Goal: Check status: Check status

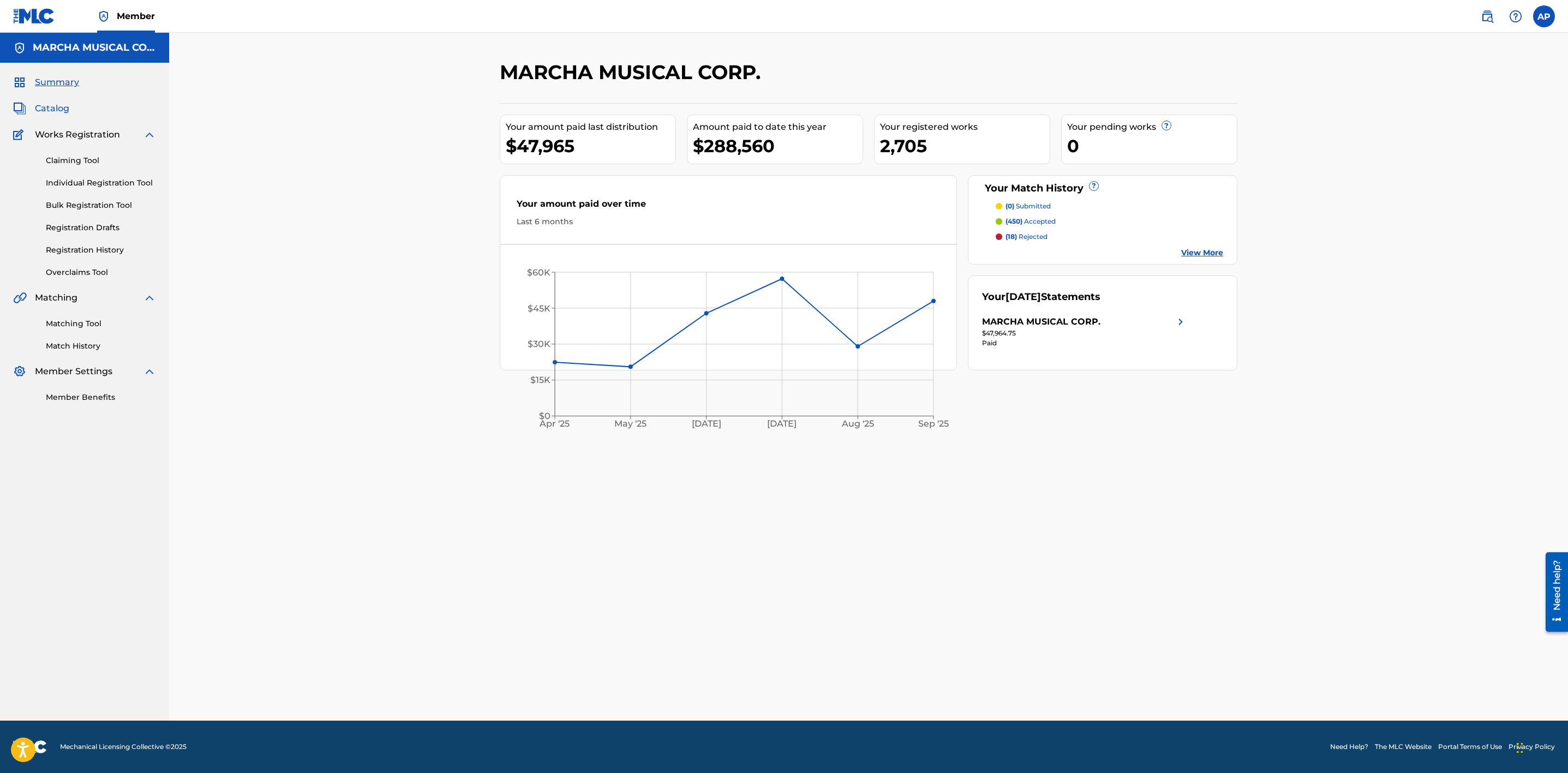
click at [52, 107] on span "Catalog" at bounding box center [52, 108] width 34 height 13
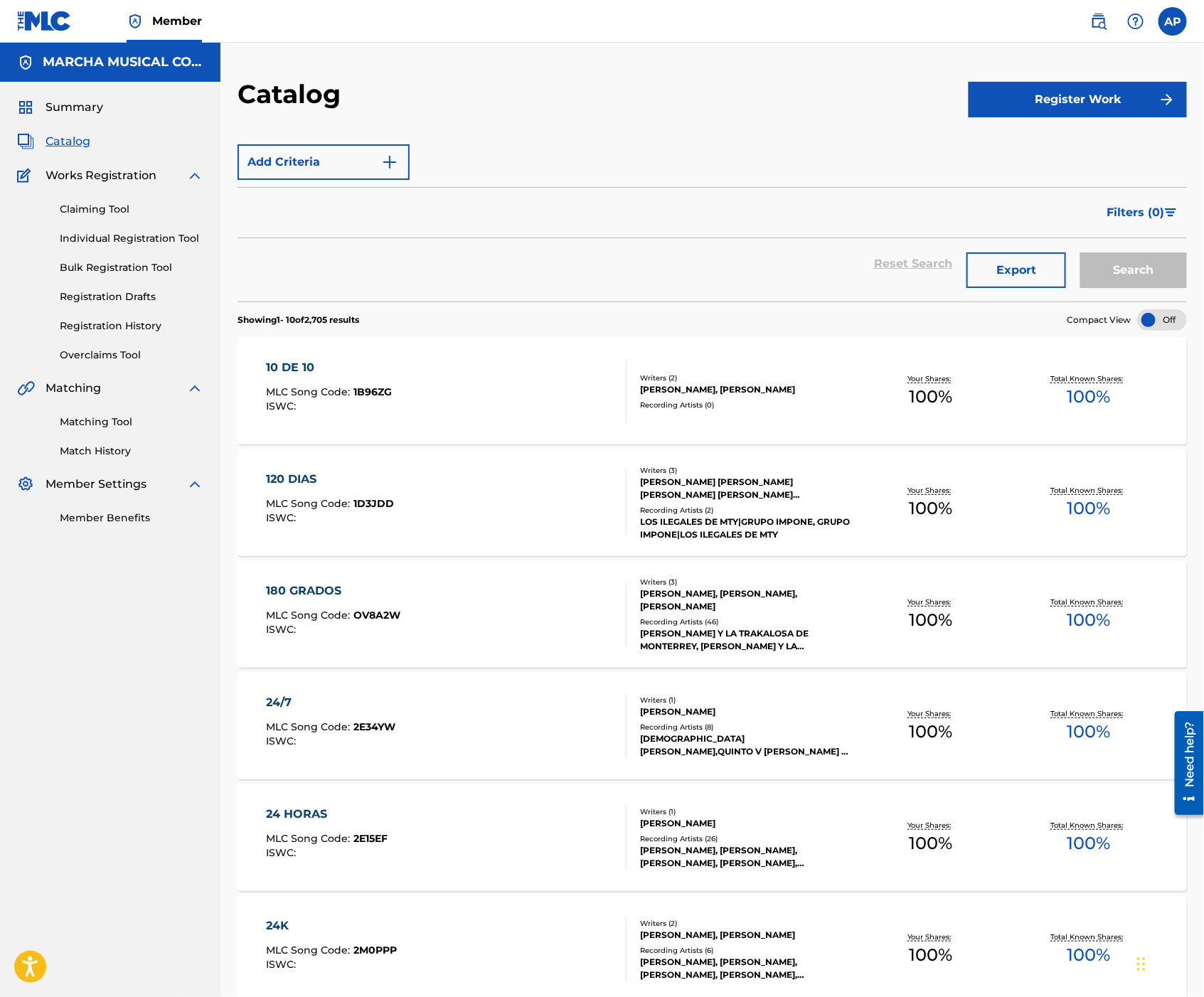
click at [75, 139] on span "Catalog" at bounding box center [68, 141] width 45 height 17
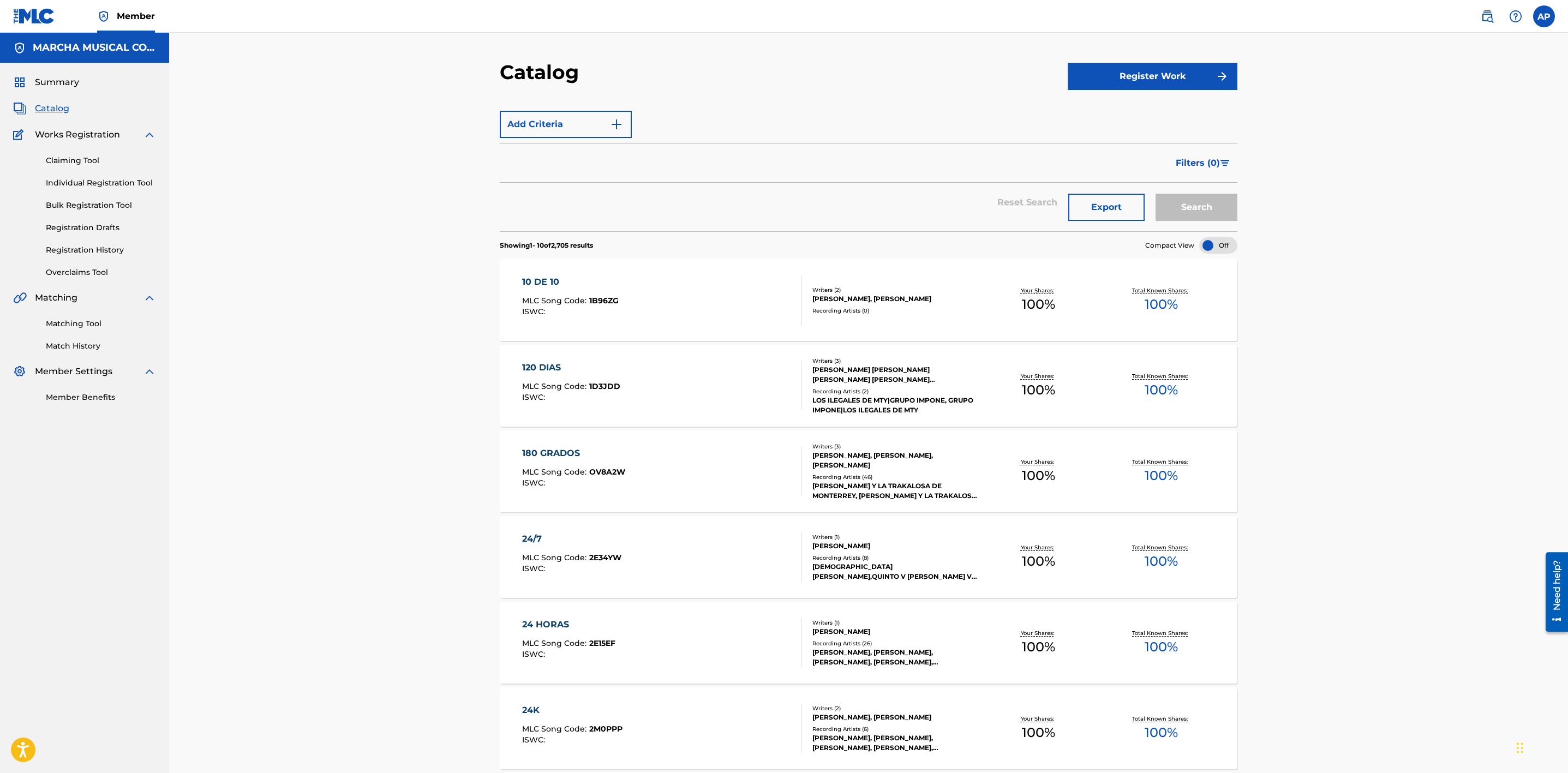
click at [763, 201] on div "Reset Search Export Search" at bounding box center [868, 203] width 738 height 39
click at [1012, 203] on div "Reset Search Export Search" at bounding box center [868, 203] width 738 height 39
click at [671, 145] on div "Filters ( 0 )" at bounding box center [868, 163] width 738 height 39
click at [641, 122] on div "Add Criteria" at bounding box center [868, 124] width 738 height 27
click at [643, 142] on form "Add Criteria Filter Hold Filters Overclaim Dispute Remove Filters Apply Filters…" at bounding box center [868, 168] width 738 height 126
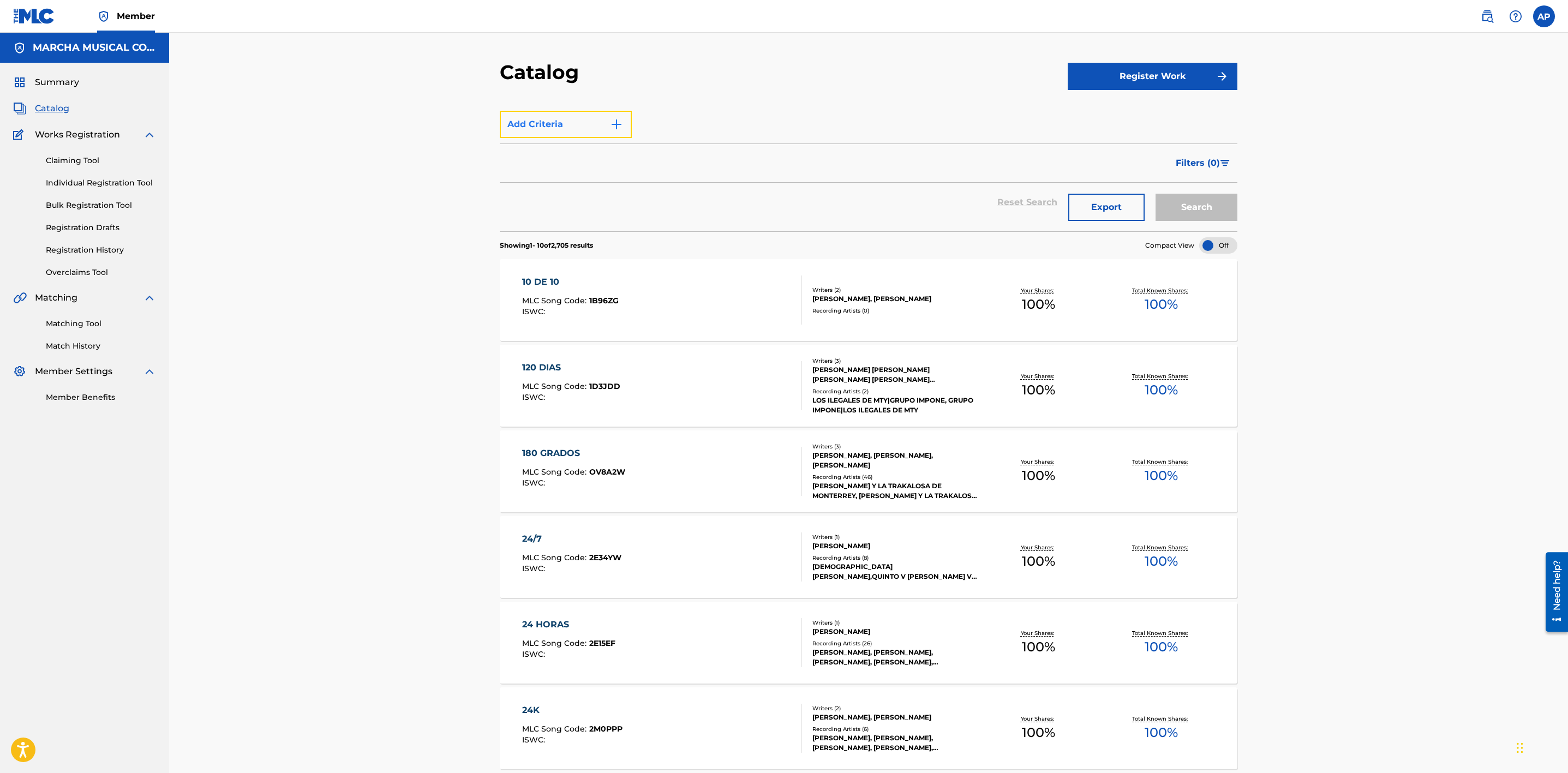
click at [616, 120] on img "Search Form" at bounding box center [616, 124] width 13 height 13
click at [614, 125] on img "Search Form" at bounding box center [616, 124] width 13 height 13
click at [61, 132] on span "Works Registration" at bounding box center [77, 134] width 85 height 13
click at [82, 164] on link "Claiming Tool" at bounding box center [101, 160] width 110 height 11
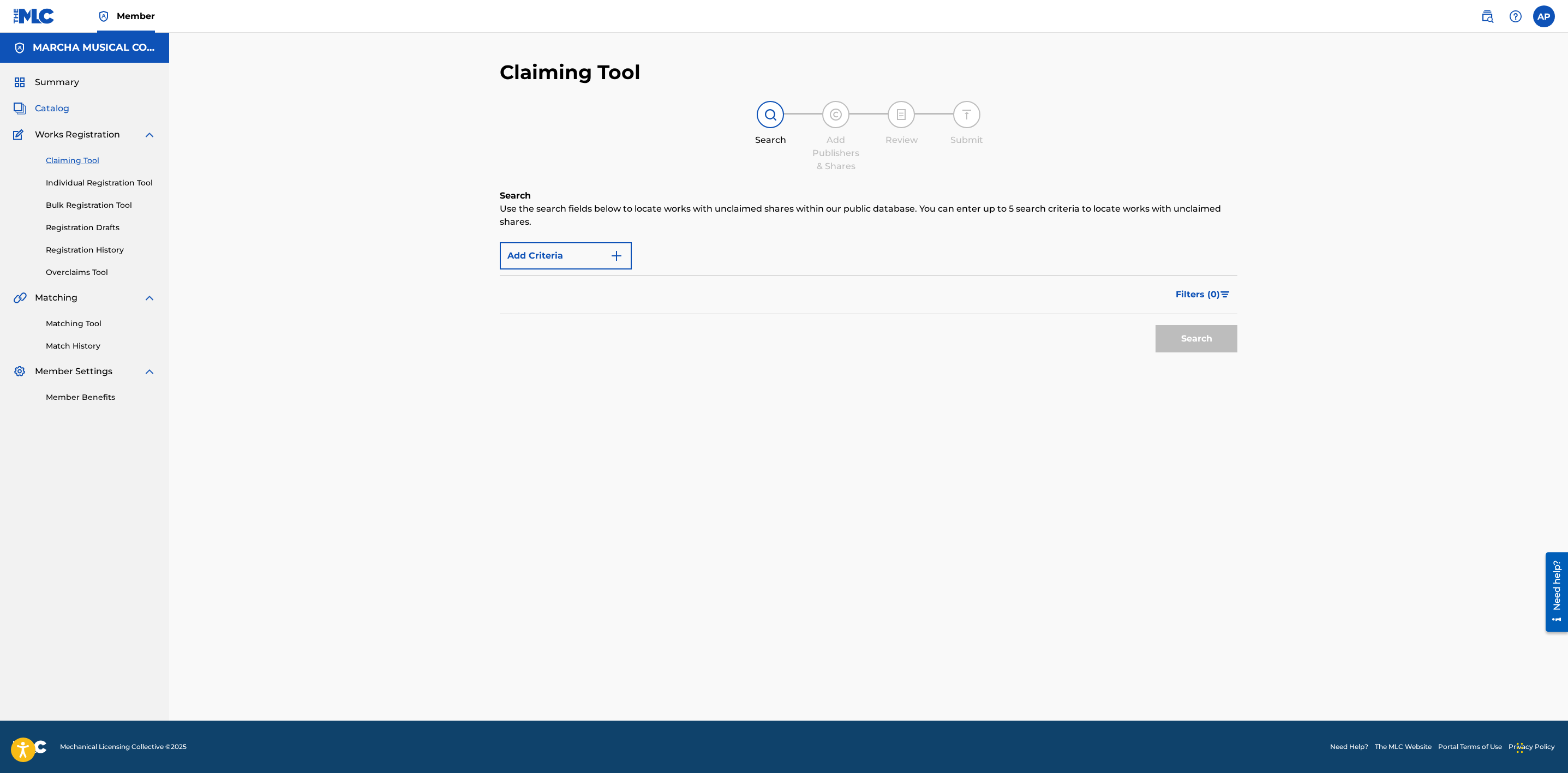
click at [60, 108] on span "Catalog" at bounding box center [52, 108] width 34 height 13
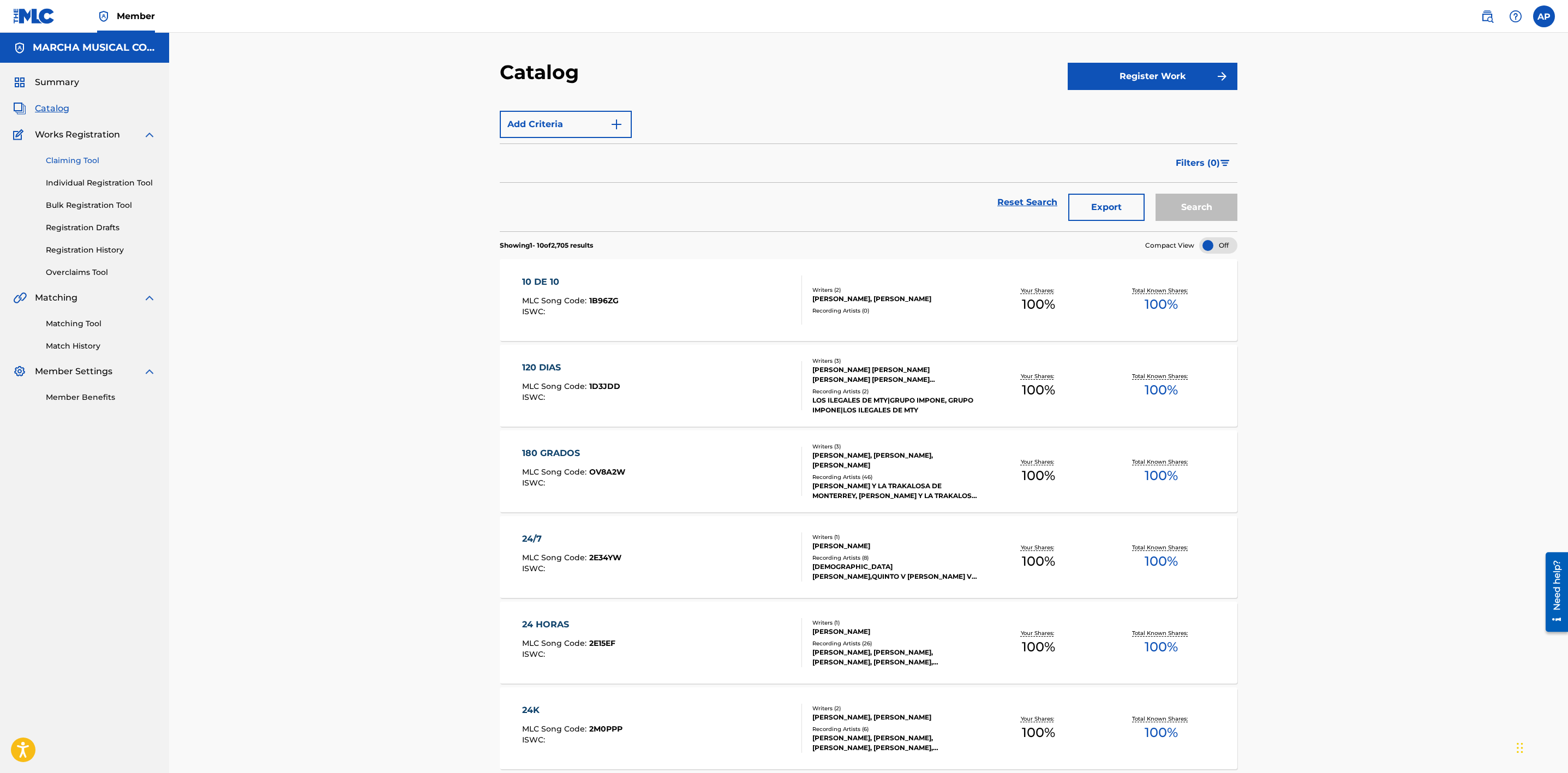
click at [95, 162] on link "Claiming Tool" at bounding box center [101, 160] width 110 height 11
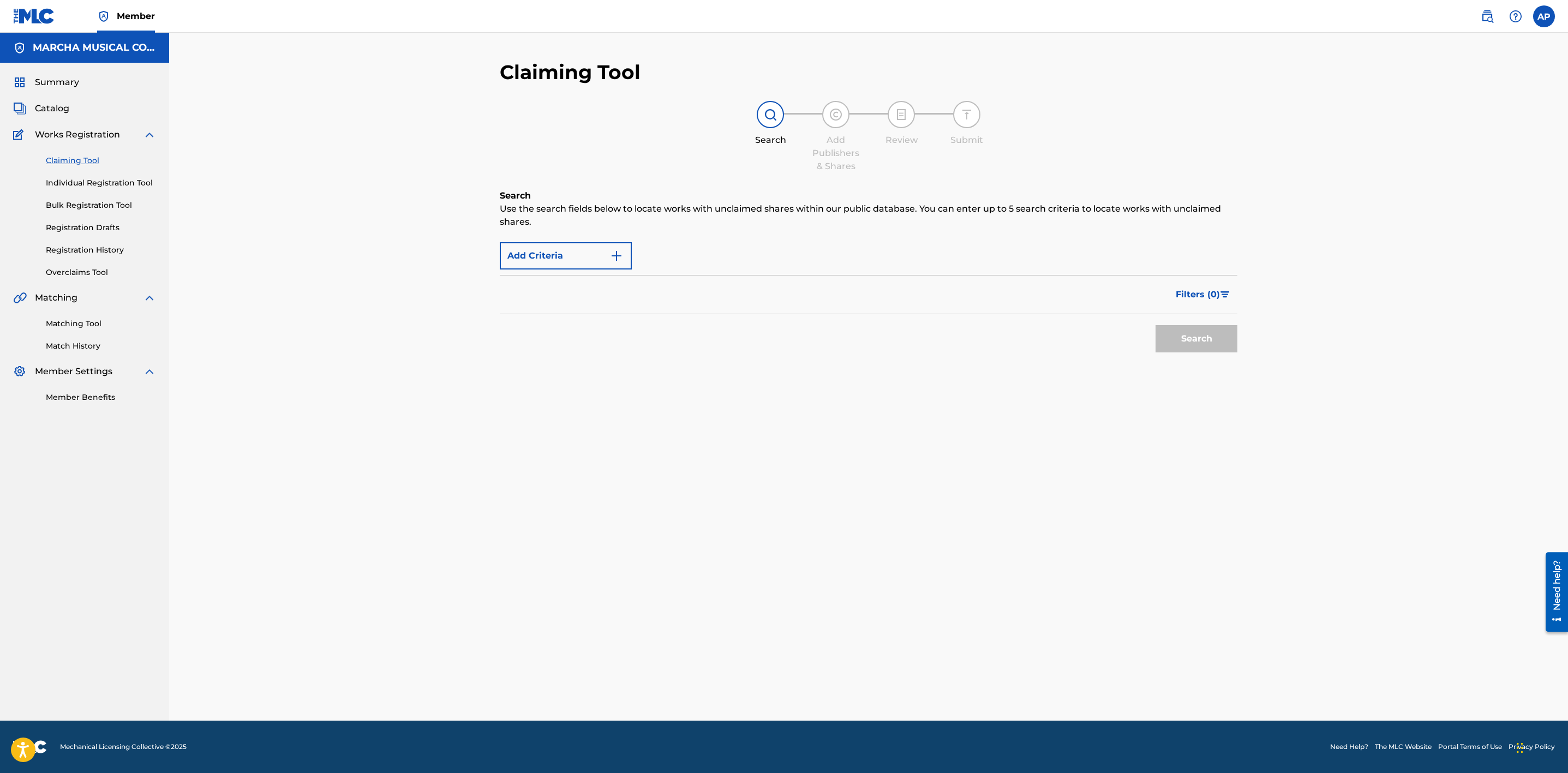
click at [611, 298] on div "Filters ( 0 )" at bounding box center [868, 295] width 738 height 39
click at [931, 300] on div "Filters ( 0 )" at bounding box center [868, 295] width 738 height 39
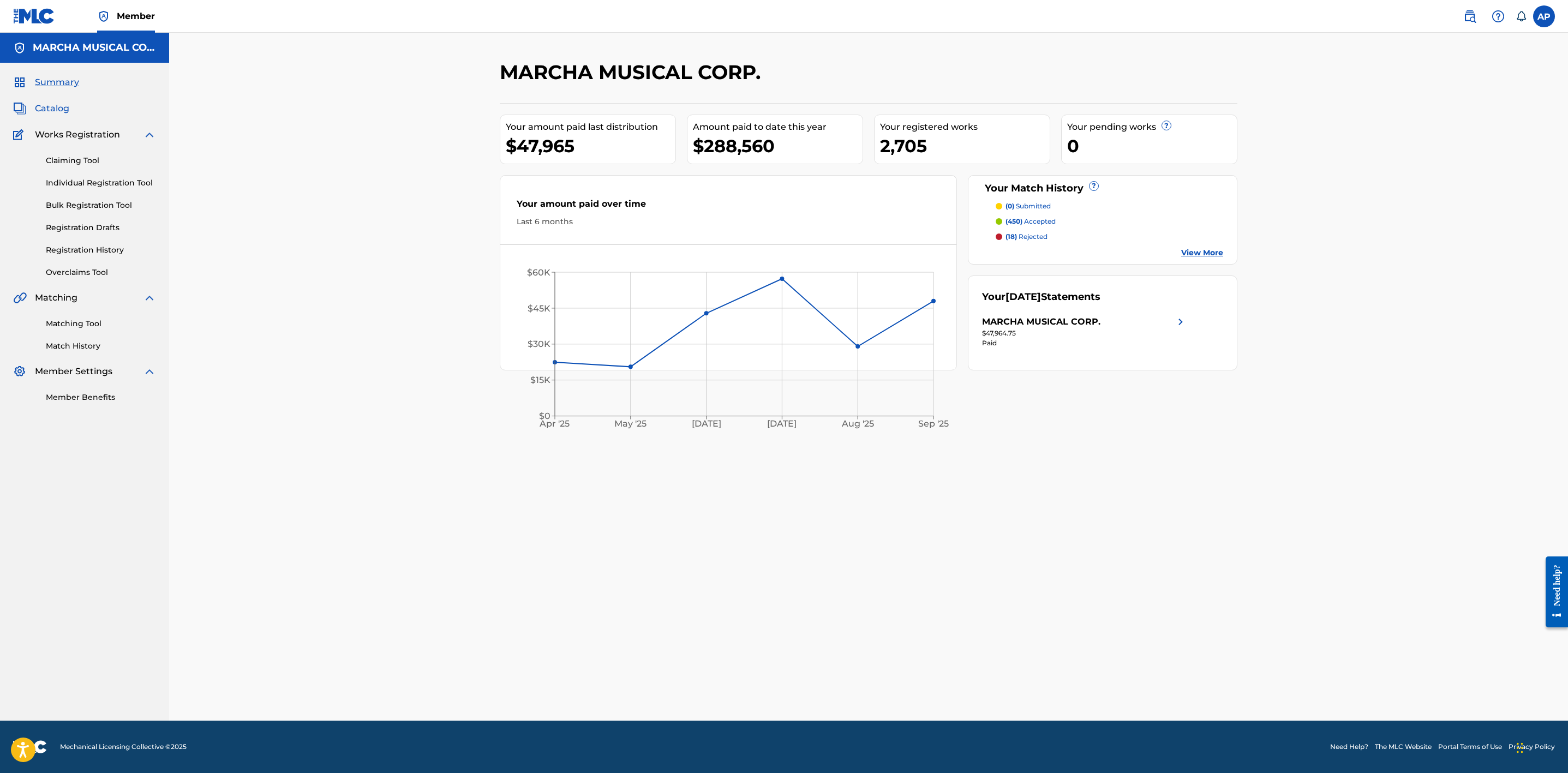
click at [59, 108] on span "Catalog" at bounding box center [52, 108] width 34 height 13
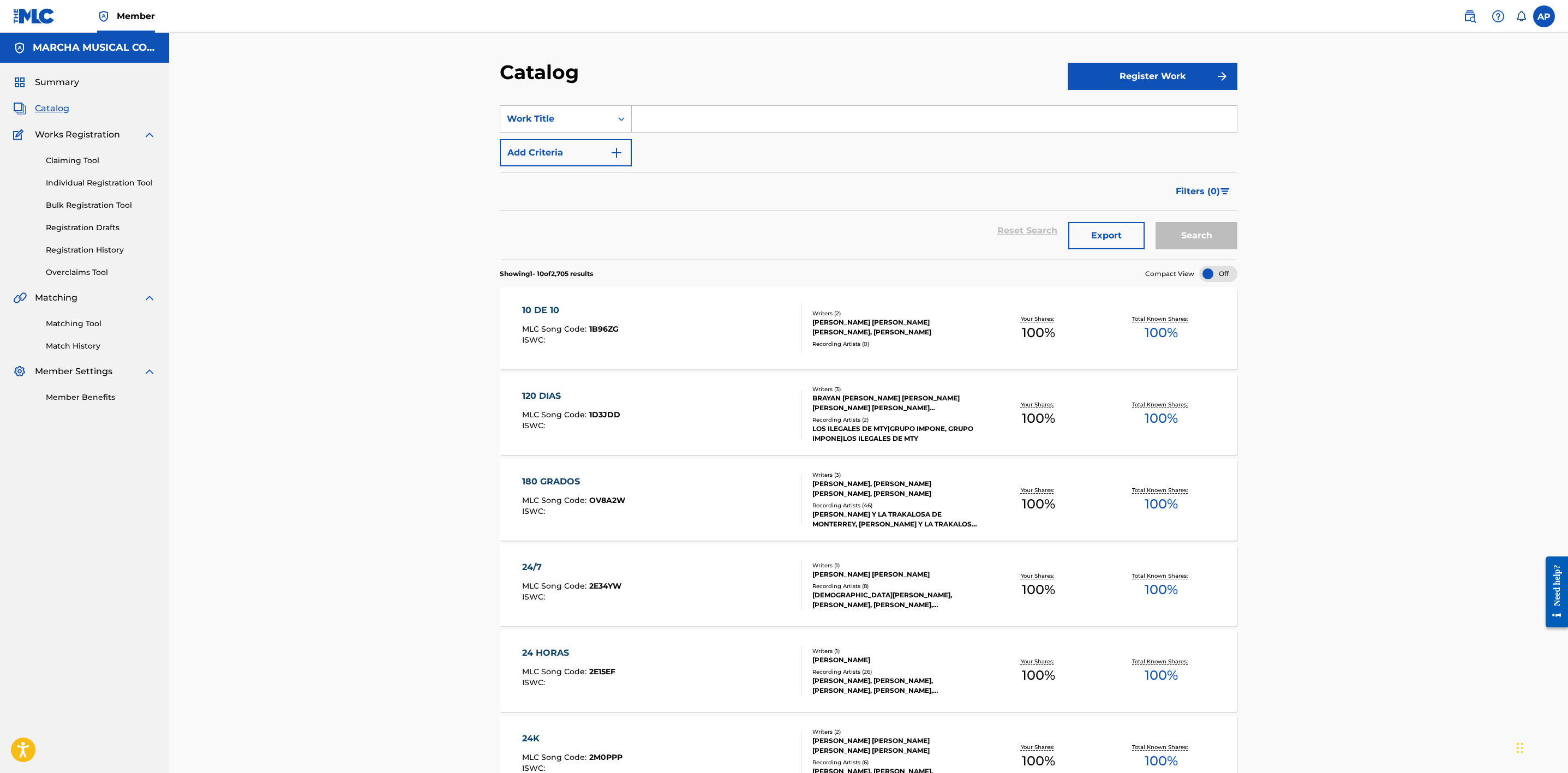
click at [668, 123] on input "Search Form" at bounding box center [934, 118] width 605 height 26
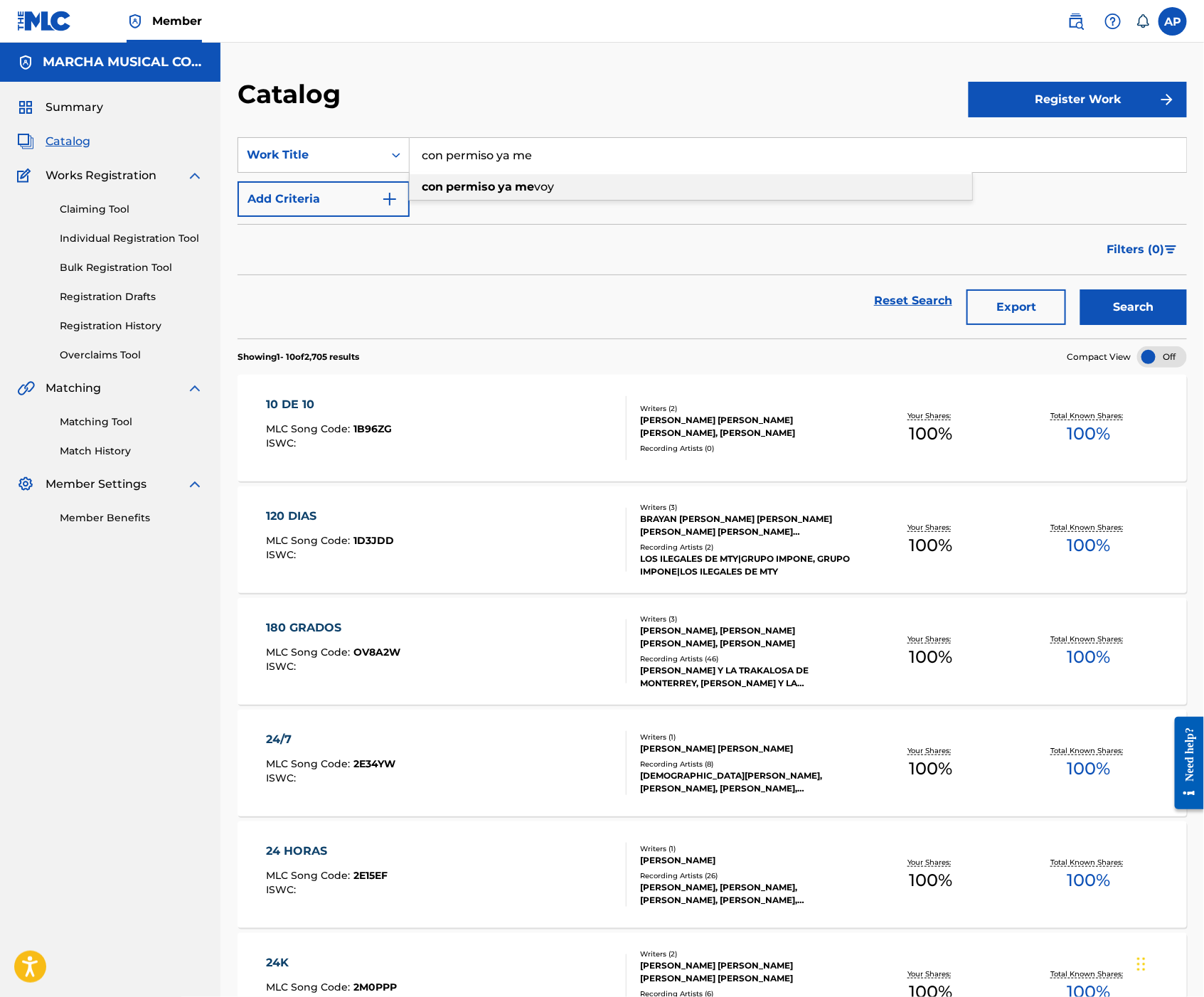
click at [530, 192] on strong "me" at bounding box center [525, 186] width 19 height 14
type input "con permiso ya me voy"
click at [1133, 310] on button "Search" at bounding box center [1133, 307] width 106 height 36
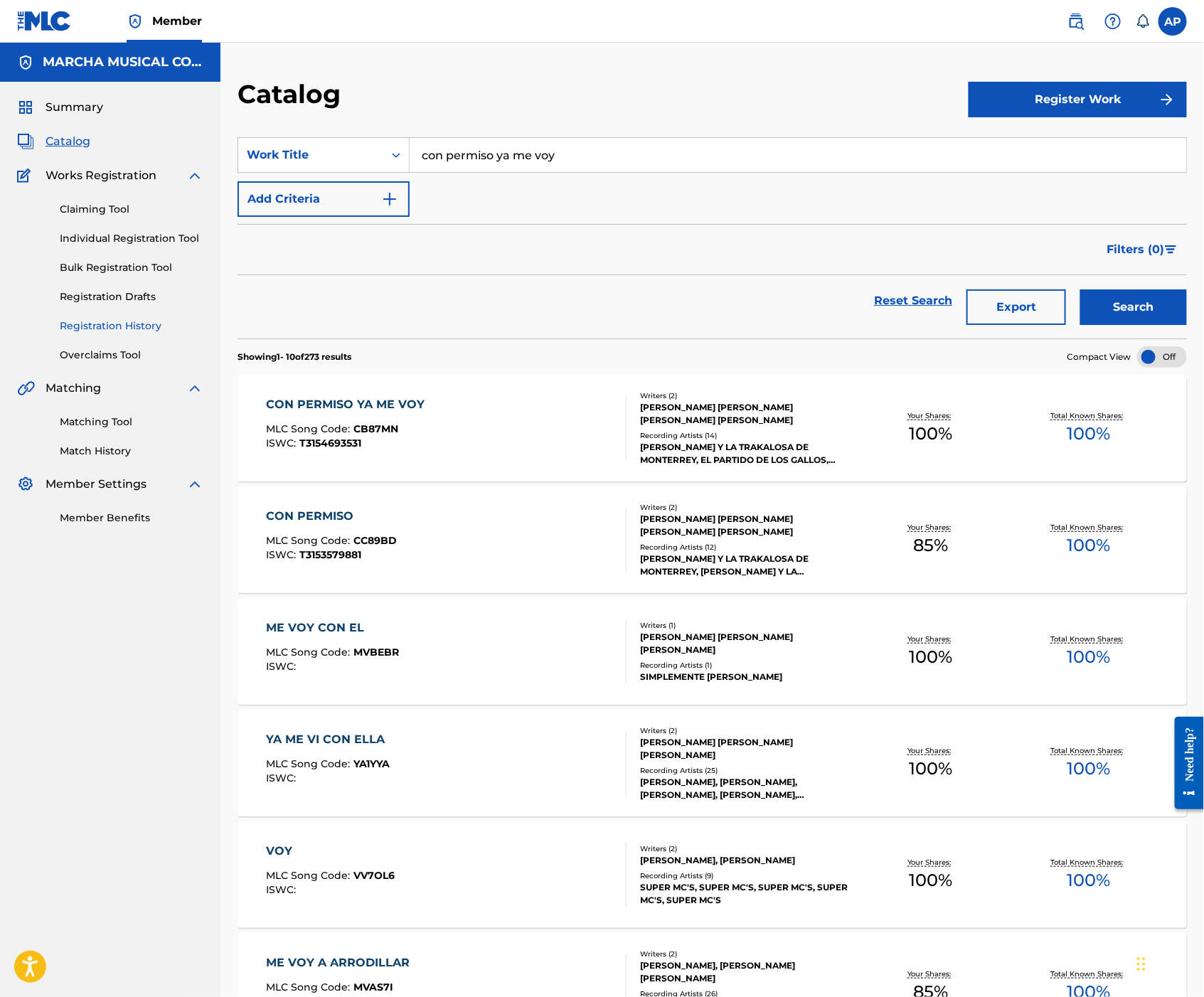
click at [141, 327] on link "Registration History" at bounding box center [131, 326] width 144 height 15
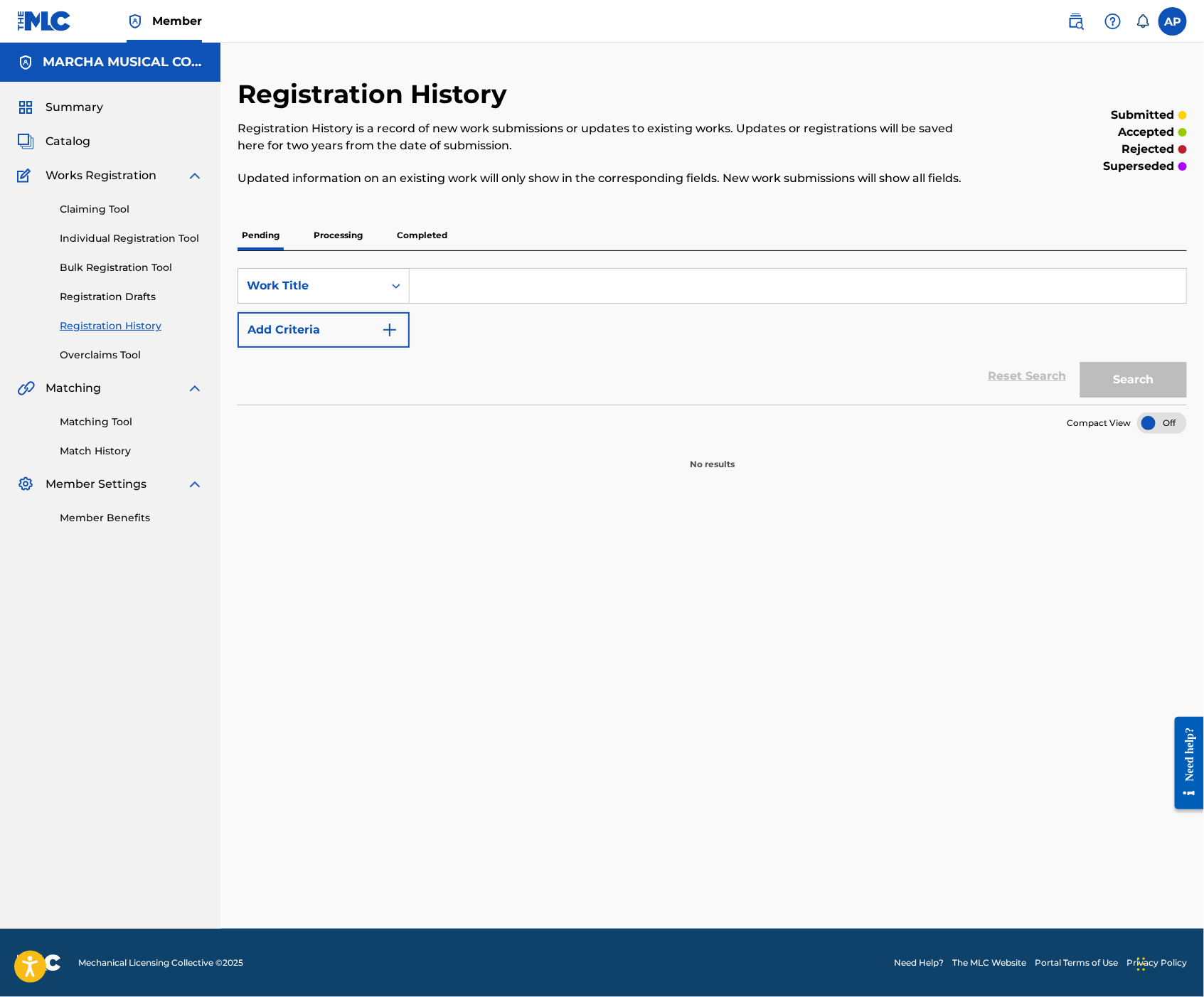
click at [451, 287] on input "Search Form" at bounding box center [798, 285] width 777 height 34
type input "CON PERMISO YA ME VOY"
click at [1137, 376] on button "Search" at bounding box center [1133, 380] width 106 height 36
click at [342, 230] on p "Processing" at bounding box center [337, 235] width 58 height 30
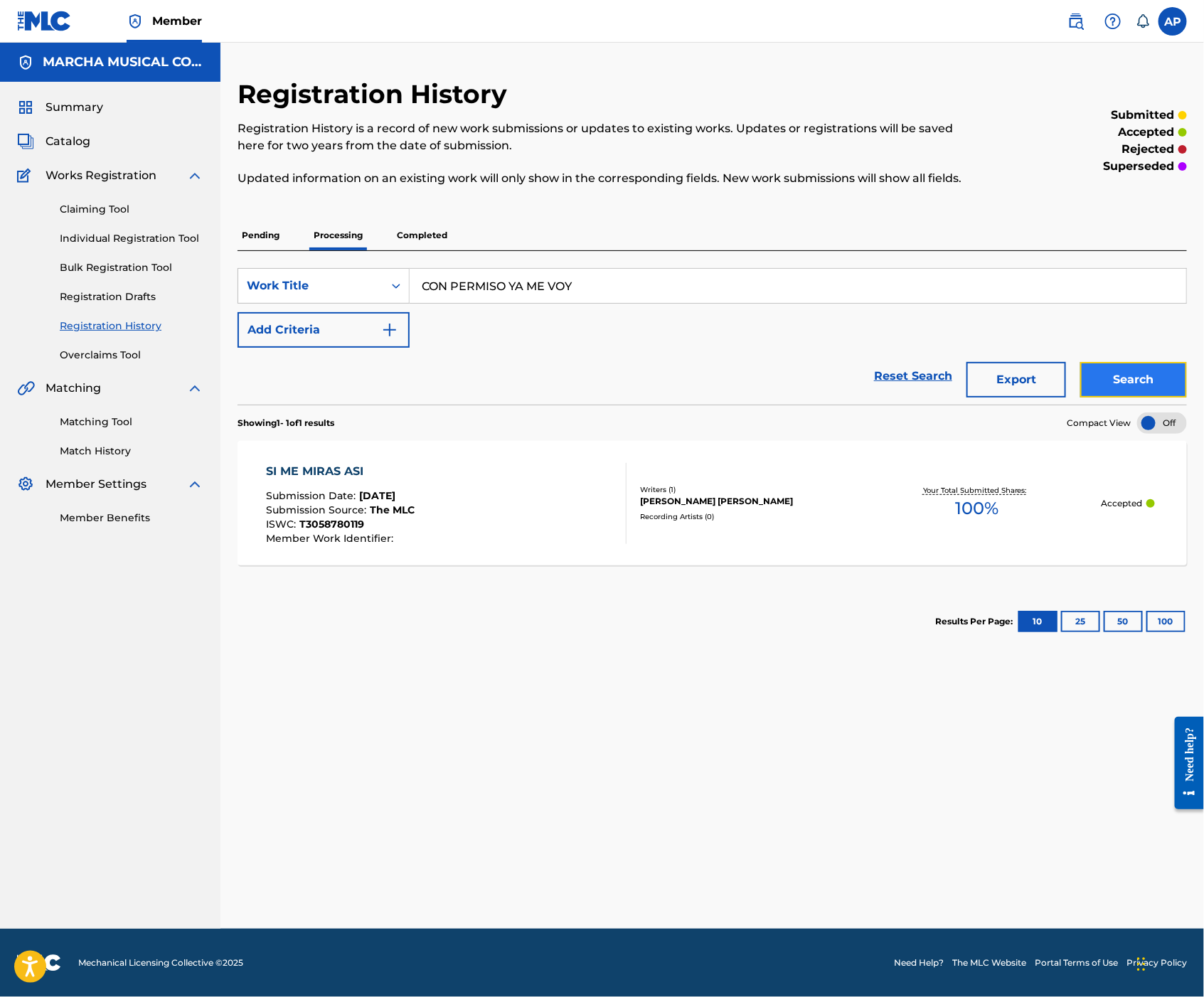
click at [1153, 370] on button "Search" at bounding box center [1133, 380] width 106 height 36
click at [436, 239] on p "Completed" at bounding box center [422, 235] width 59 height 30
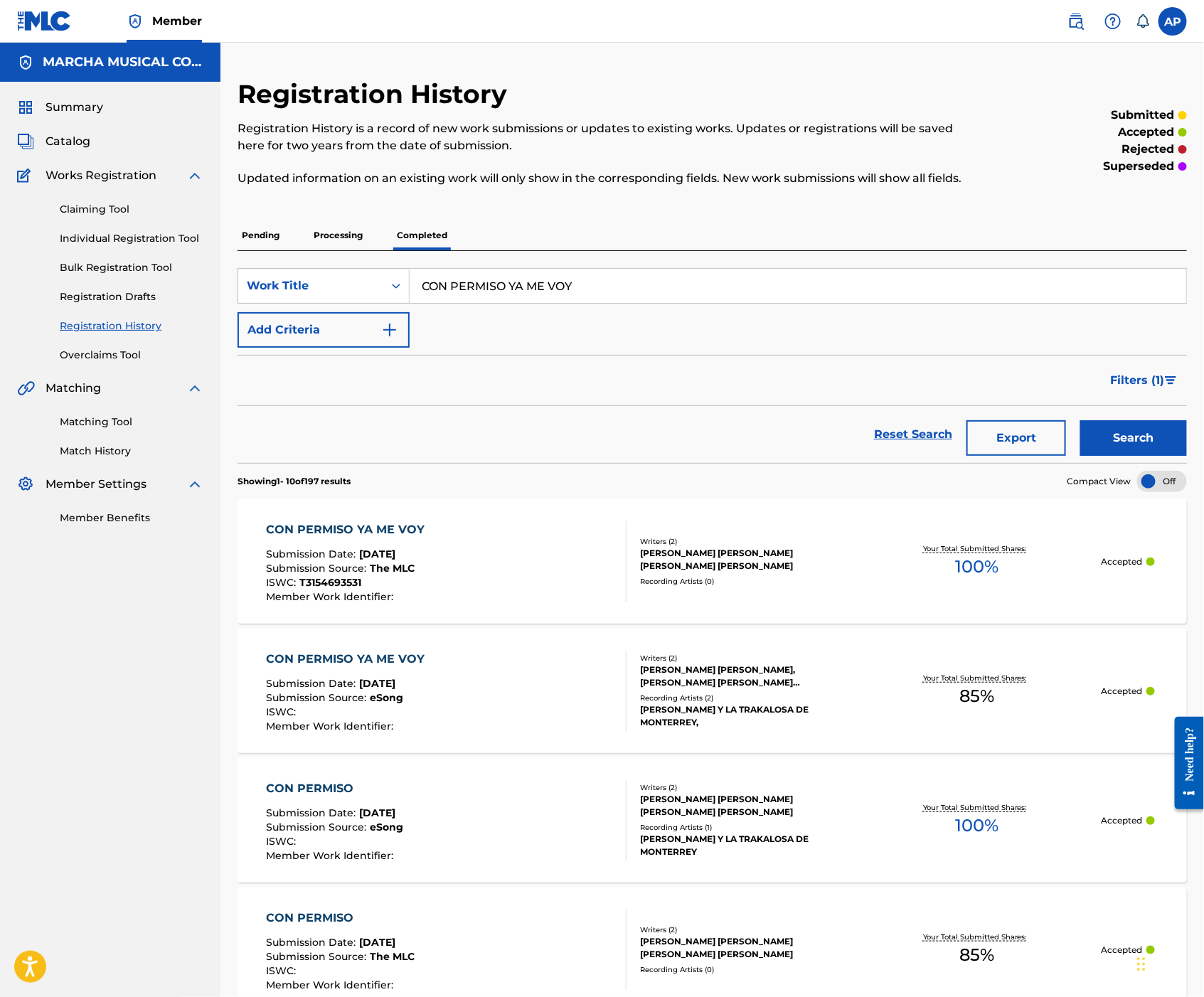
click at [566, 681] on div "CON PERMISO YA ME VOY Submission Date : Jun 24, 2021 Submission Source : eSong …" at bounding box center [446, 692] width 360 height 81
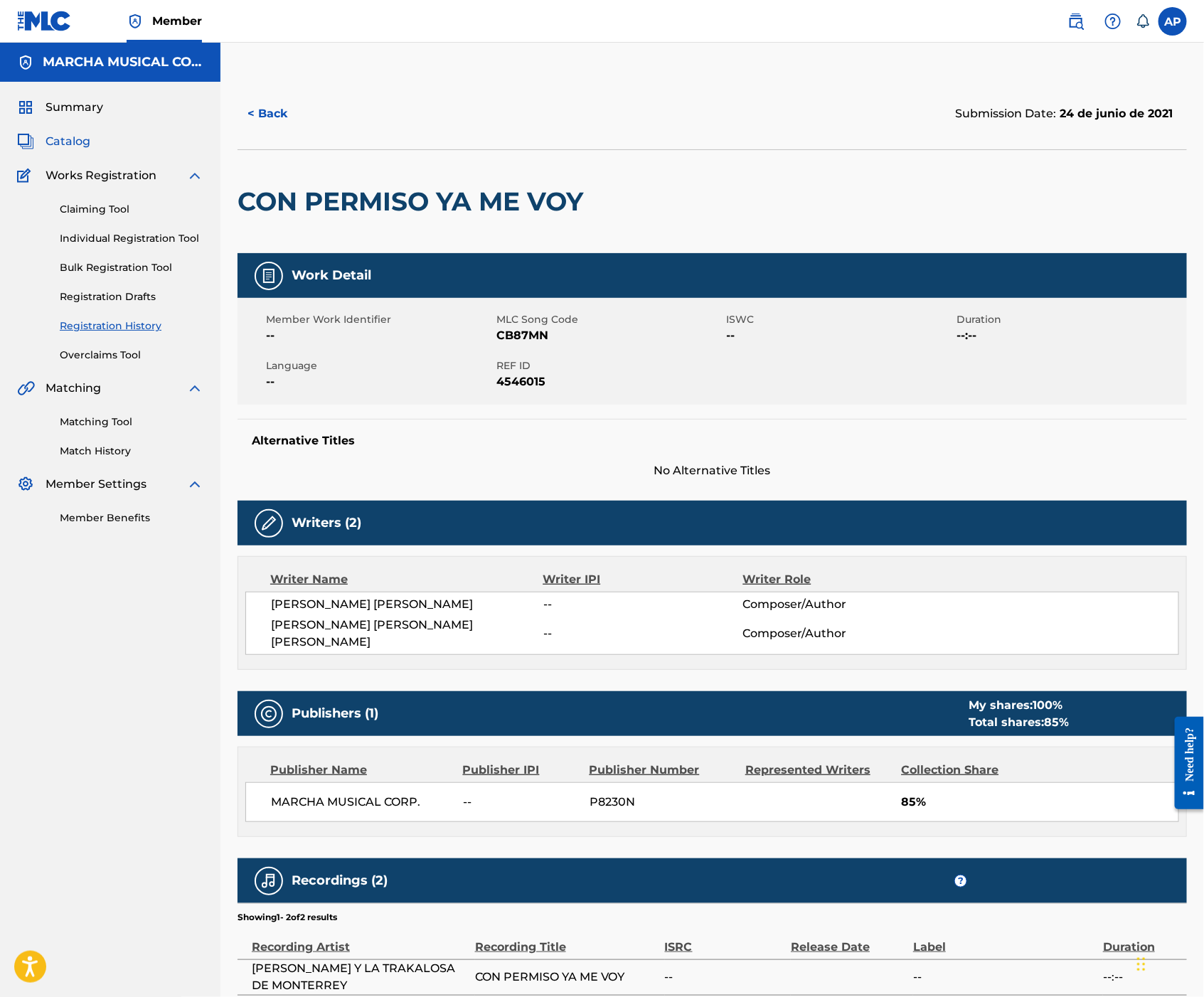
click at [60, 144] on span "Catalog" at bounding box center [68, 141] width 45 height 17
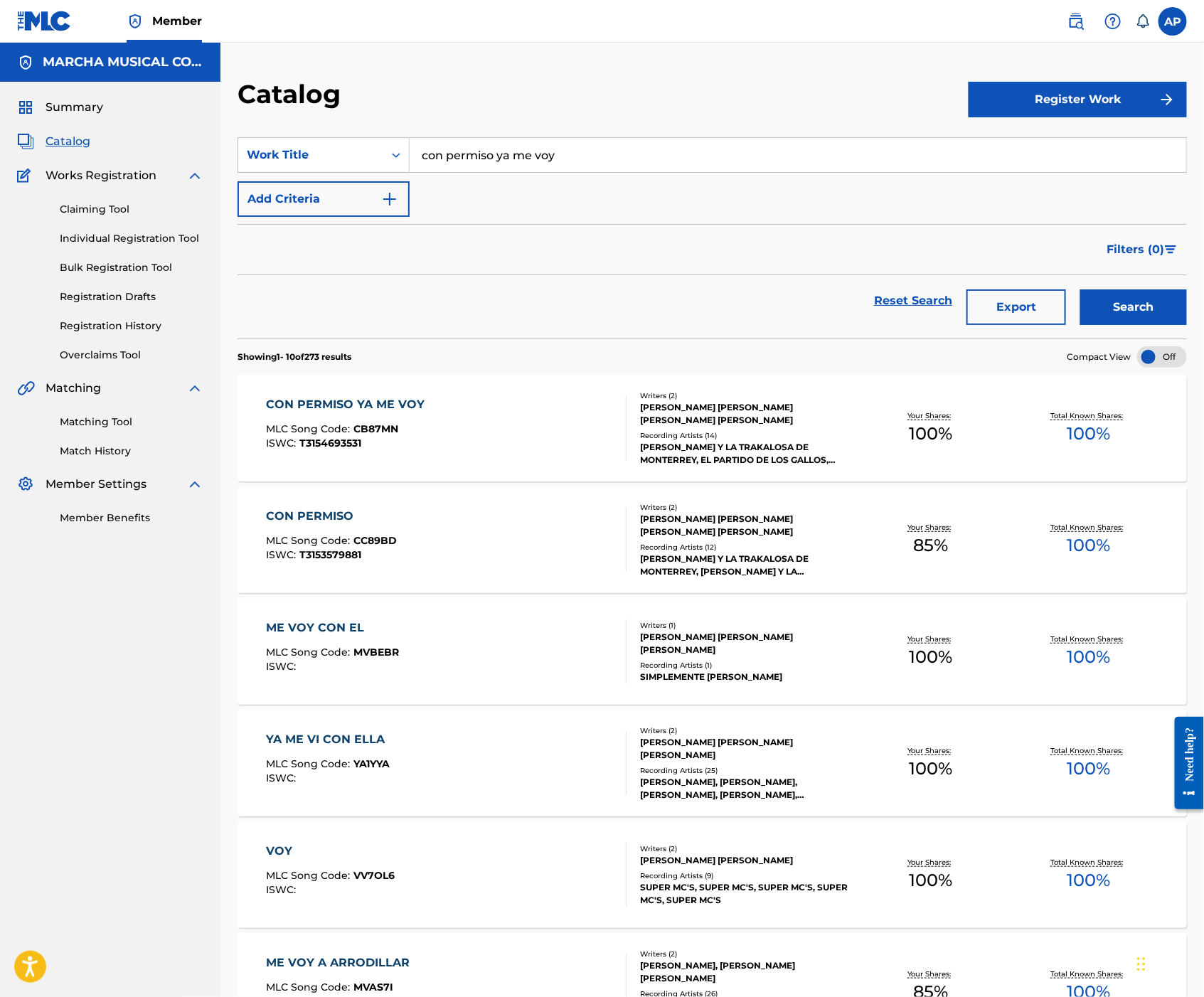
click at [550, 429] on div "CON PERMISO YA ME VOY MLC Song Code : CB87MN ISWC : T3154693531" at bounding box center [446, 428] width 360 height 64
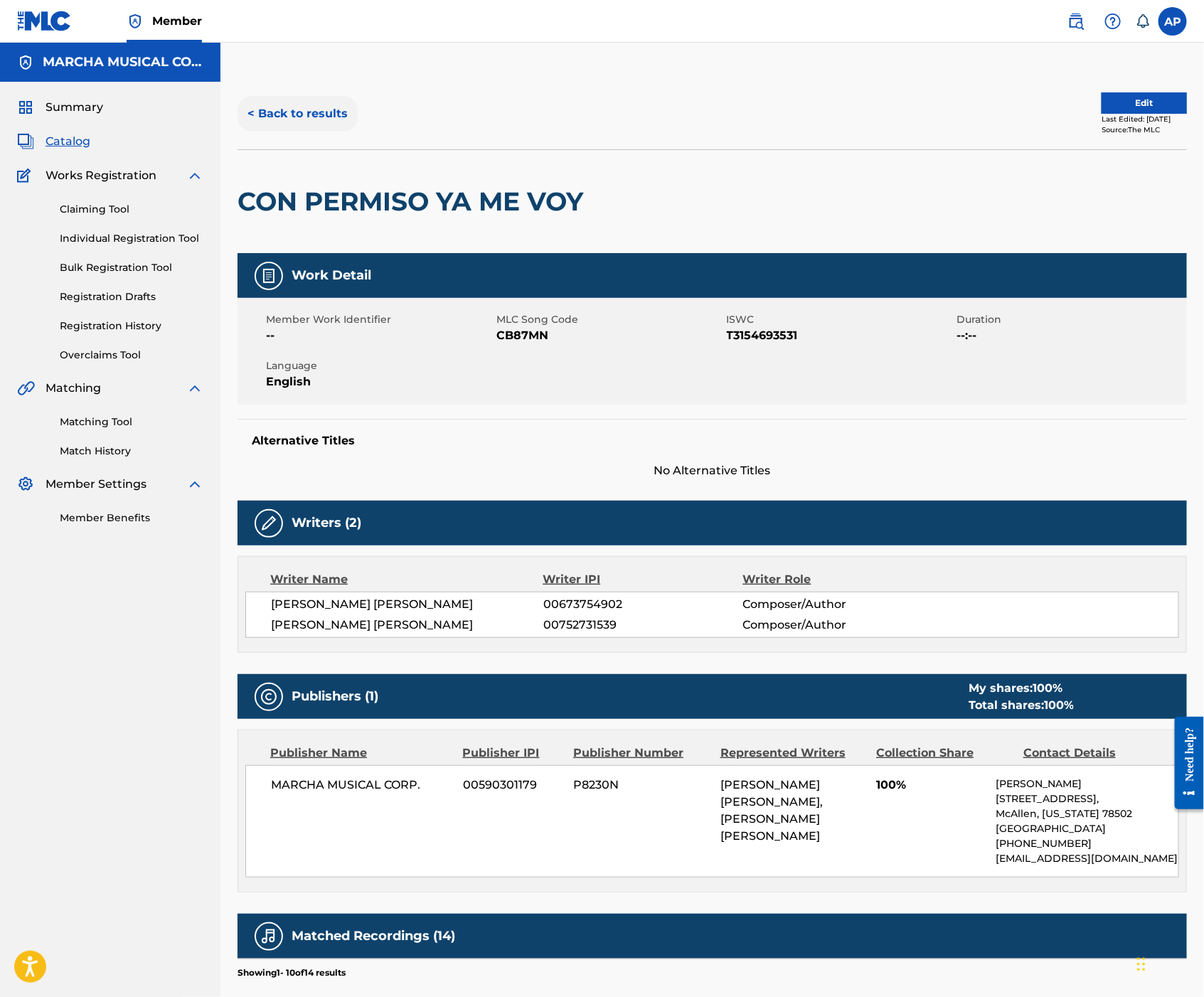
click at [320, 96] on button "< Back to results" at bounding box center [297, 114] width 120 height 36
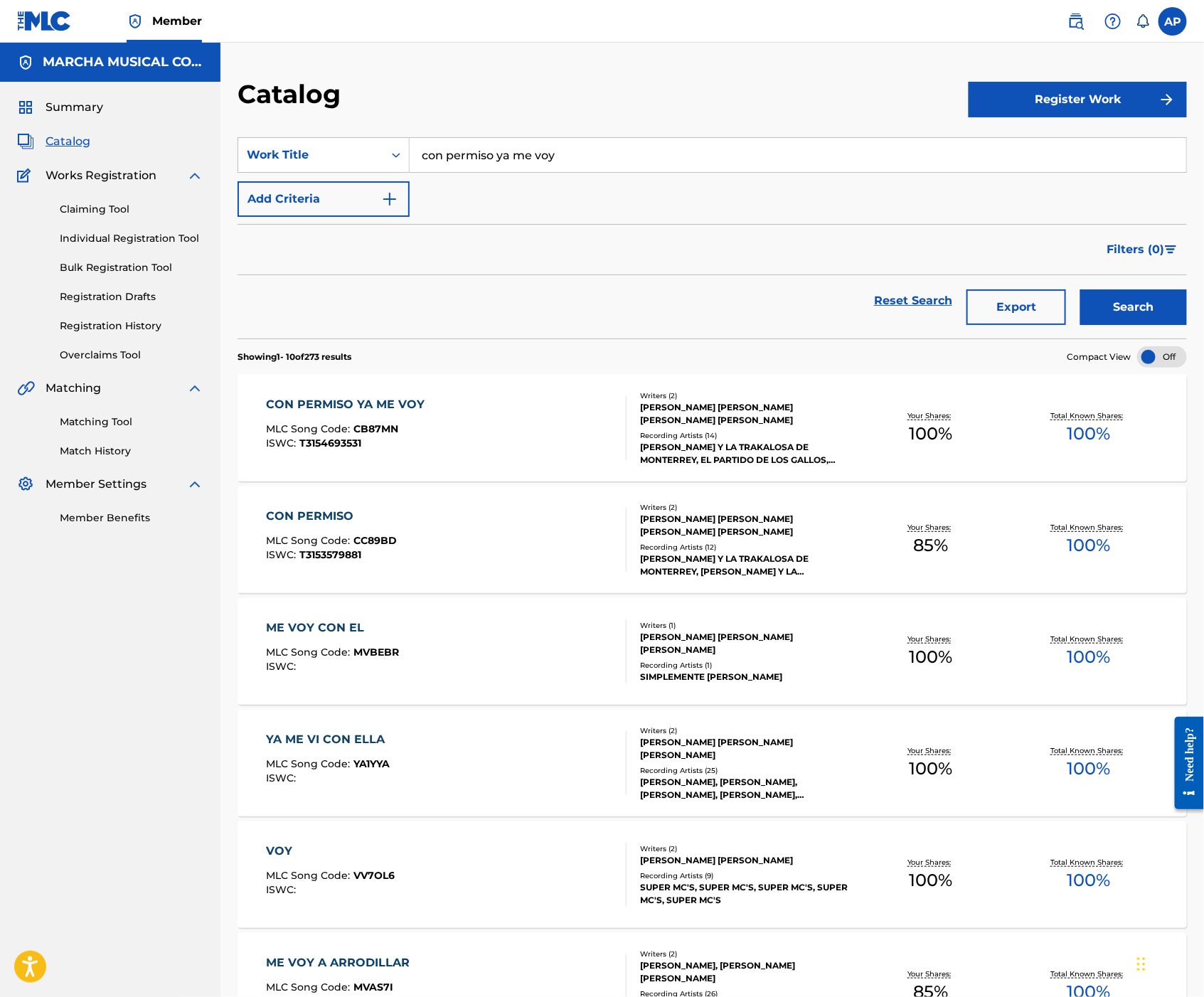
drag, startPoint x: 484, startPoint y: 164, endPoint x: 312, endPoint y: 178, distance: 172.6
click at [337, 182] on div "SearchWithCriteriad5154aeb-7fcd-415d-93e5-0b9bdbec6a69 Work Title con permiso y…" at bounding box center [712, 177] width 949 height 80
type input "el dolido"
click at [1080, 290] on button "Search" at bounding box center [1133, 307] width 106 height 36
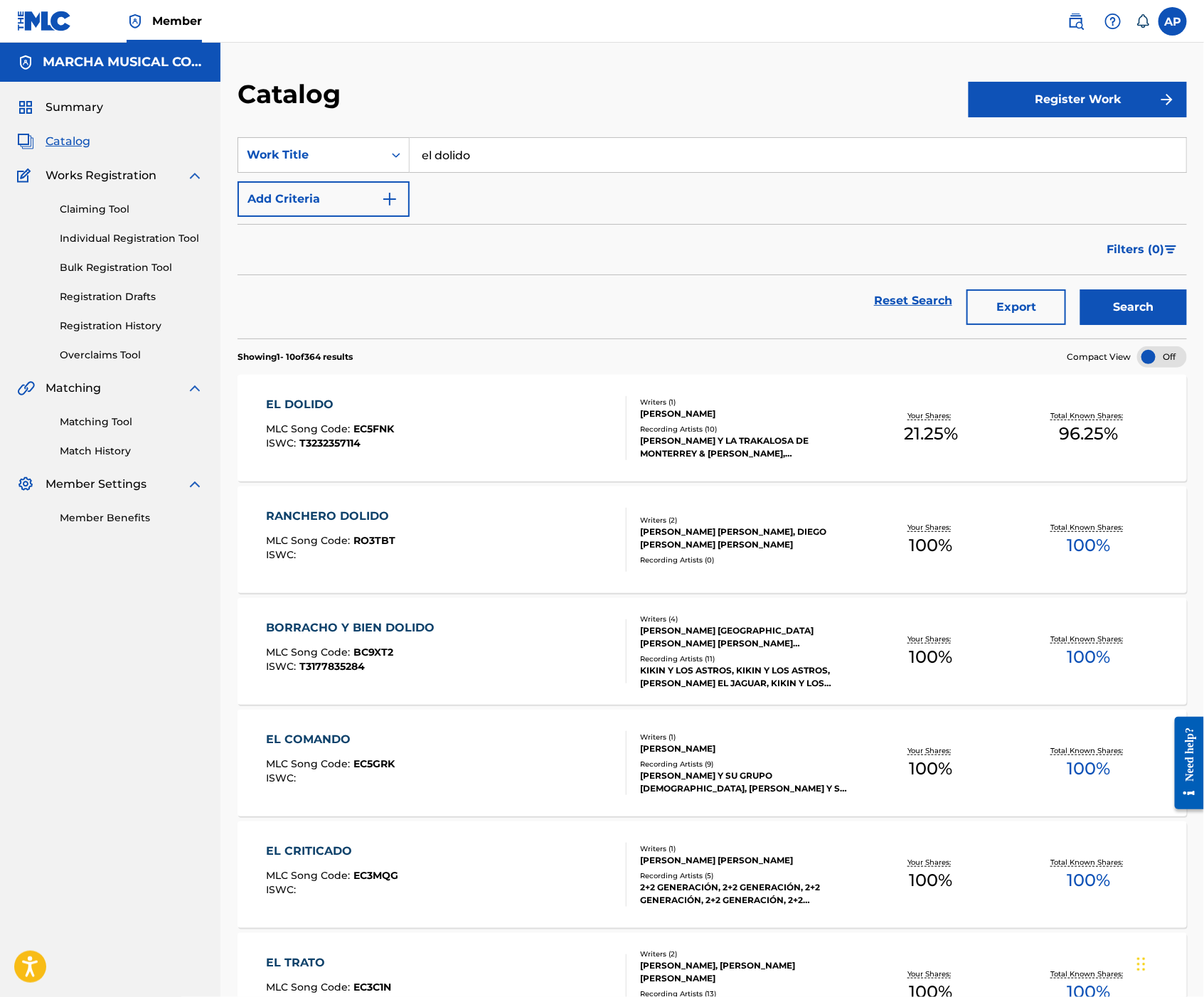
click at [532, 417] on div "EL DOLIDO MLC Song Code : EC5FNK ISWC : T3232357114" at bounding box center [446, 428] width 360 height 64
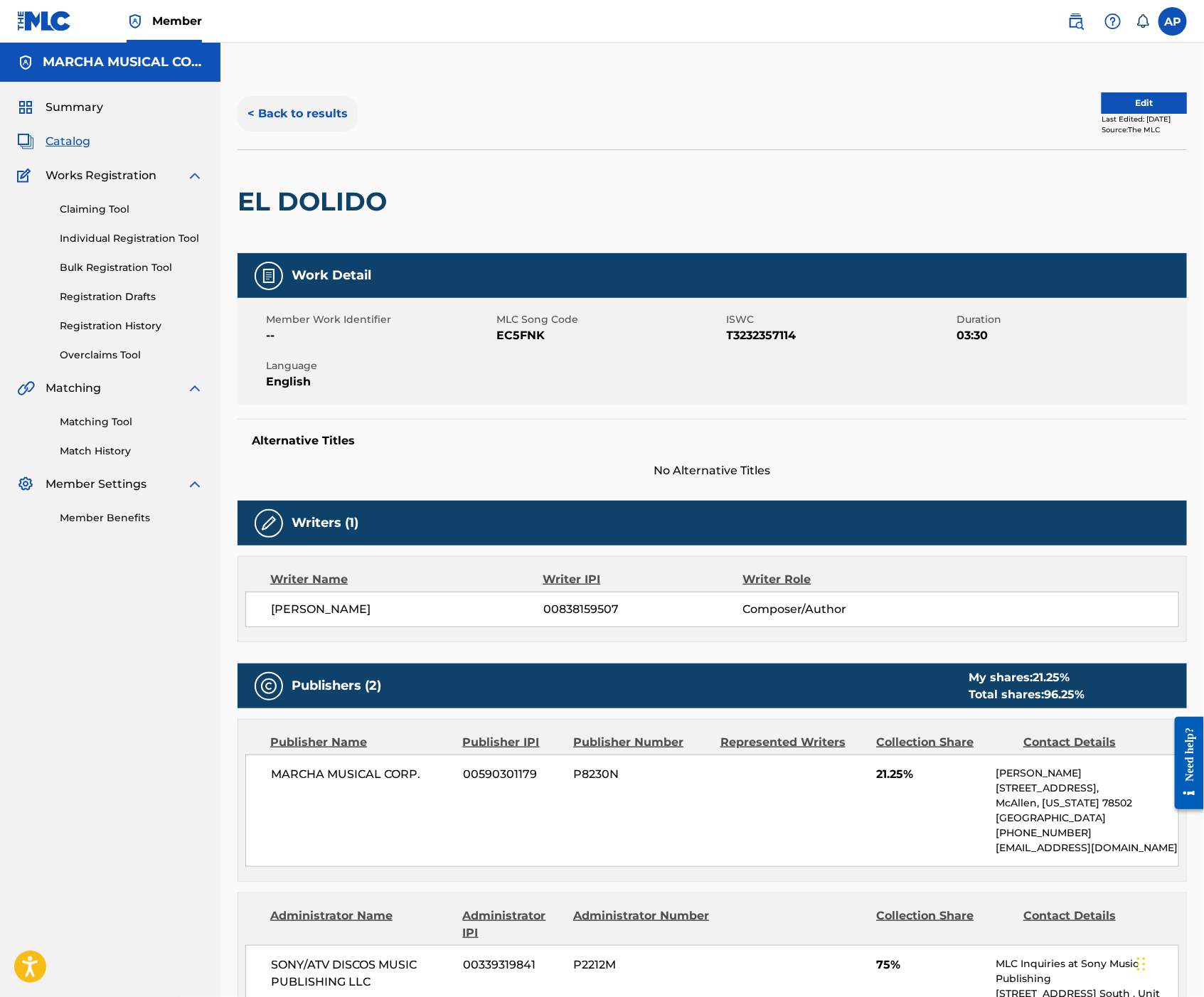
click at [246, 106] on button "< Back to results" at bounding box center [297, 114] width 120 height 36
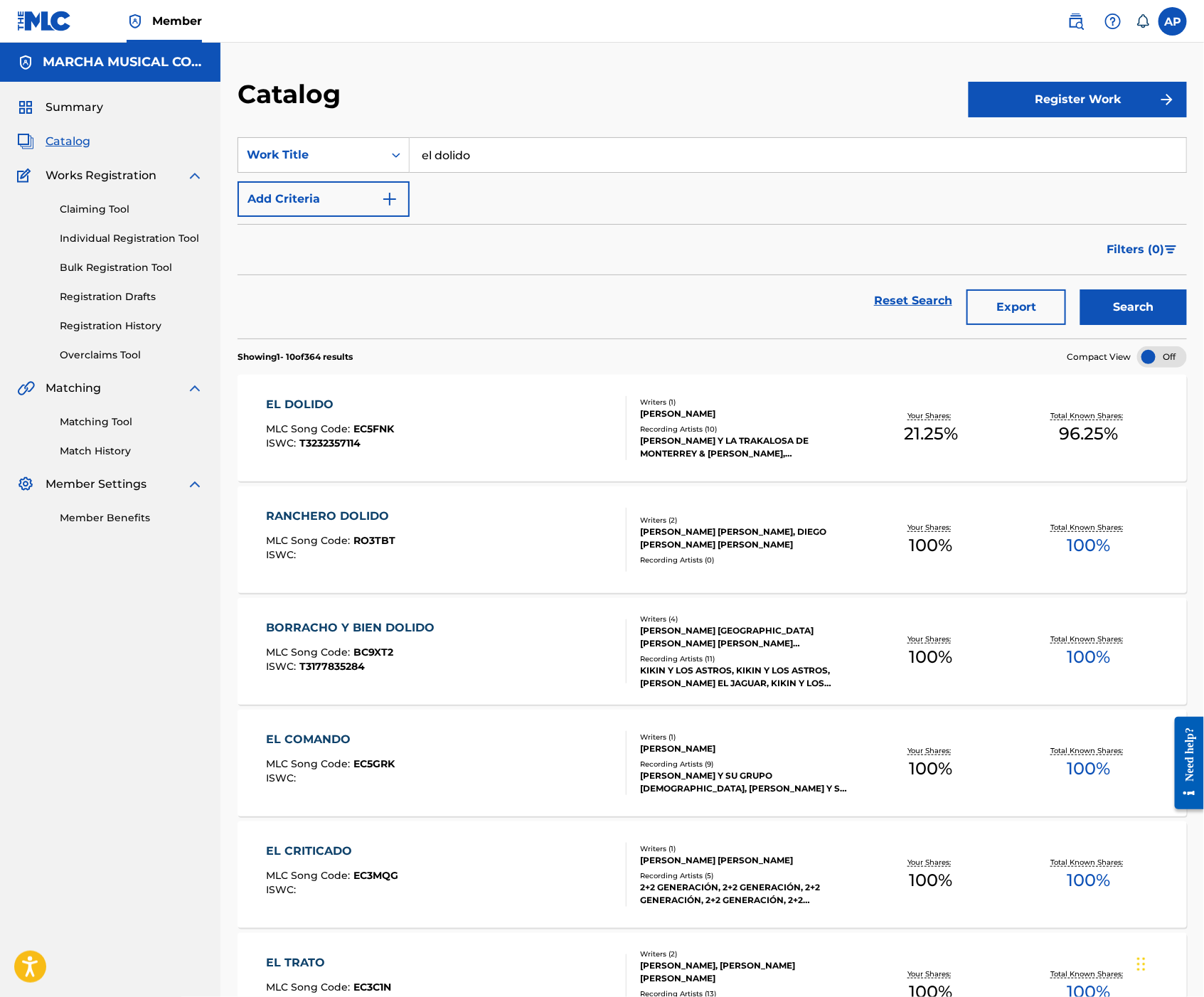
click at [394, 408] on div "EL DOLIDO MLC Song Code : EC5FNK ISWC : T3232357114" at bounding box center [446, 428] width 360 height 64
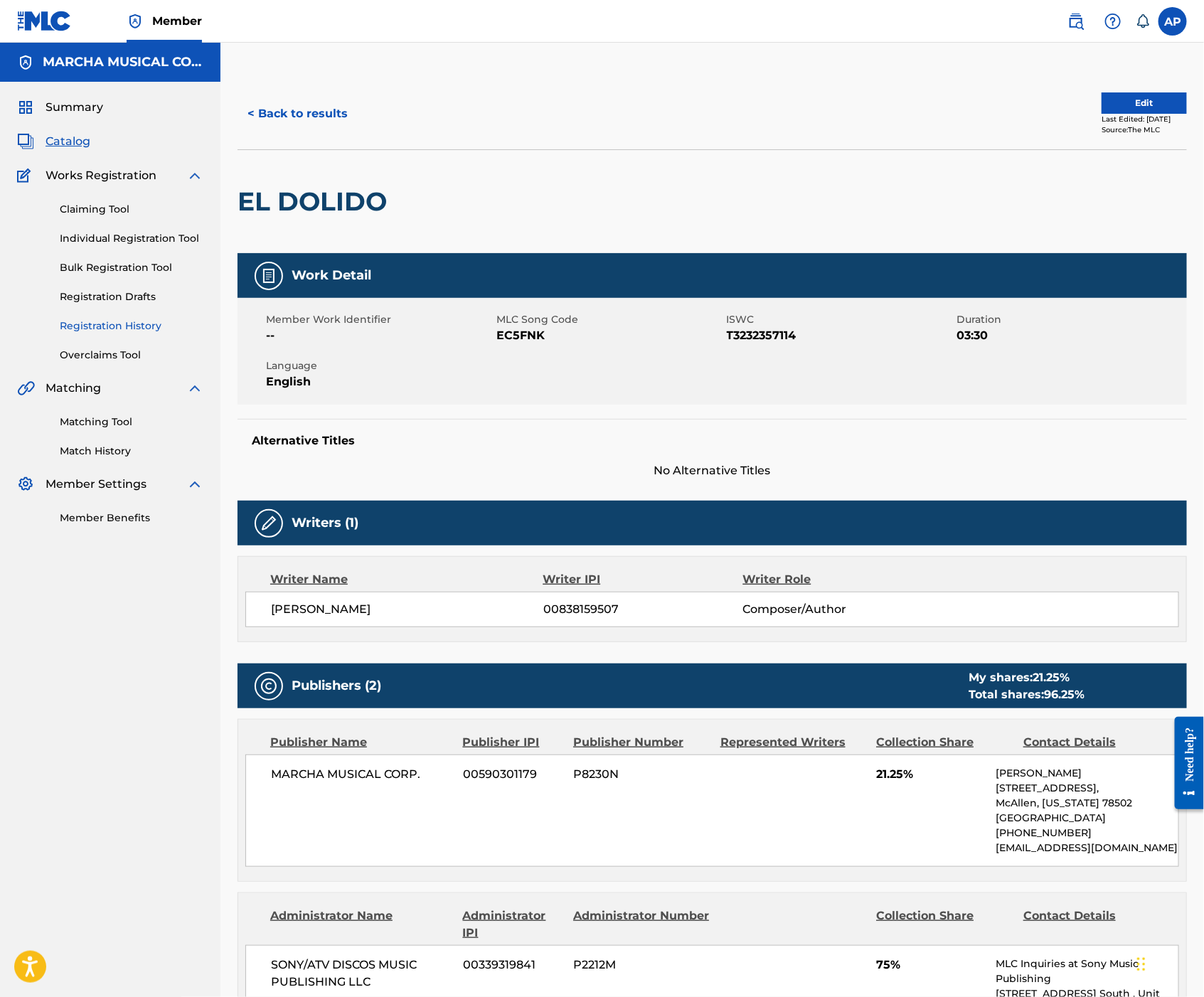
click at [148, 331] on link "Registration History" at bounding box center [131, 326] width 144 height 15
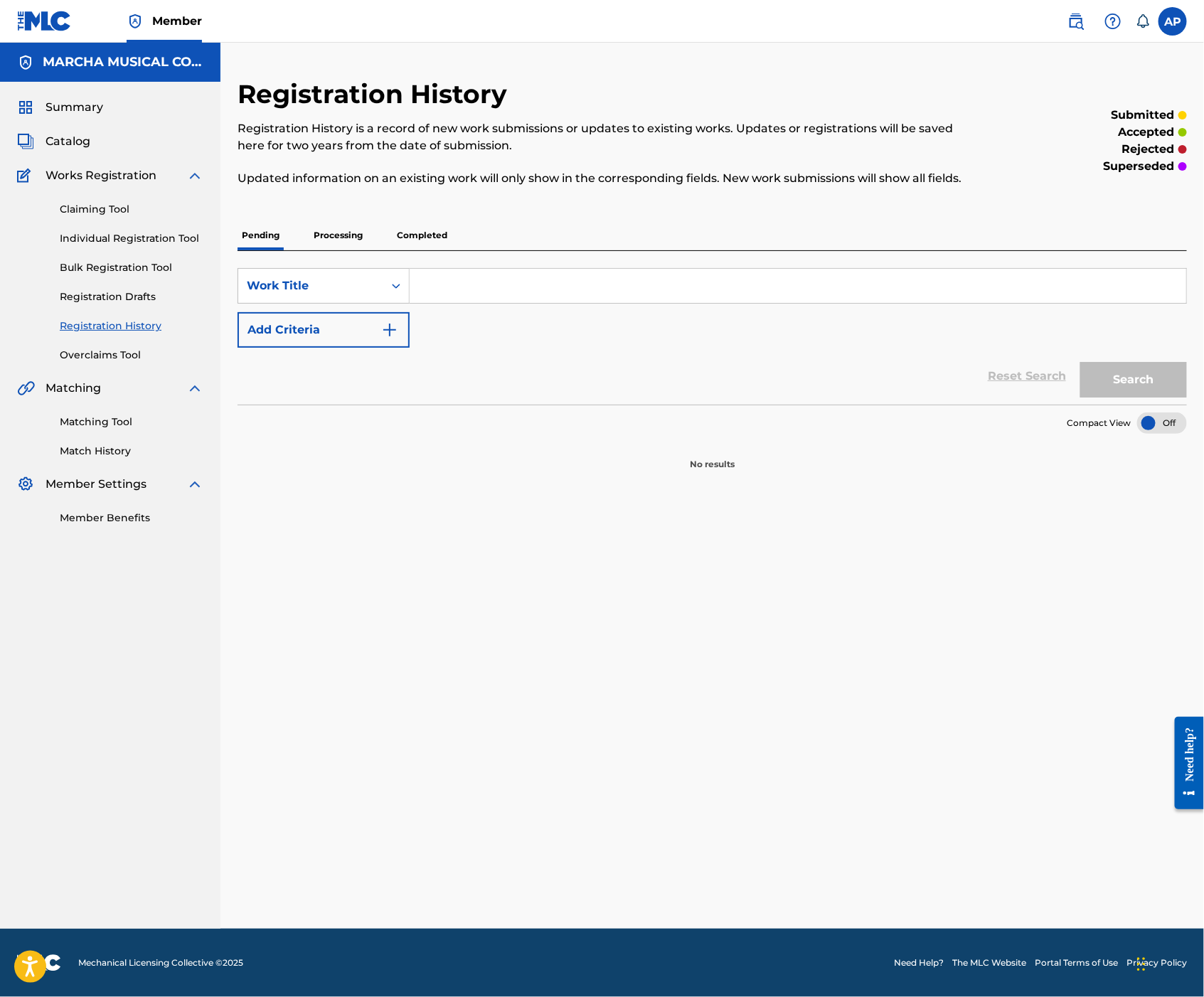
drag, startPoint x: 525, startPoint y: 282, endPoint x: 519, endPoint y: 287, distance: 7.8
click at [525, 282] on input "Search Form" at bounding box center [798, 285] width 777 height 34
type input "EL DOLIDO"
click at [1152, 380] on button "Search" at bounding box center [1133, 380] width 106 height 36
click at [342, 237] on p "Processing" at bounding box center [337, 235] width 58 height 30
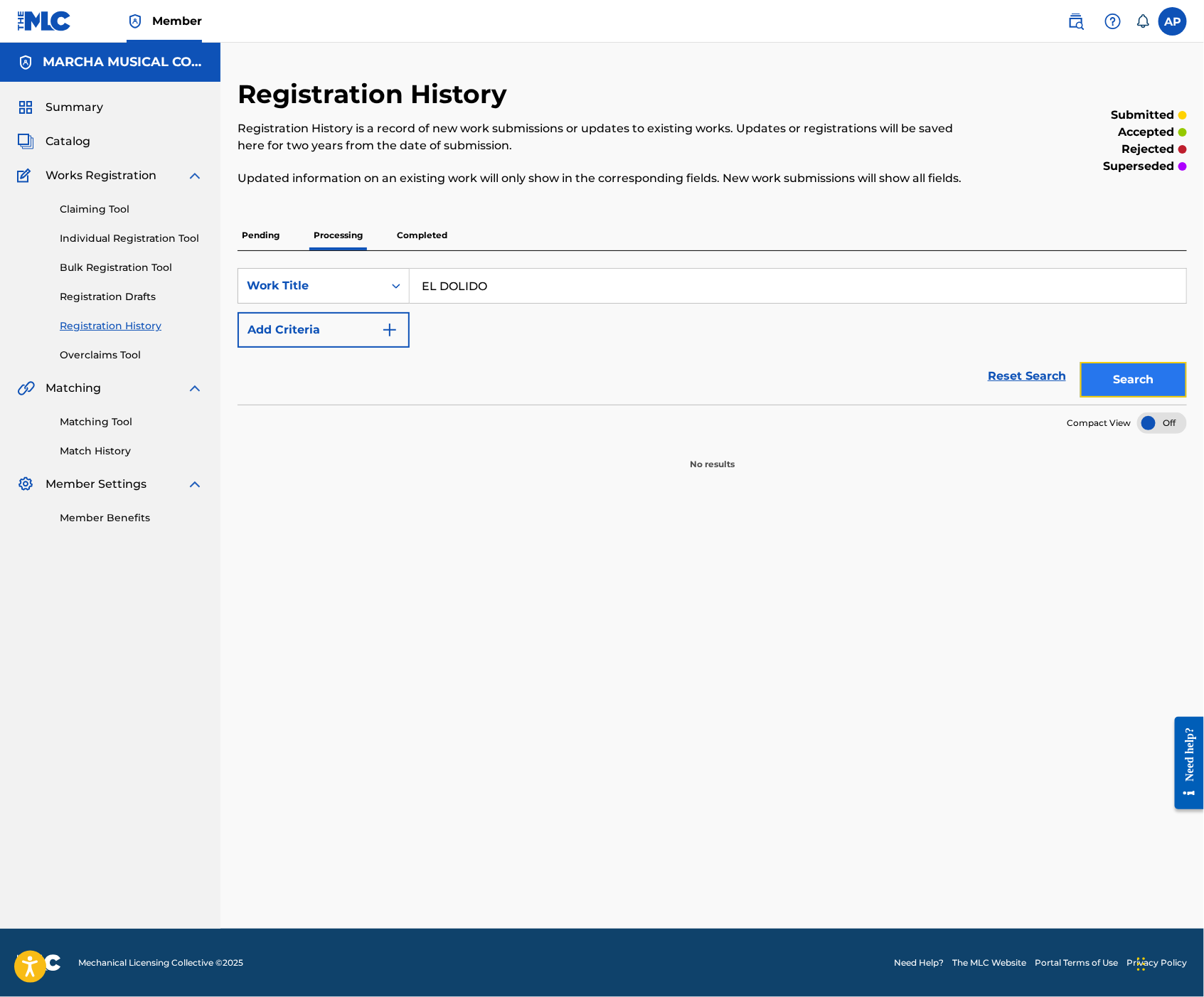
click at [1092, 376] on button "Search" at bounding box center [1133, 380] width 106 height 36
click at [423, 230] on p "Completed" at bounding box center [422, 235] width 59 height 30
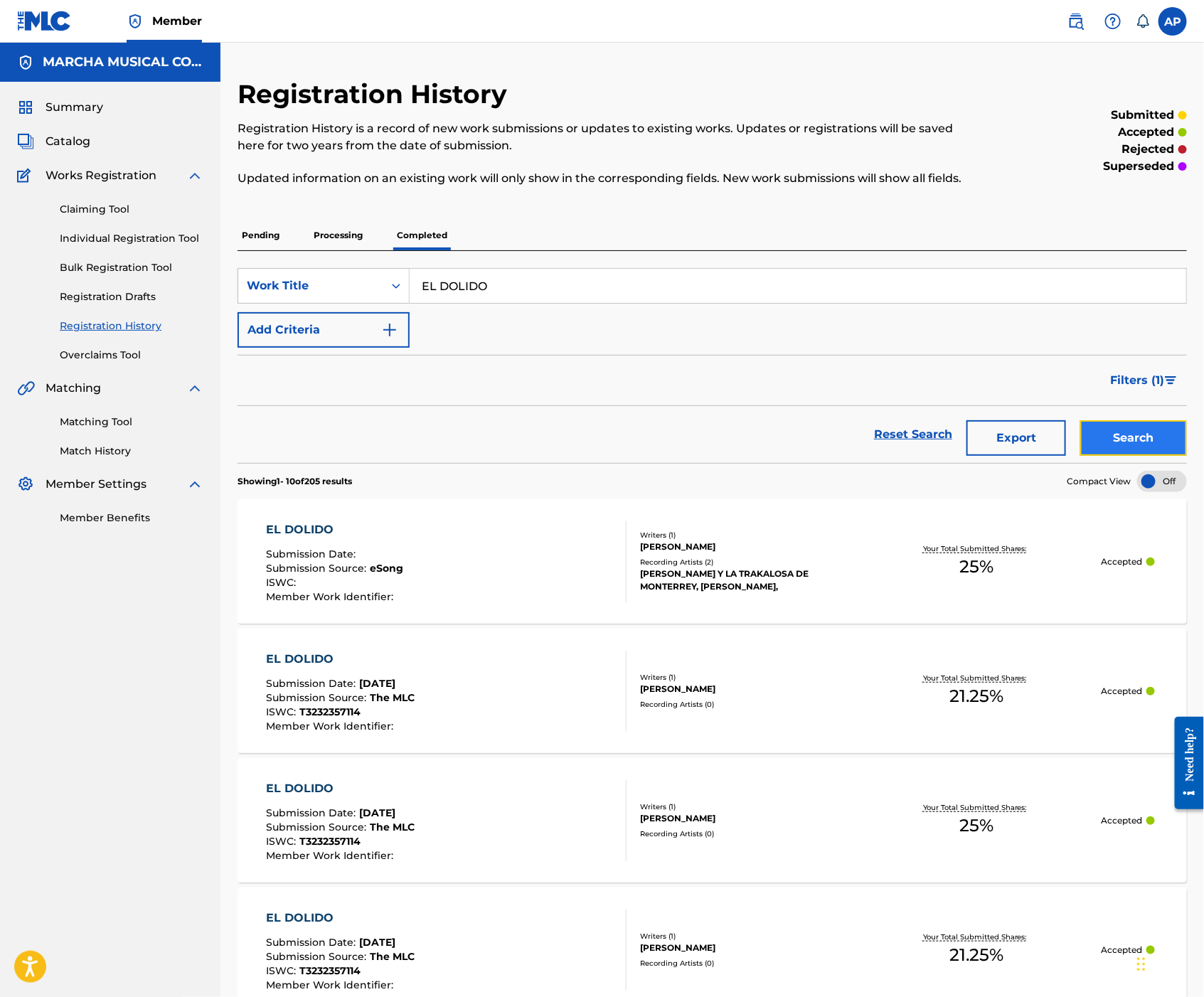
click at [1112, 427] on button "Search" at bounding box center [1133, 438] width 106 height 36
click at [537, 570] on div "EL DOLIDO Submission Date : Submission Source : eSong ISWC : Member Work Identi…" at bounding box center [446, 562] width 360 height 81
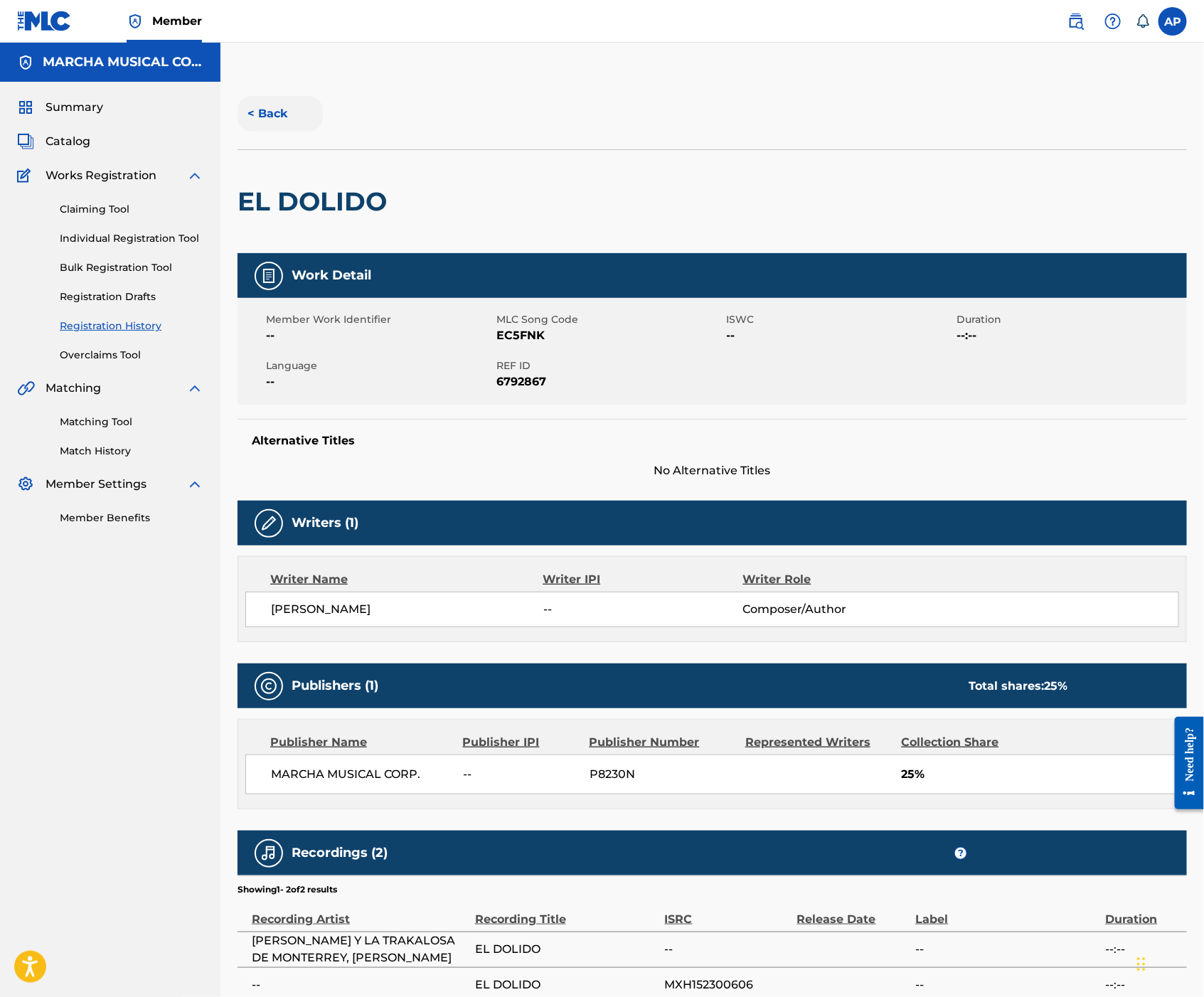
click at [274, 118] on button "< Back" at bounding box center [280, 114] width 85 height 36
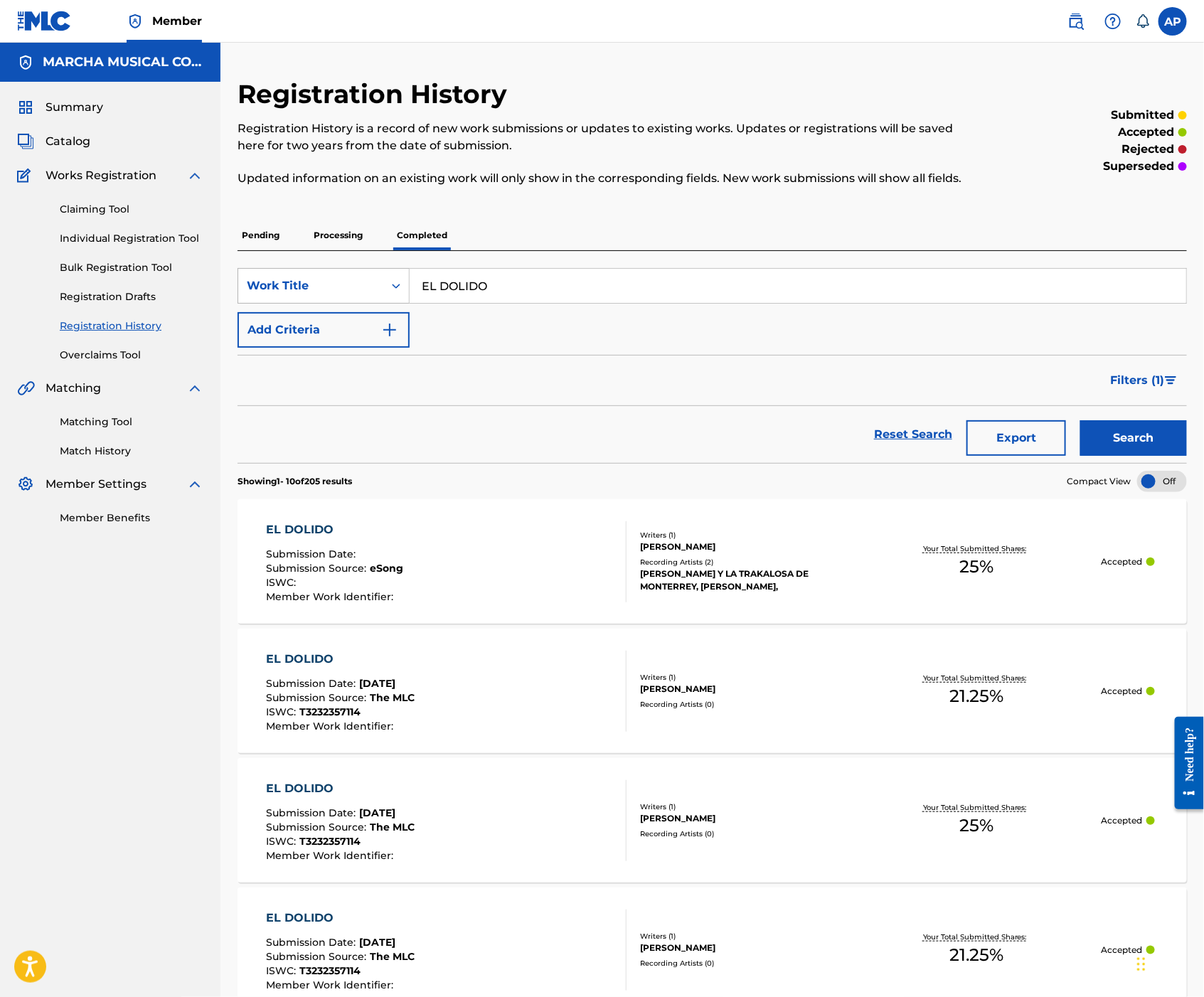
drag, startPoint x: 543, startPoint y: 281, endPoint x: 382, endPoint y: 273, distance: 161.2
click at [382, 273] on div "SearchWithCriteriabc9d0790-d541-412d-a4b7-cbffa4623fde Work Title EL DOLIDO" at bounding box center [712, 285] width 949 height 36
click at [85, 150] on span "Catalog" at bounding box center [68, 141] width 45 height 17
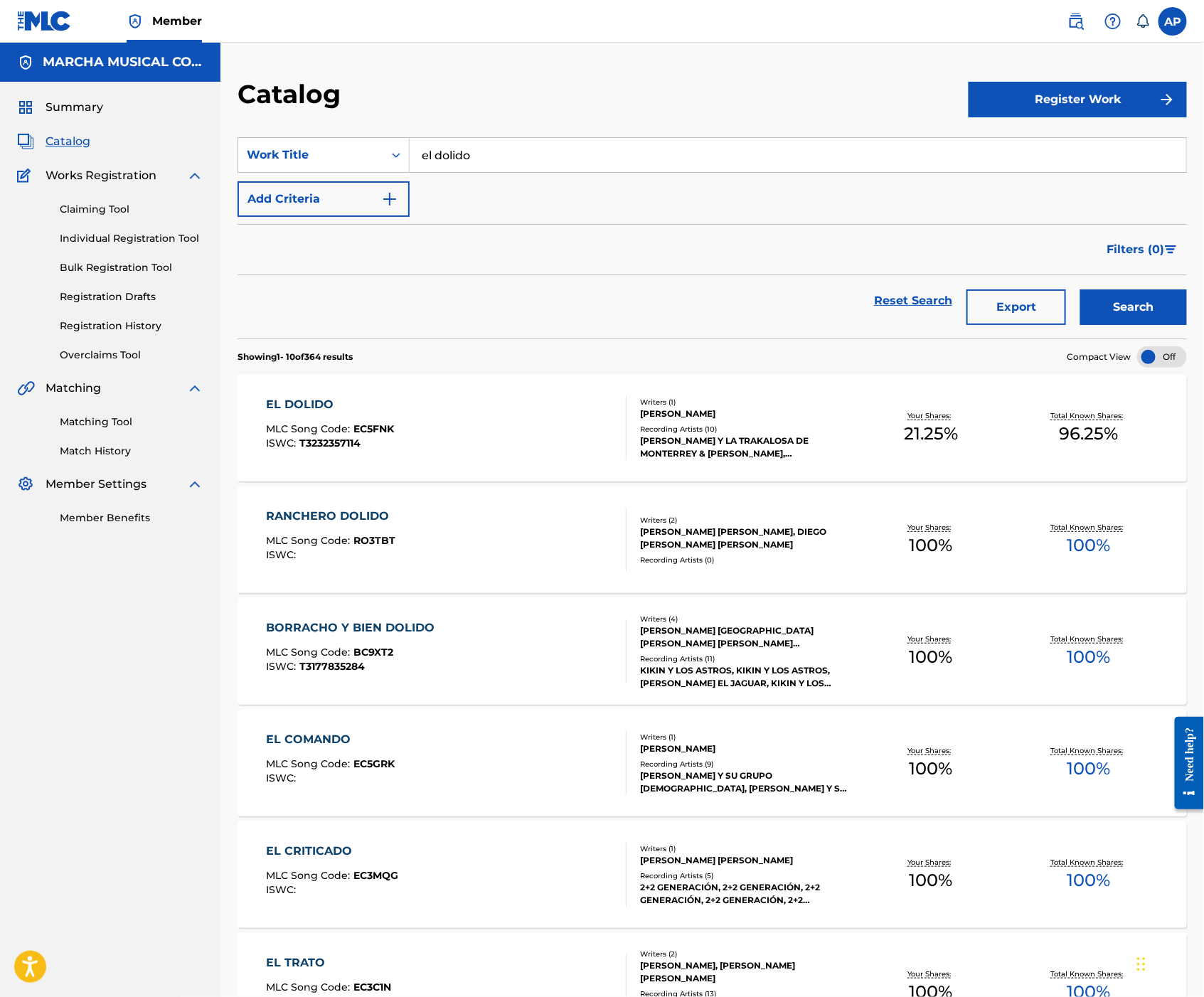
click at [525, 151] on input "el dolido" at bounding box center [798, 154] width 777 height 34
click at [559, 431] on div "EL DOLIDO MLC Song Code : EC5FNK ISWC : T3232357114" at bounding box center [446, 428] width 360 height 64
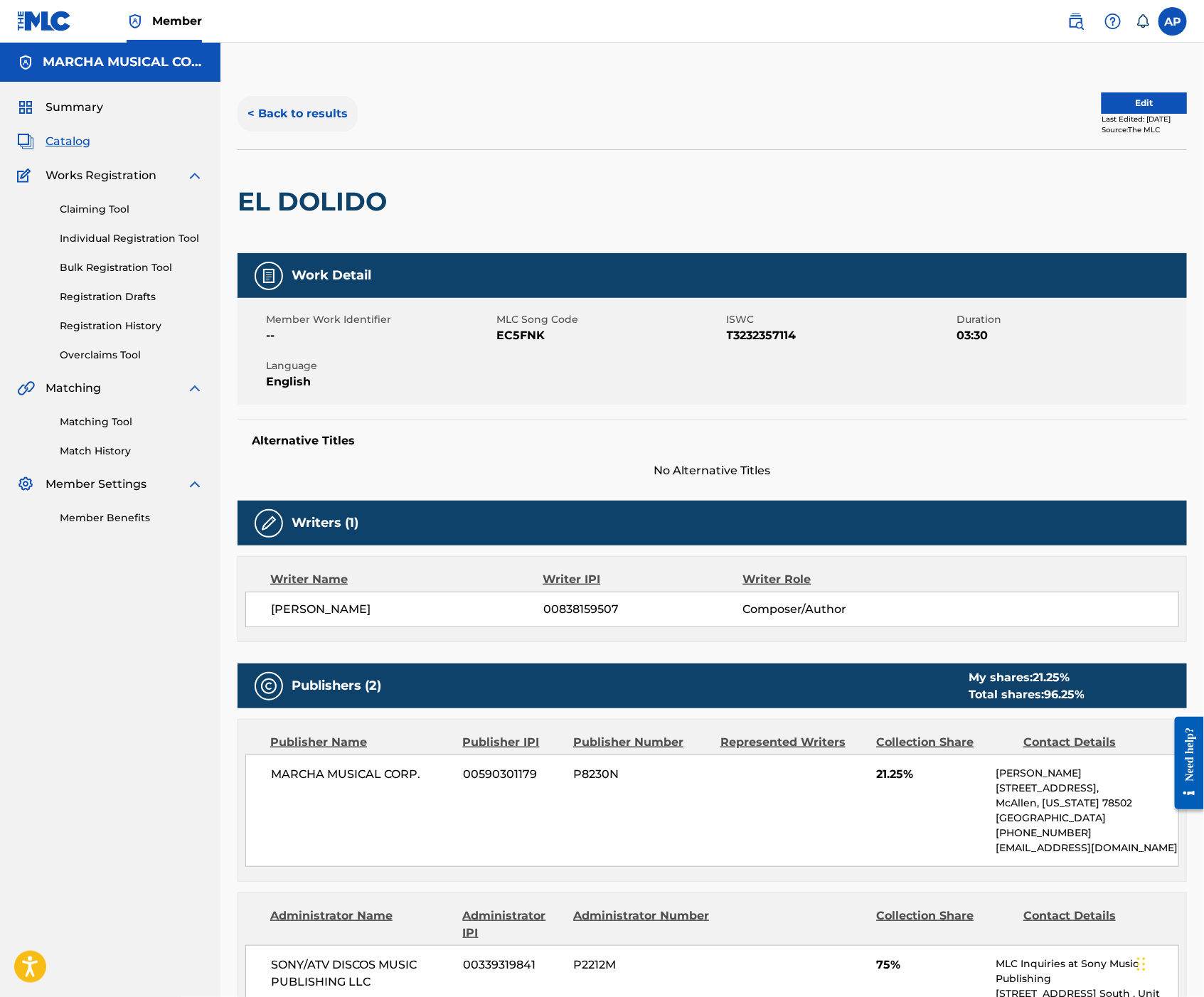
click at [296, 116] on button "< Back to results" at bounding box center [297, 114] width 120 height 36
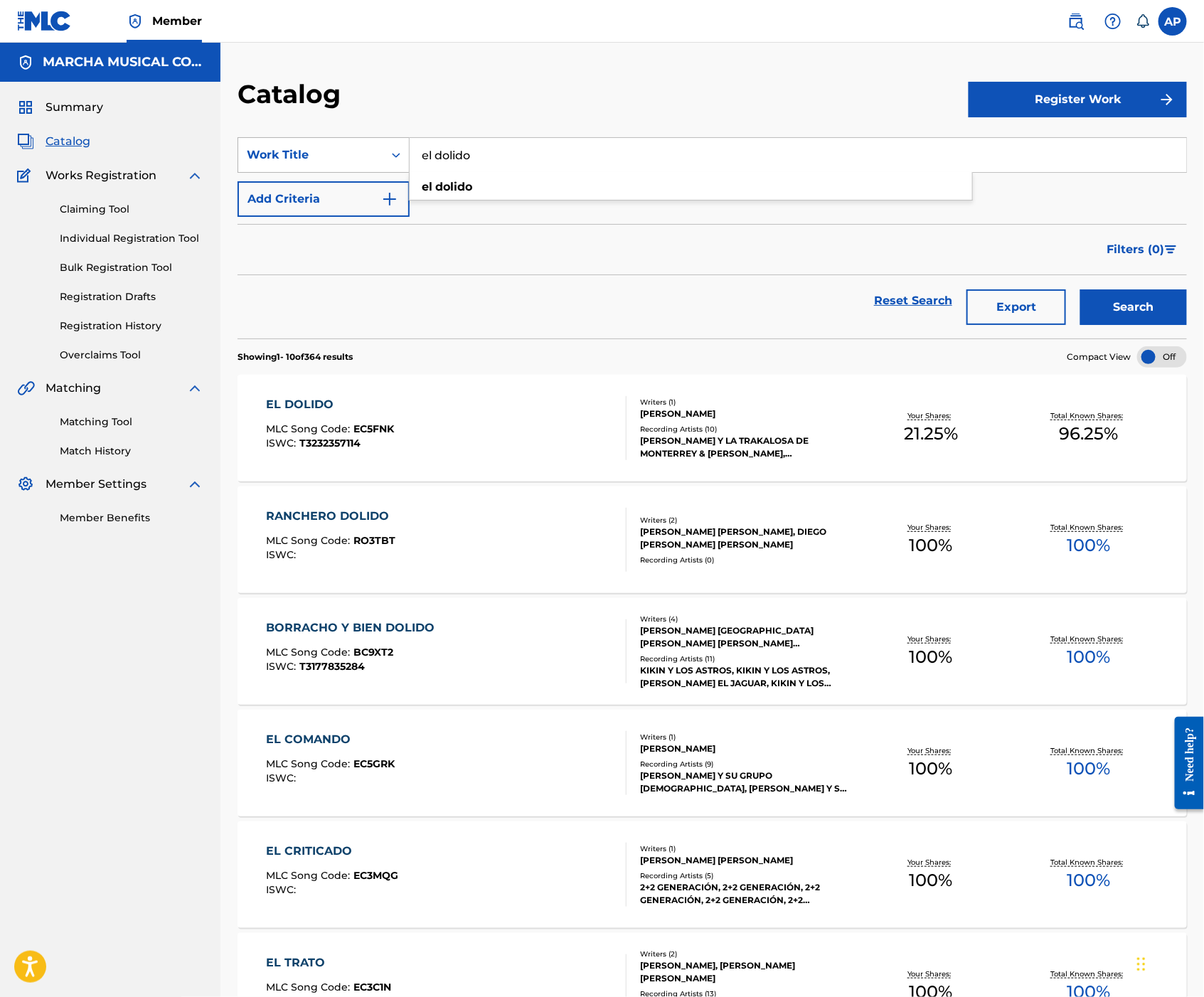
drag, startPoint x: 523, startPoint y: 145, endPoint x: 286, endPoint y: 154, distance: 237.2
click at [286, 154] on div "SearchWithCriteriad5154aeb-7fcd-415d-93e5-0b9bdbec6a69 Work Title el dolido el …" at bounding box center [712, 155] width 949 height 36
type input "esta va por ti"
click at [1080, 290] on button "Search" at bounding box center [1133, 307] width 106 height 36
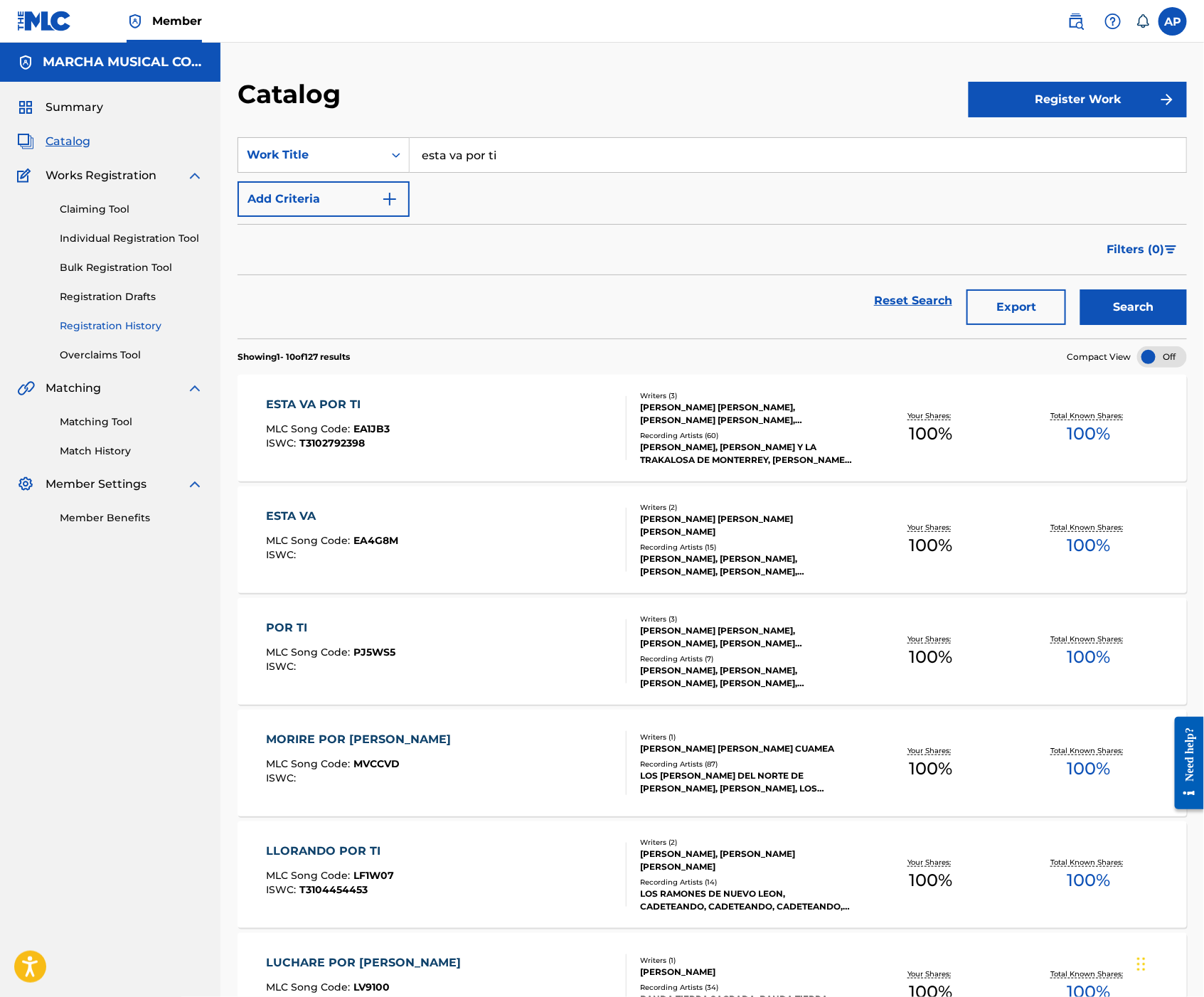
click at [139, 325] on link "Registration History" at bounding box center [131, 326] width 144 height 15
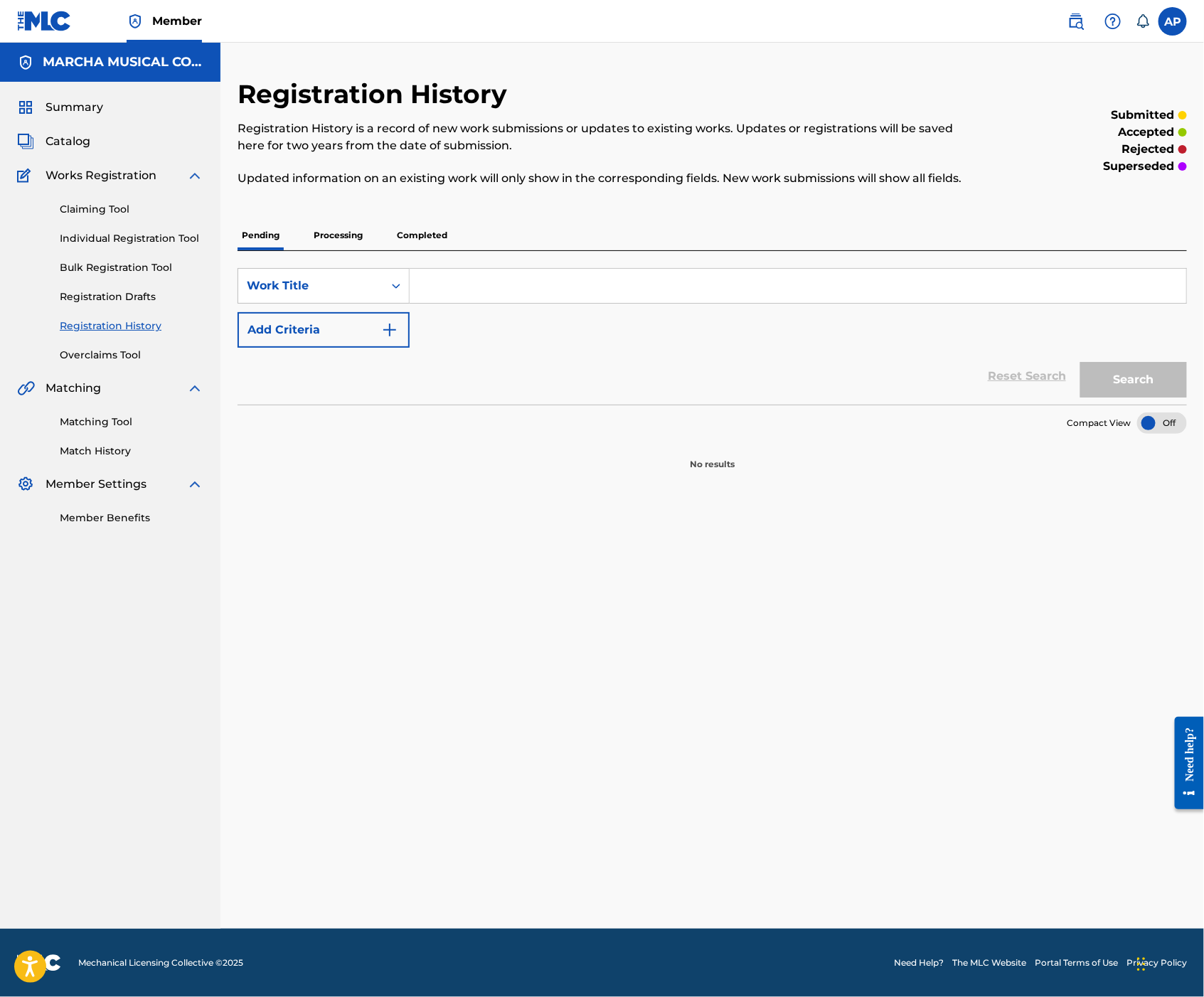
click at [433, 293] on input "Search Form" at bounding box center [798, 285] width 777 height 34
type input "esta va por ti"
click at [1119, 379] on button "Search" at bounding box center [1133, 380] width 106 height 36
click at [334, 233] on p "Processing" at bounding box center [337, 235] width 58 height 30
click at [1117, 371] on button "Search" at bounding box center [1133, 380] width 106 height 36
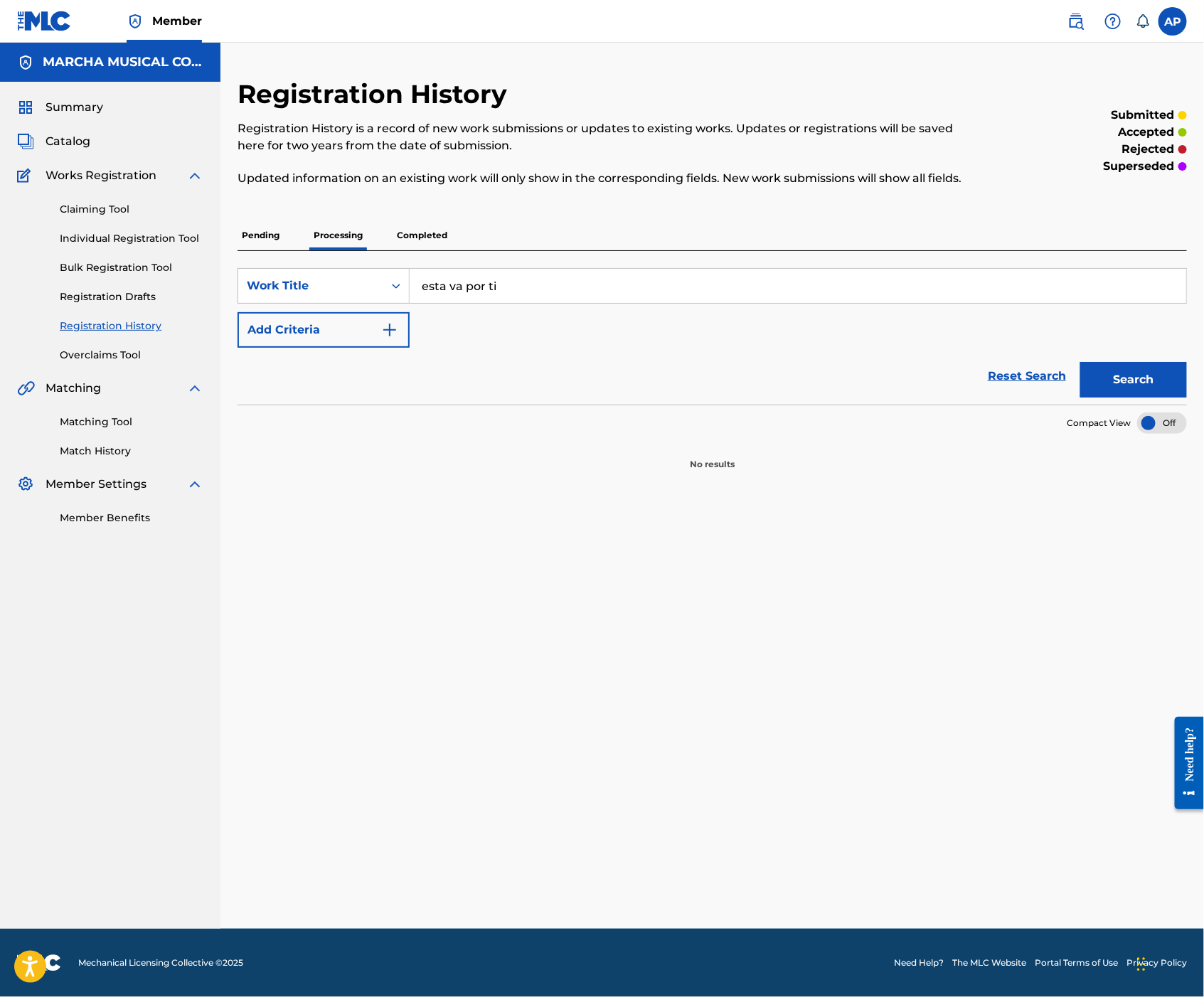
click at [423, 233] on p "Completed" at bounding box center [422, 235] width 59 height 30
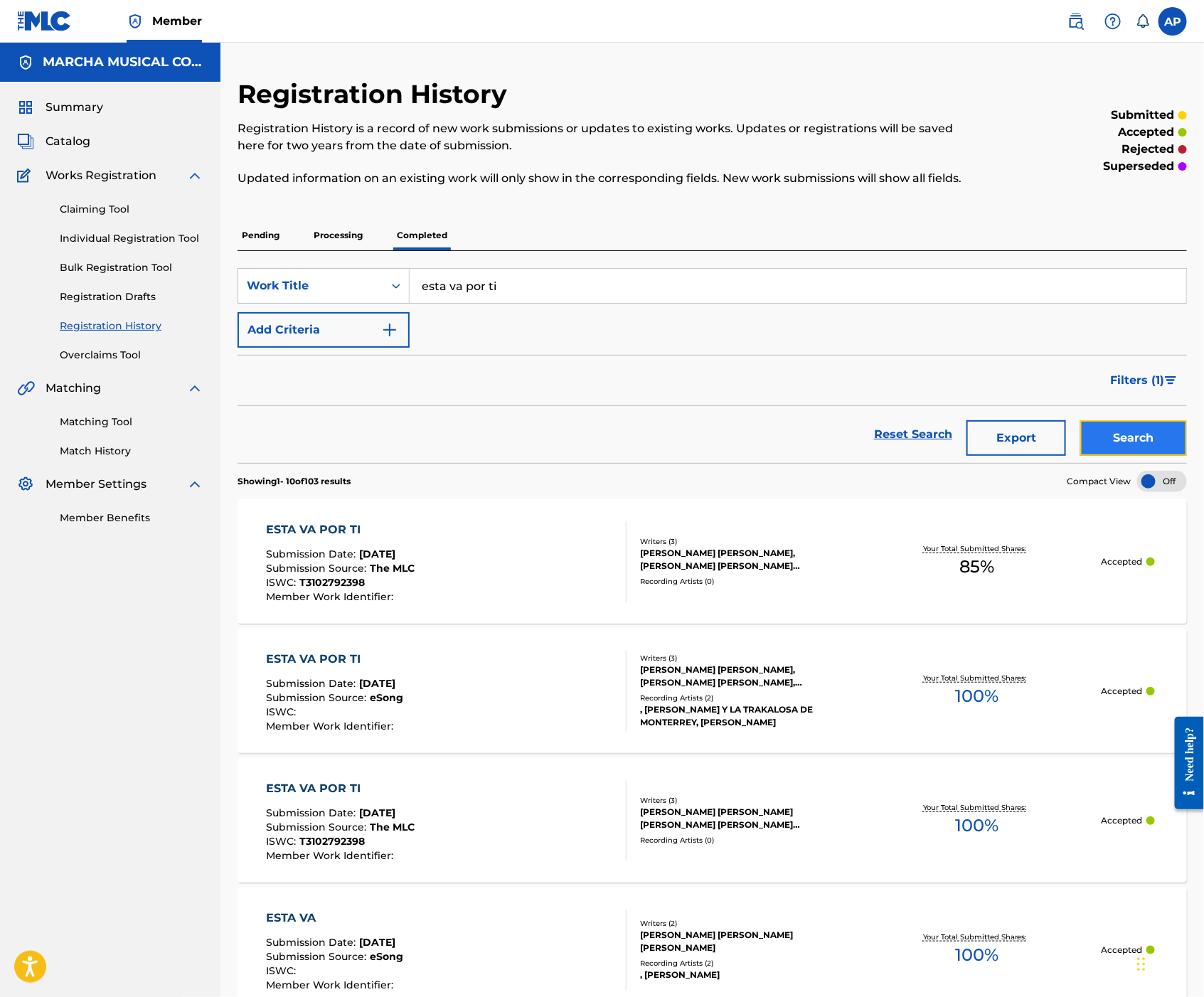
click at [1118, 423] on button "Search" at bounding box center [1133, 438] width 106 height 36
drag, startPoint x: 505, startPoint y: 280, endPoint x: 420, endPoint y: 278, distance: 85.0
click at [420, 278] on input "esta va por ti" at bounding box center [798, 285] width 777 height 34
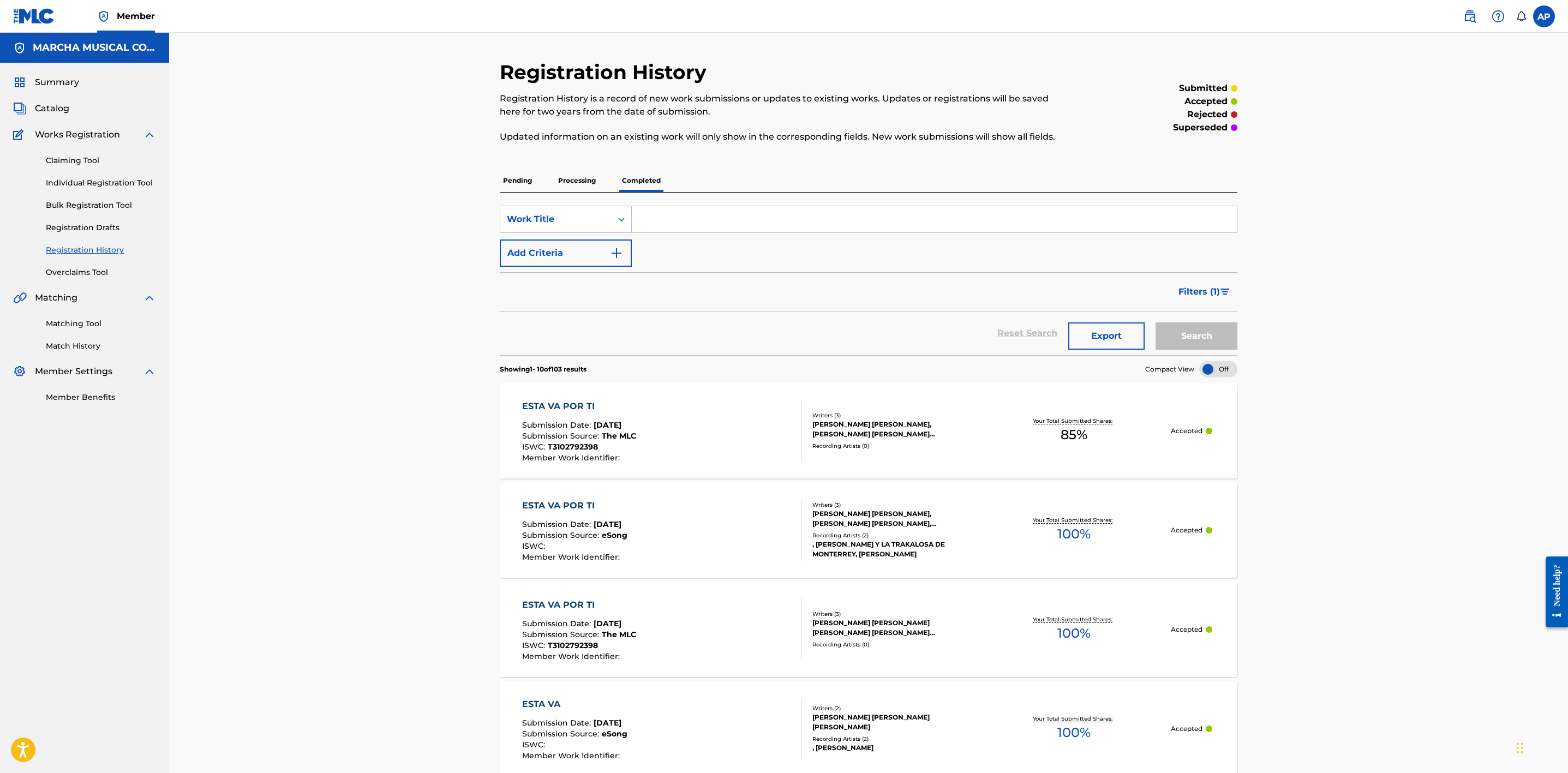
click at [1415, 392] on div "Registration History Registration History is a record of new work submissions o…" at bounding box center [868, 739] width 1399 height 1413
click at [1417, 409] on div "Registration History Registration History is a record of new work submissions o…" at bounding box center [868, 739] width 1399 height 1413
click at [977, 526] on div "ESTA VA POR TI Submission Date : Jan 14, 2022 Submission Source : eSong ISWC : …" at bounding box center [868, 530] width 738 height 96
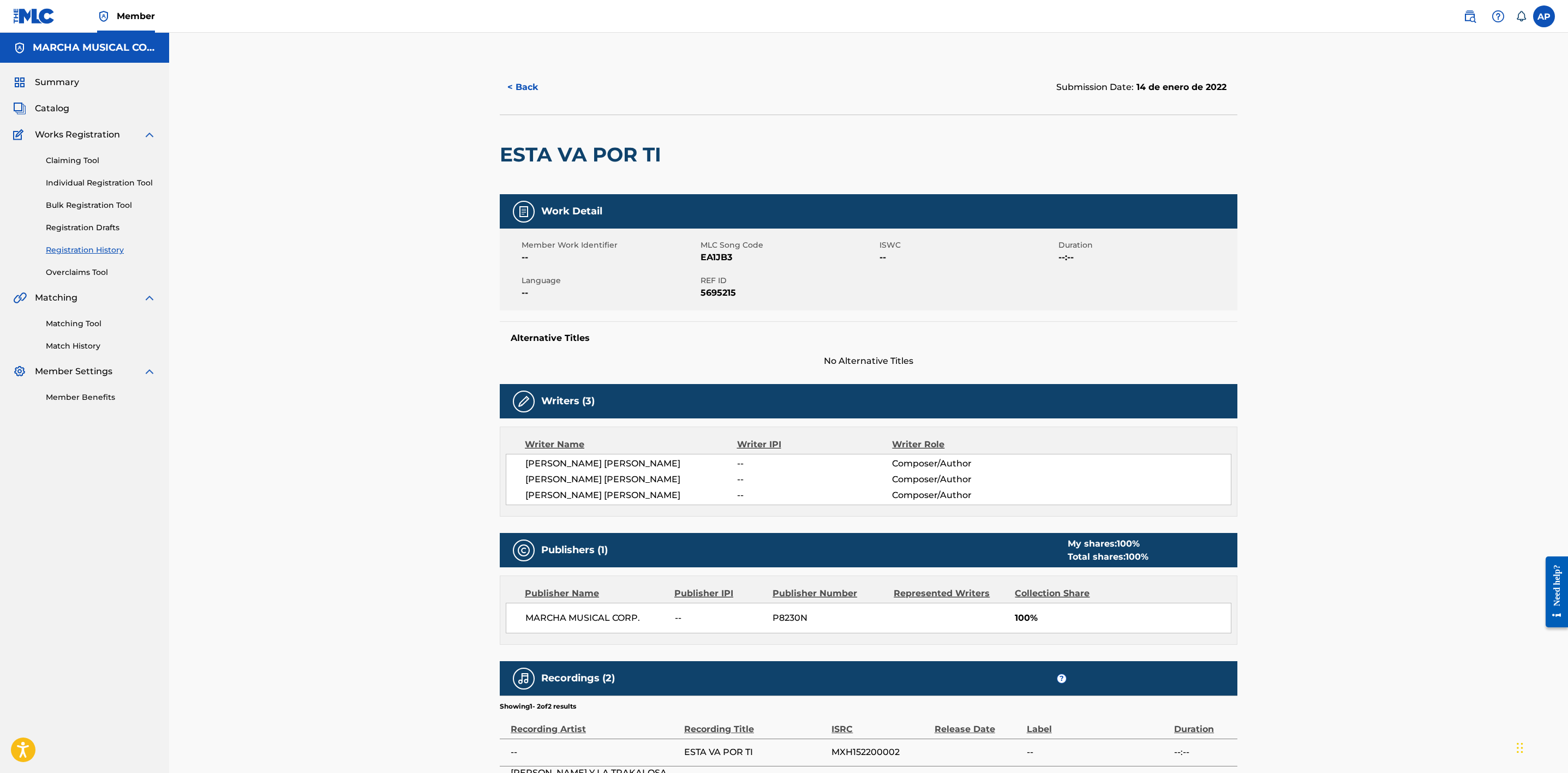
click at [1351, 708] on div "< Back Submission Date: 14 de enero de 2022 ESTA VA POR TI Work Detail Member W…" at bounding box center [868, 435] width 1399 height 805
click at [1364, 613] on div "< Back Submission Date: 14 de enero de 2022 ESTA VA POR TI Work Detail Member W…" at bounding box center [868, 435] width 1399 height 805
click at [1398, 506] on div "< Back Submission Date: 14 de enero de 2022 ESTA VA POR TI Work Detail Member W…" at bounding box center [868, 435] width 1399 height 805
click at [1382, 312] on div "< Back Submission Date: 14 de enero de 2022 ESTA VA POR TI Work Detail Member W…" at bounding box center [868, 435] width 1399 height 805
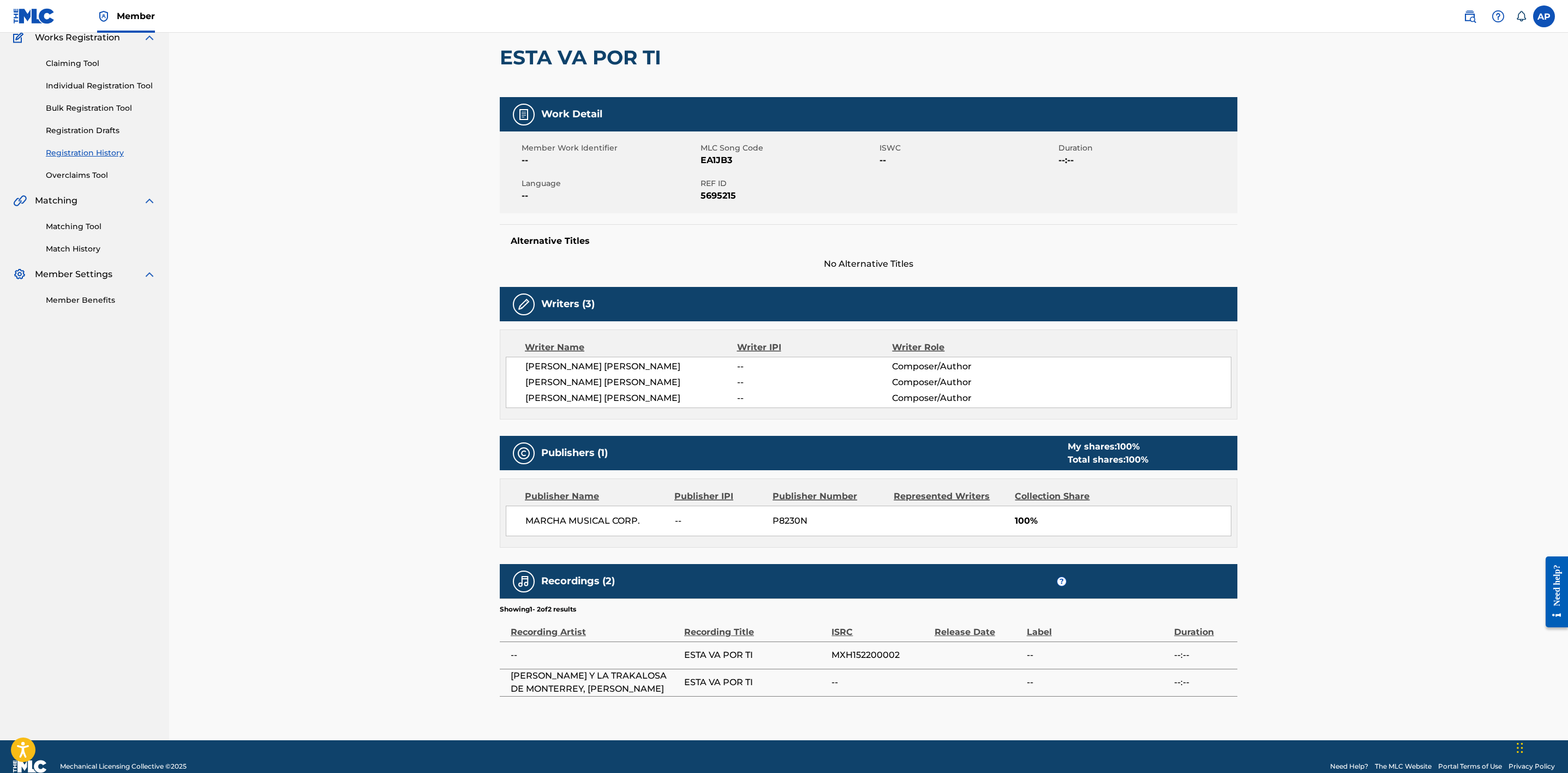
scroll to position [120, 0]
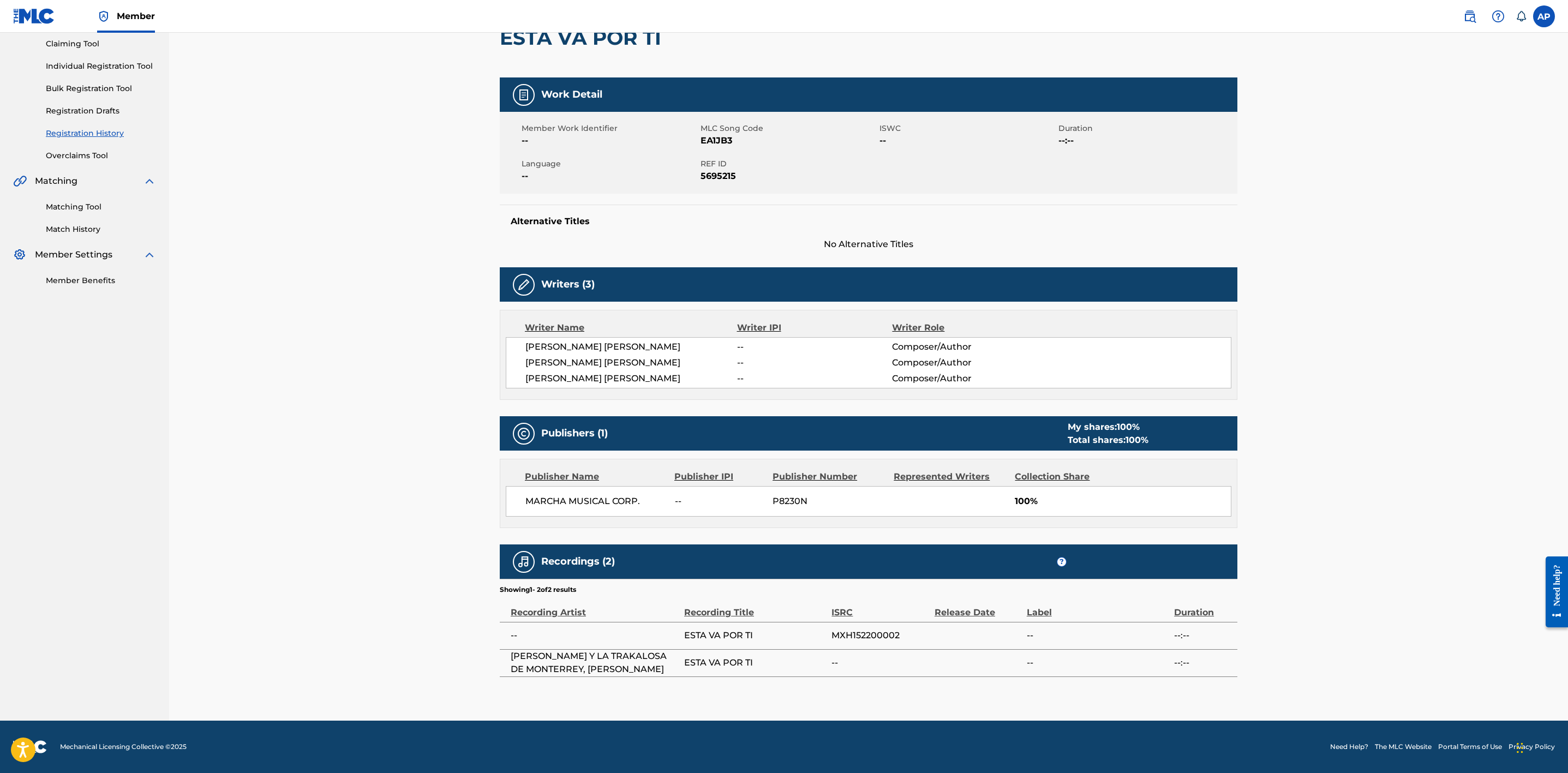
click at [412, 184] on div "< Back Submission Date: 14 de enero de 2022 ESTA VA POR TI Work Detail Member W…" at bounding box center [868, 319] width 1399 height 805
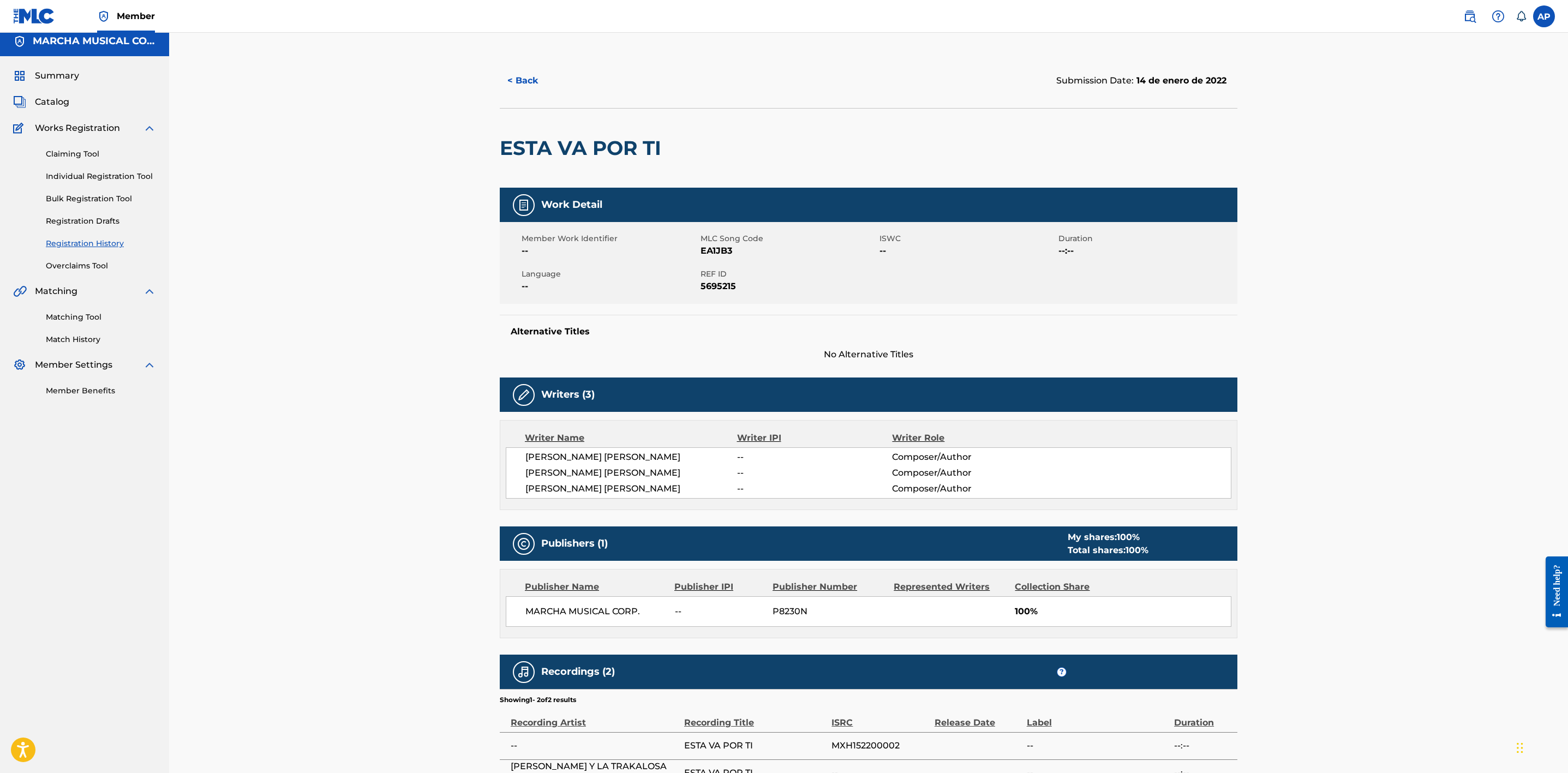
scroll to position [0, 0]
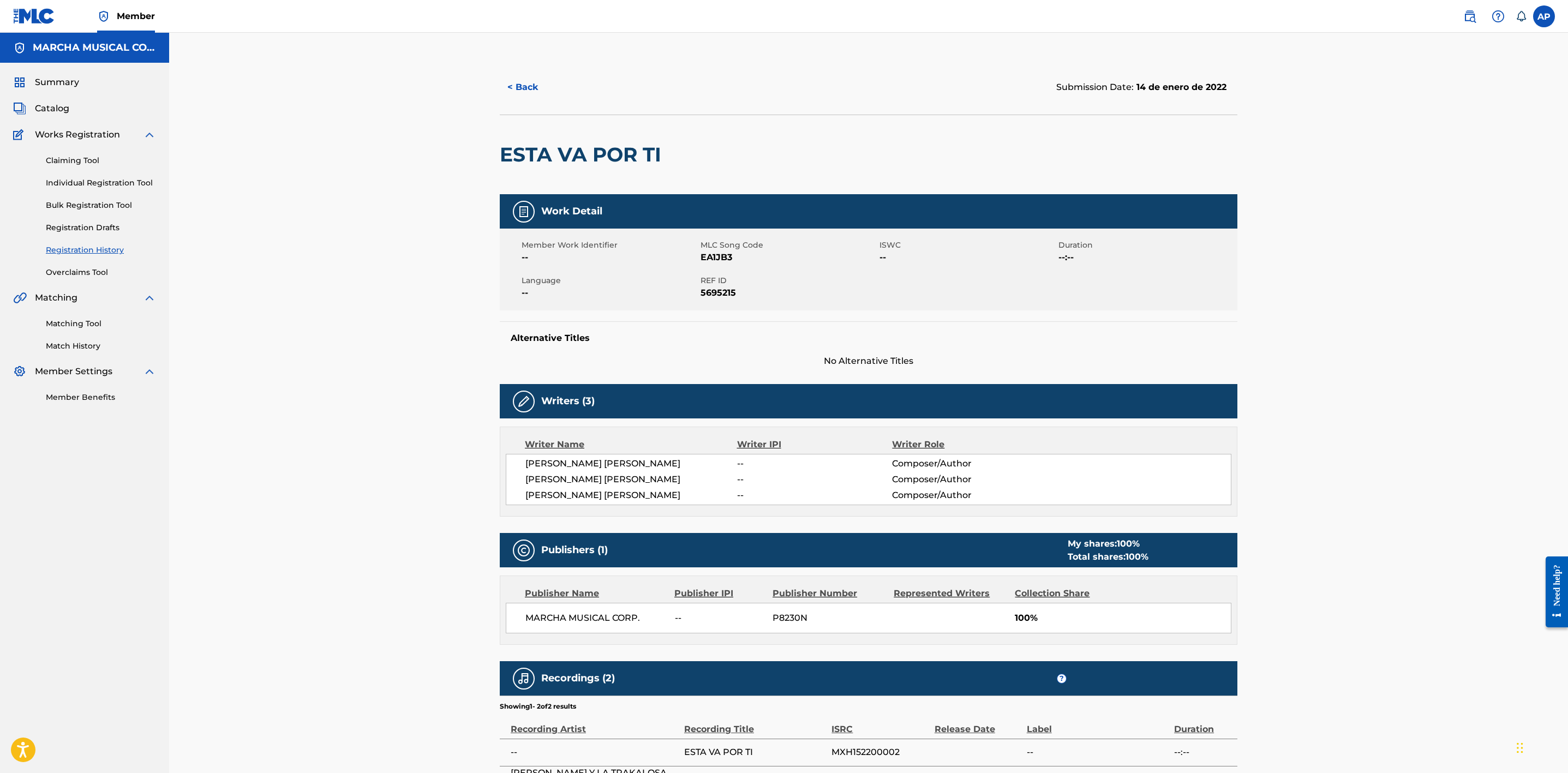
click at [409, 146] on div "< Back Submission Date: 14 de enero de 2022 ESTA VA POR TI Work Detail Member W…" at bounding box center [868, 435] width 1399 height 805
click at [1308, 264] on div "< Back Submission Date: 14 de enero de 2022 ESTA VA POR TI Work Detail Member W…" at bounding box center [868, 435] width 1399 height 805
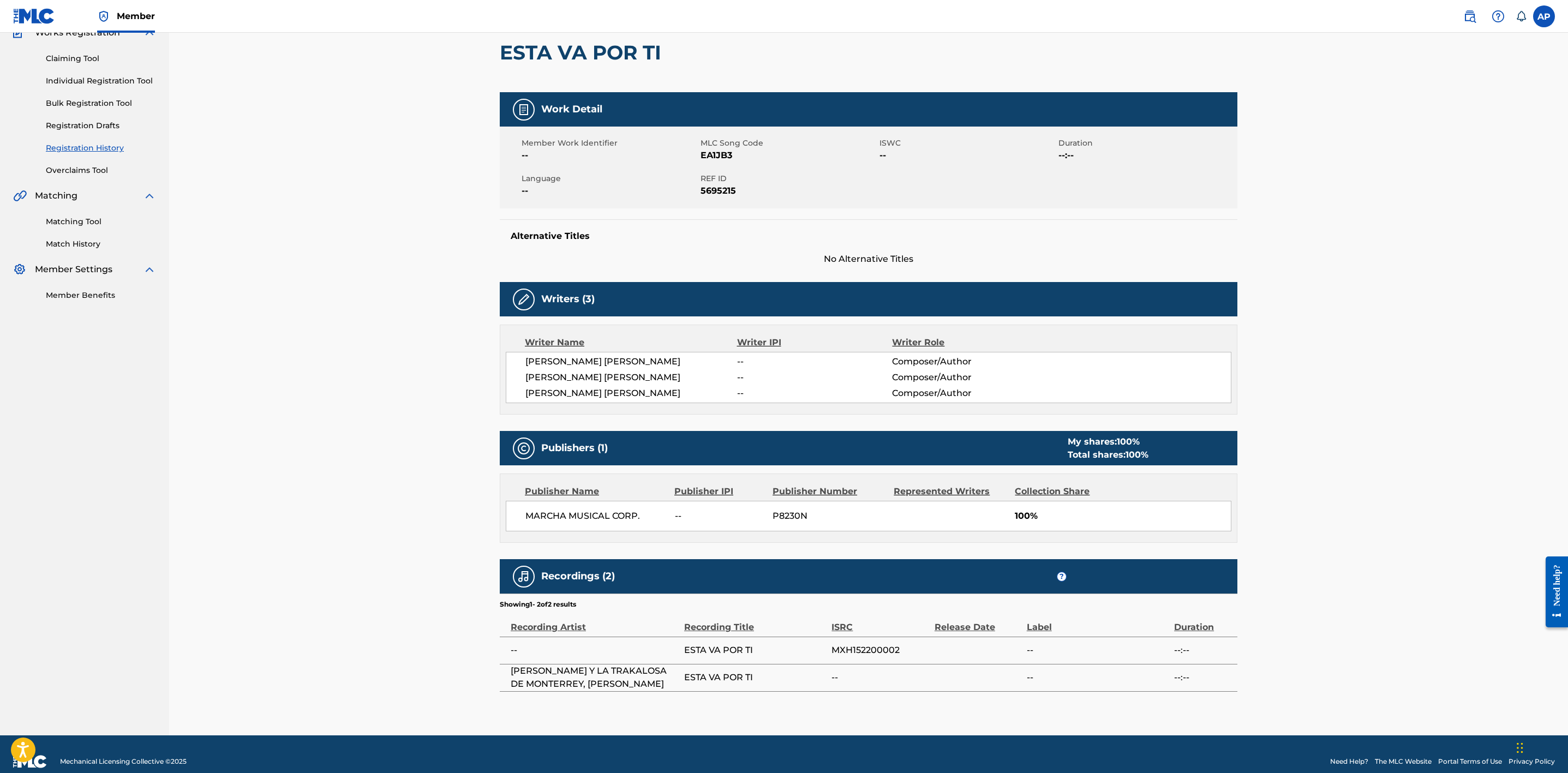
scroll to position [120, 0]
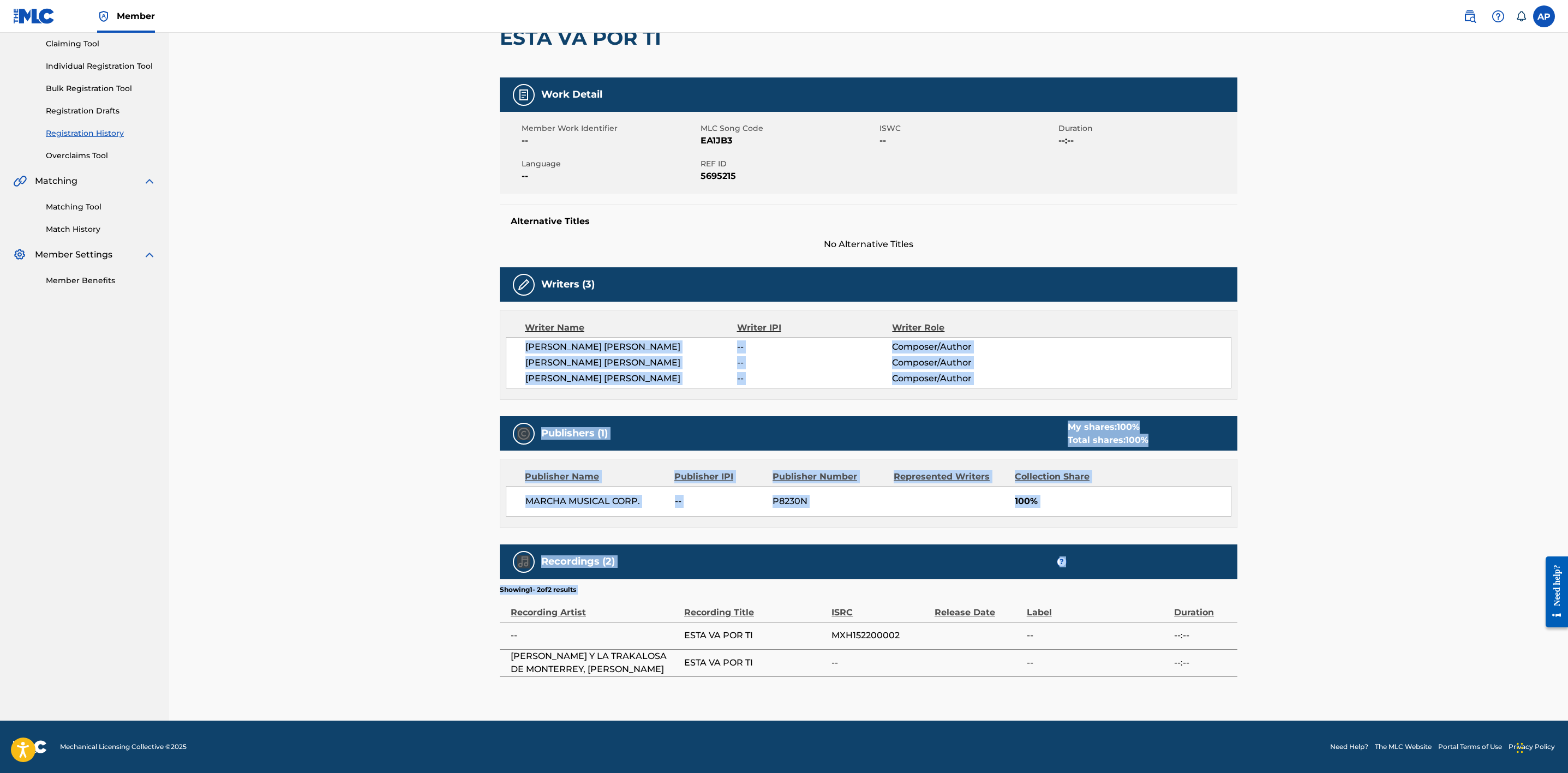
drag, startPoint x: 1318, startPoint y: 322, endPoint x: 1274, endPoint y: 599, distance: 280.5
click at [1274, 599] on div "< Back Submission Date: 14 de enero de 2022 ESTA VA POR TI Work Detail Member W…" at bounding box center [868, 319] width 1399 height 805
click at [1327, 416] on div "< Back Submission Date: 14 de enero de 2022 ESTA VA POR TI Work Detail Member W…" at bounding box center [868, 319] width 1399 height 805
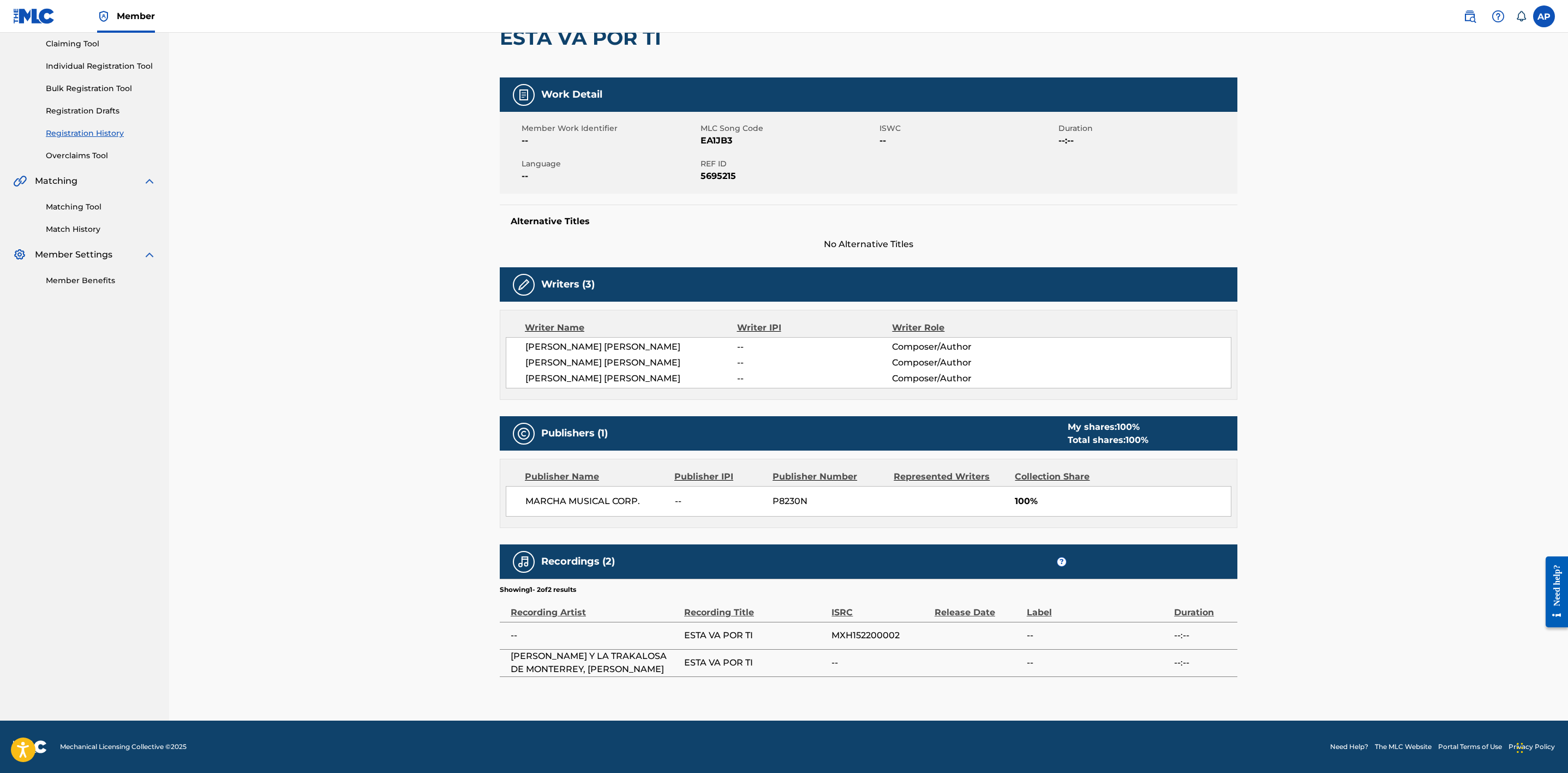
click at [249, 207] on div "< Back Submission Date: 14 de enero de 2022 ESTA VA POR TI Work Detail Member W…" at bounding box center [868, 319] width 1399 height 805
drag, startPoint x: 261, startPoint y: 186, endPoint x: 274, endPoint y: 158, distance: 30.9
click at [274, 158] on div "< Back Submission Date: 14 de enero de 2022 ESTA VA POR TI Work Detail Member W…" at bounding box center [868, 319] width 1399 height 805
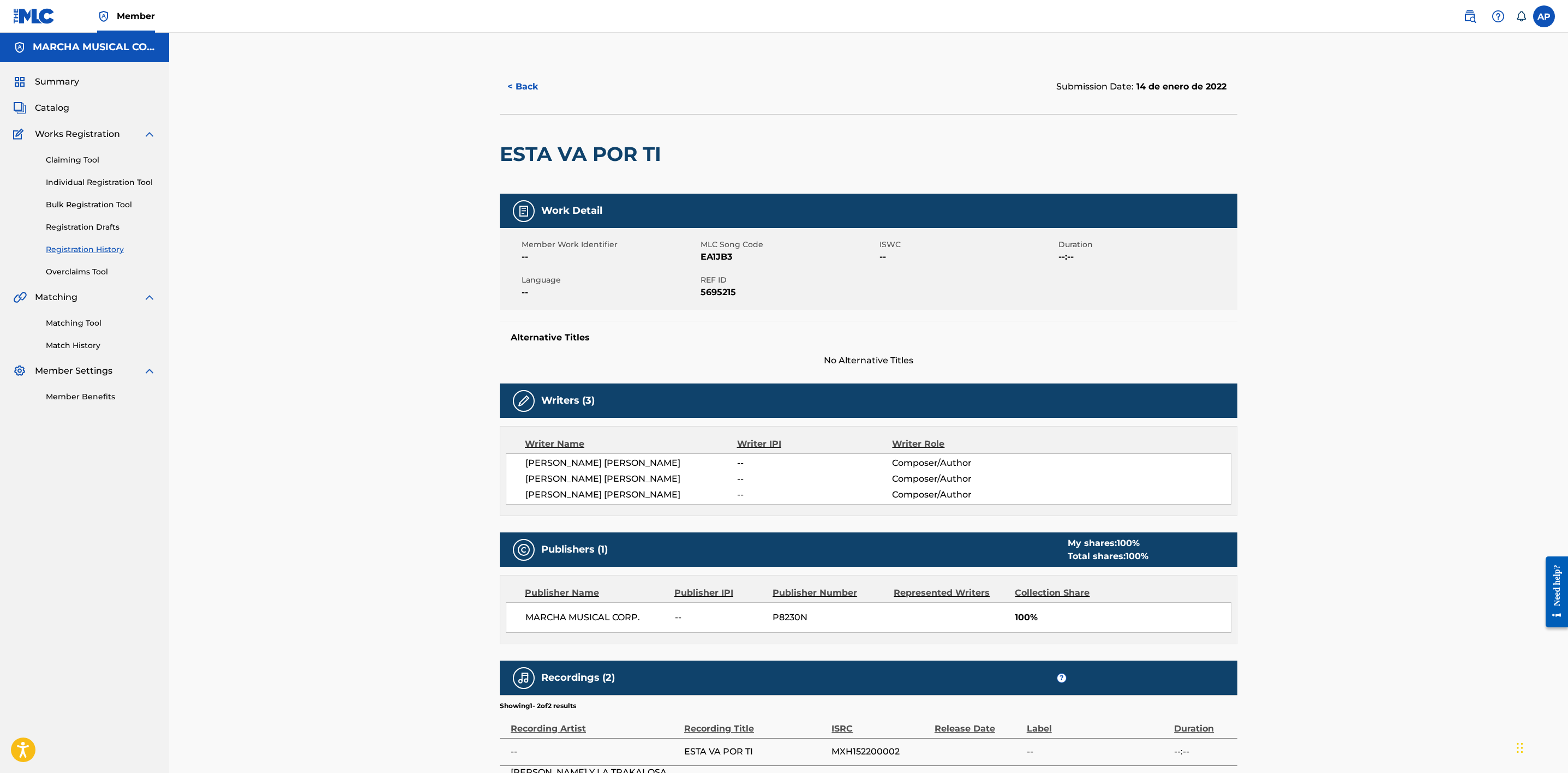
scroll to position [0, 0]
click at [497, 154] on div "< Back Submission Date: 14 de enero de 2022 ESTA VA POR TI Work Detail Member W…" at bounding box center [869, 448] width 764 height 777
drag, startPoint x: 503, startPoint y: 151, endPoint x: 696, endPoint y: 158, distance: 193.1
click at [696, 158] on div "ESTA VA POR TI" at bounding box center [868, 154] width 738 height 79
click at [727, 147] on div at bounding box center [751, 155] width 170 height 79
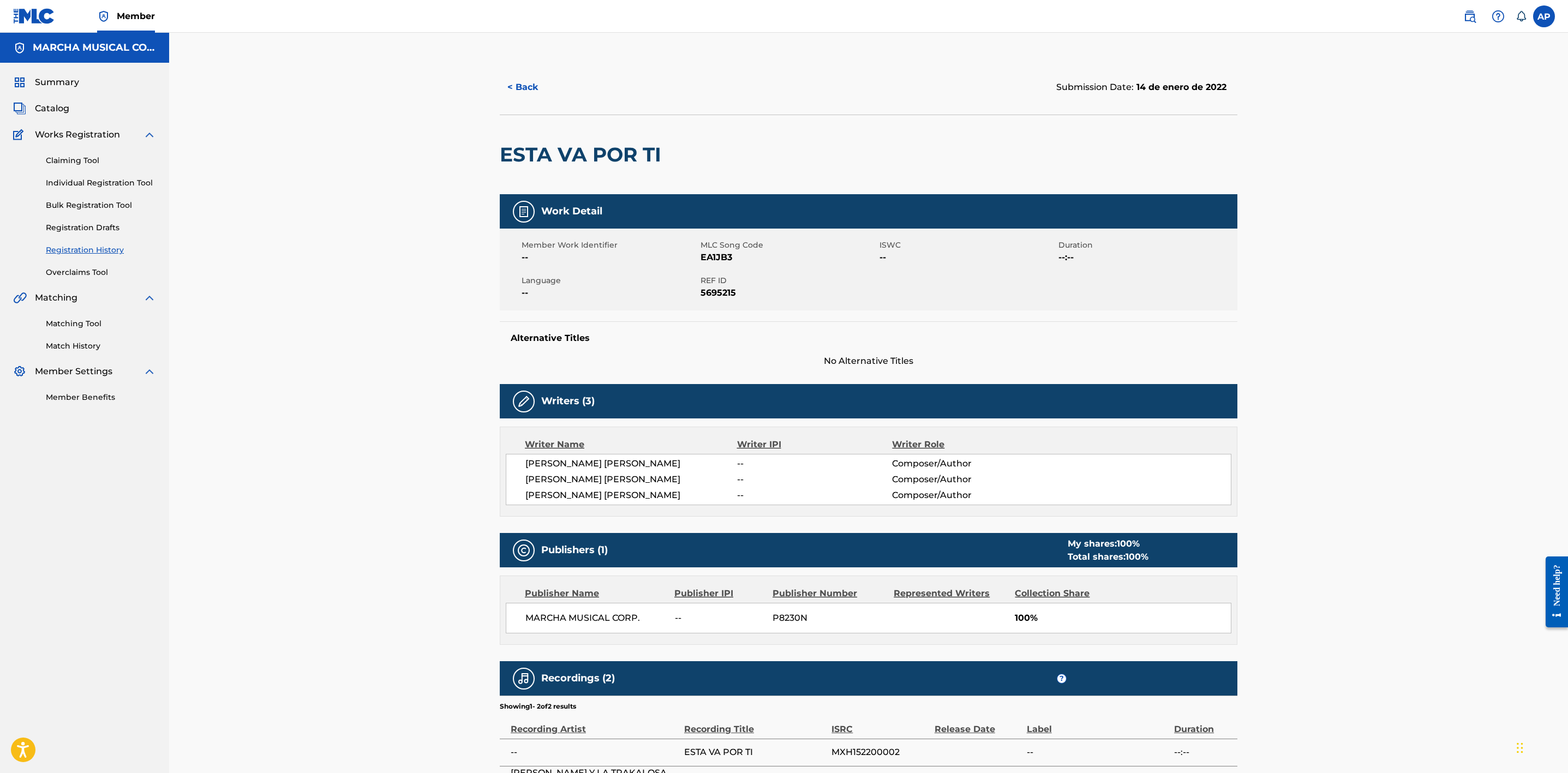
click at [812, 189] on div at bounding box center [751, 155] width 170 height 79
drag, startPoint x: 846, startPoint y: 164, endPoint x: 1570, endPoint y: -72, distance: 761.5
click at [1567, 0] on html "Accessibility Screen-Reader Guide, Feedback, and Issue Reporting | New window 0…" at bounding box center [784, 386] width 1568 height 773
click at [671, 148] on div at bounding box center [751, 155] width 170 height 79
click at [682, 161] on div at bounding box center [751, 155] width 170 height 79
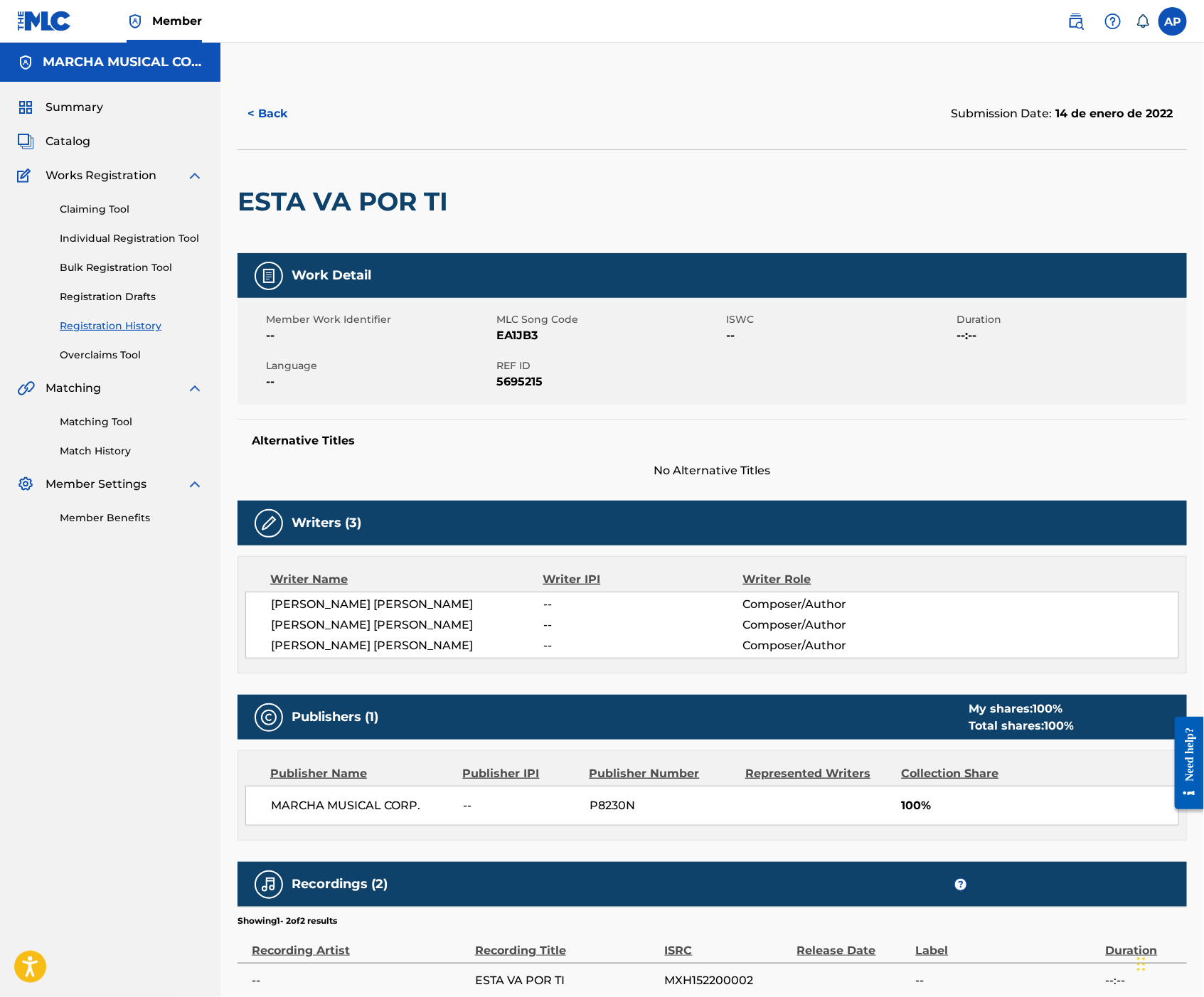
click at [510, 201] on div at bounding box center [564, 202] width 218 height 103
click at [281, 118] on button "< Back" at bounding box center [280, 114] width 85 height 36
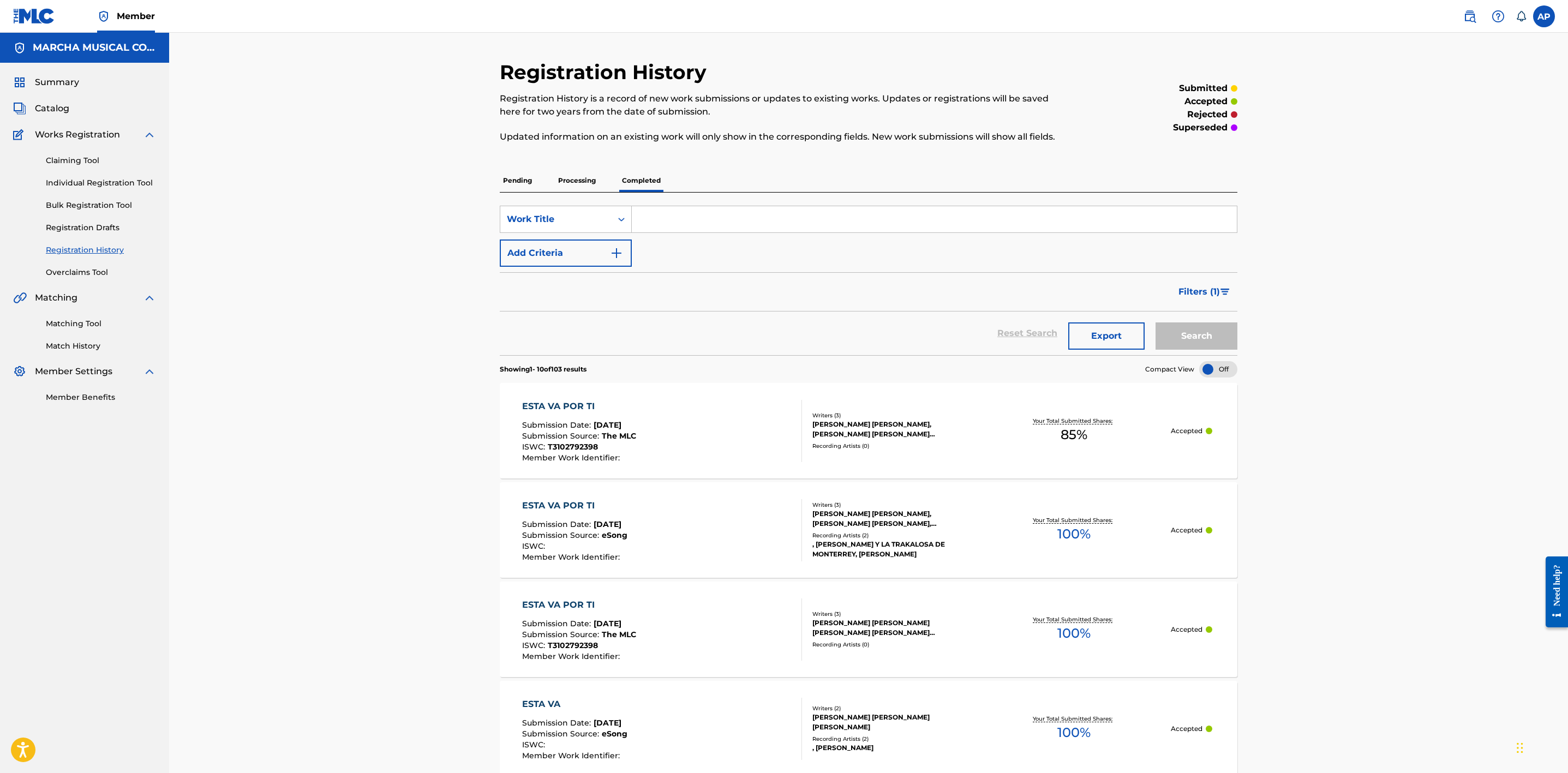
click at [56, 102] on div "Summary Catalog Works Registration Claiming Tool Individual Registration Tool B…" at bounding box center [84, 239] width 169 height 354
click at [49, 112] on span "Catalog" at bounding box center [52, 108] width 34 height 13
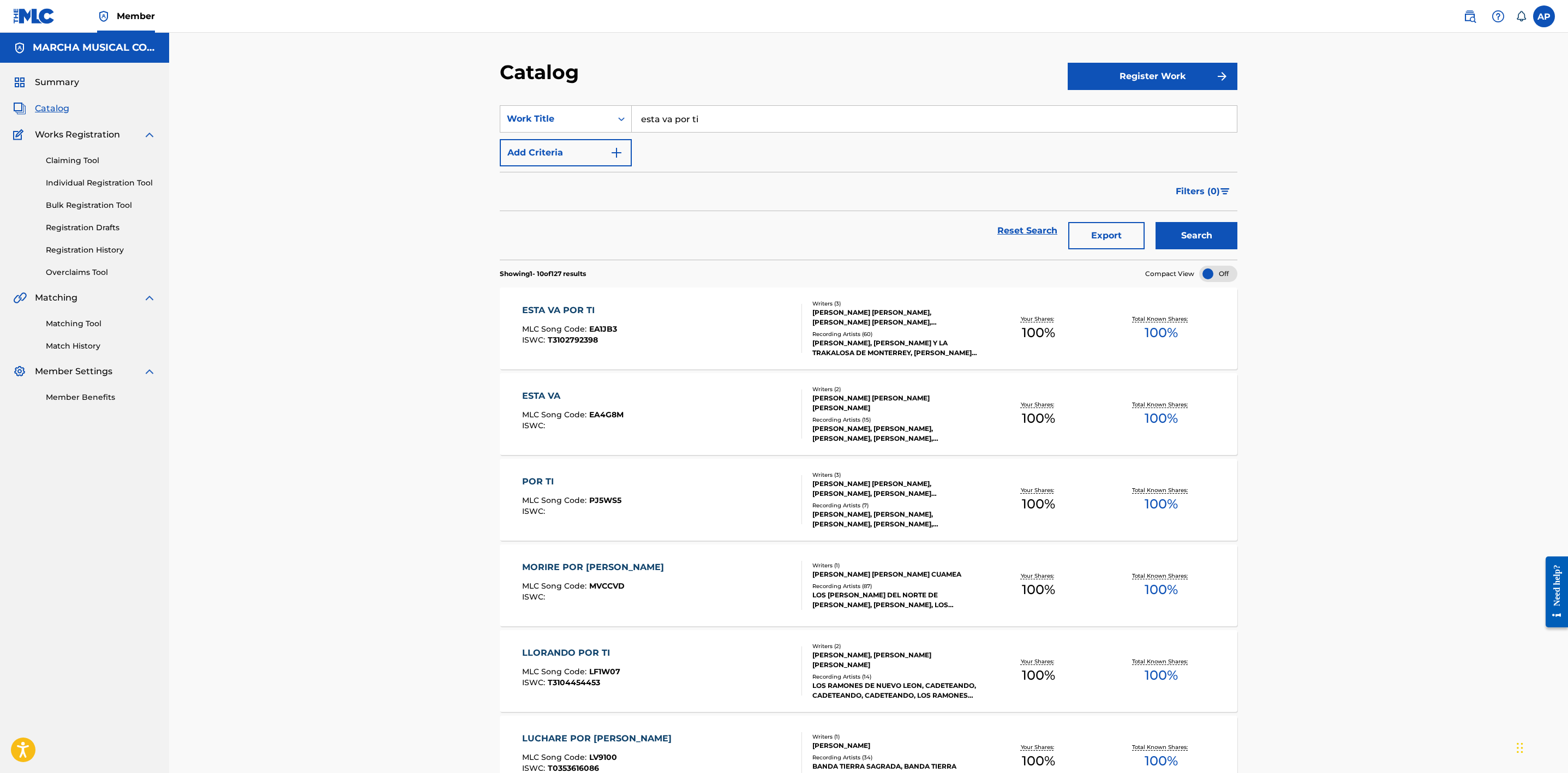
click at [704, 122] on input "esta va por ti" at bounding box center [934, 118] width 605 height 26
type input "e"
type input "preguntate"
click at [708, 141] on div "preguntate" at bounding box center [852, 143] width 441 height 20
click at [1202, 243] on button "Search" at bounding box center [1197, 236] width 82 height 27
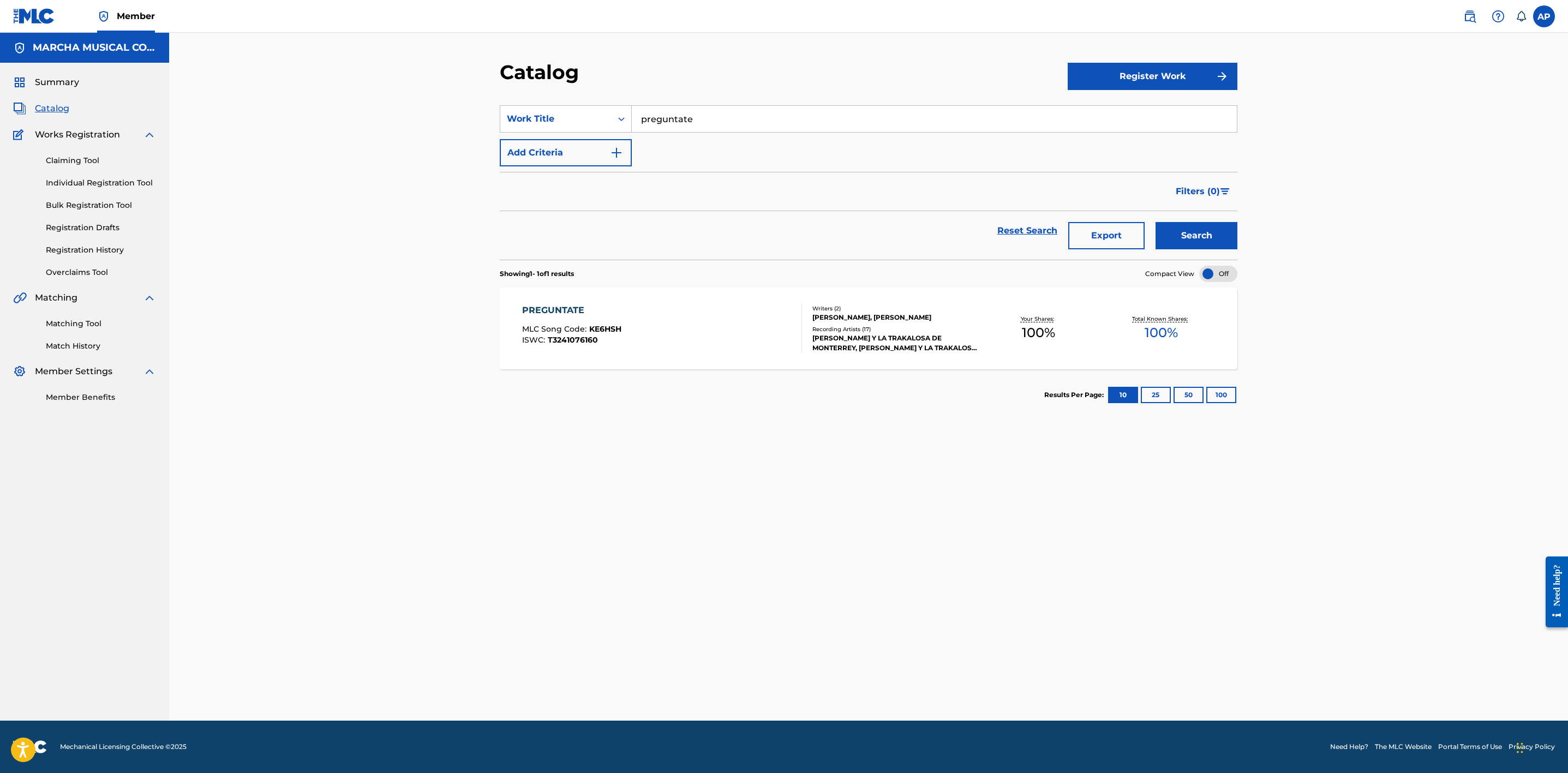
click at [739, 319] on div "PREGUNTATE MLC Song Code : KE6HSH ISWC : T3241076160" at bounding box center [662, 328] width 281 height 49
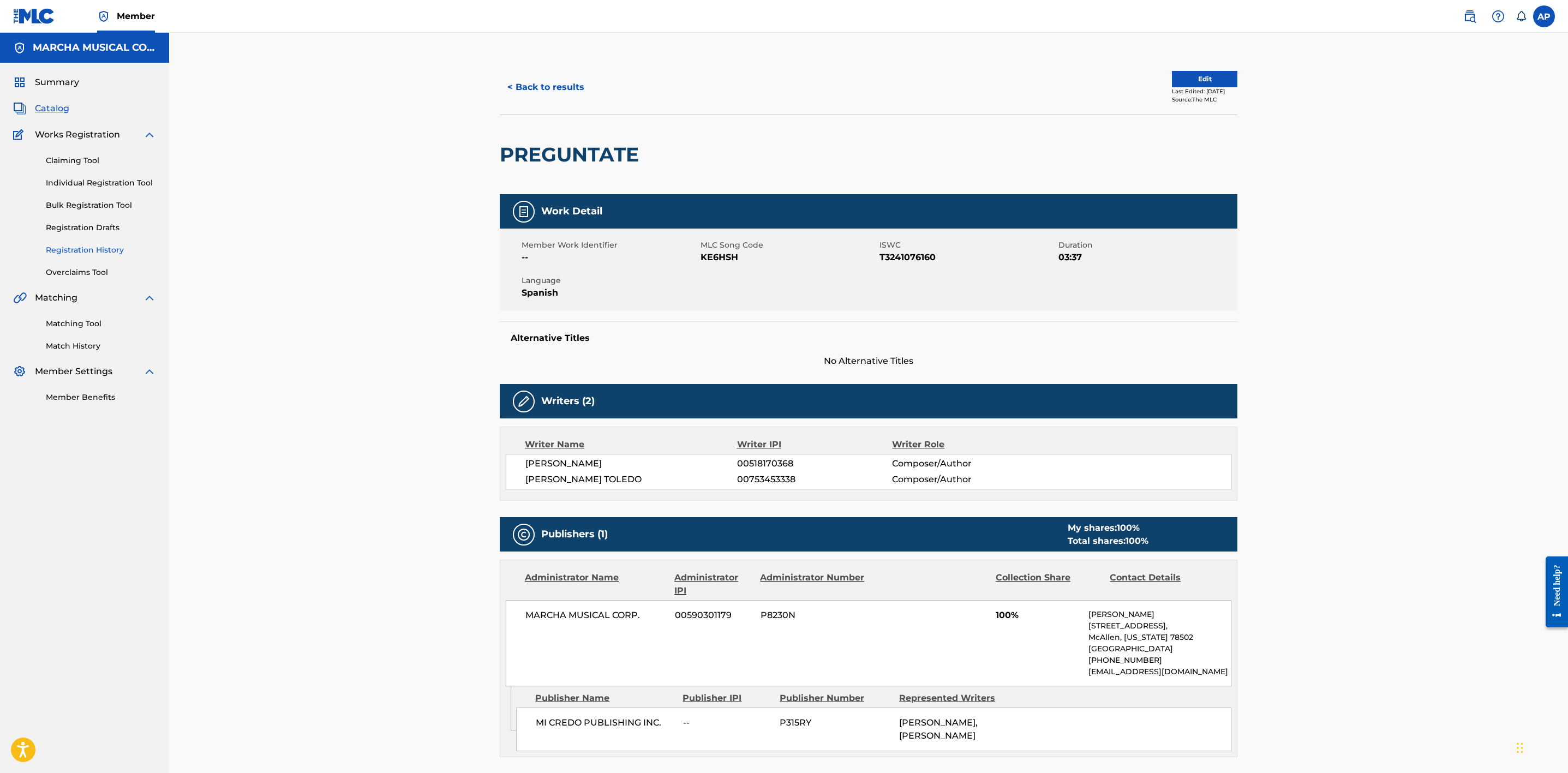
click at [117, 252] on link "Registration History" at bounding box center [101, 250] width 110 height 11
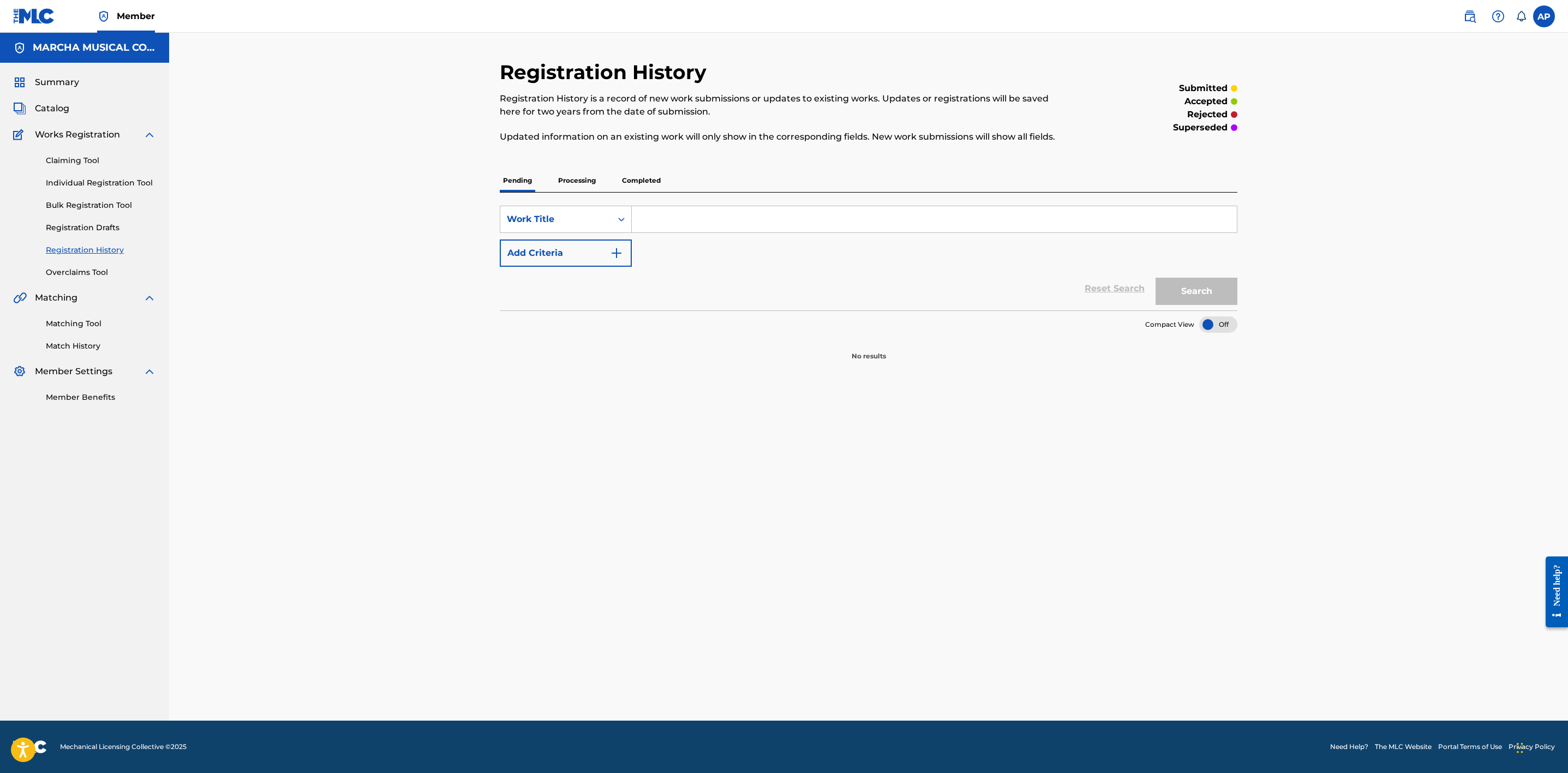
drag, startPoint x: 722, startPoint y: 218, endPoint x: 727, endPoint y: 210, distance: 9.4
click at [722, 218] on input "Search Form" at bounding box center [934, 219] width 605 height 26
type input "PREGUNTATE"
click at [1215, 287] on button "Search" at bounding box center [1197, 291] width 82 height 27
click at [581, 184] on p "Processing" at bounding box center [577, 180] width 44 height 23
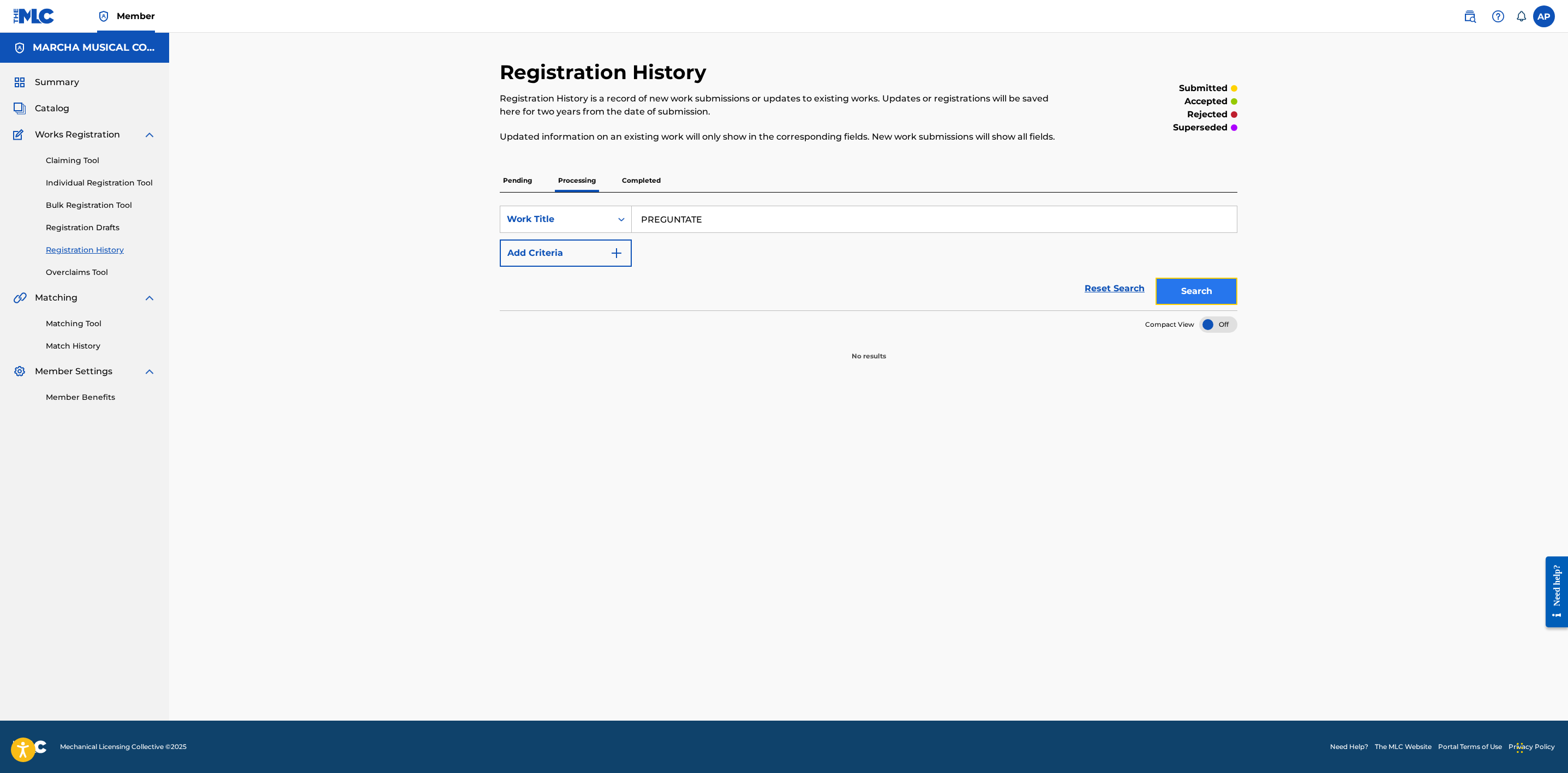
click at [1195, 287] on button "Search" at bounding box center [1197, 291] width 82 height 27
click at [642, 180] on p "Completed" at bounding box center [642, 180] width 45 height 23
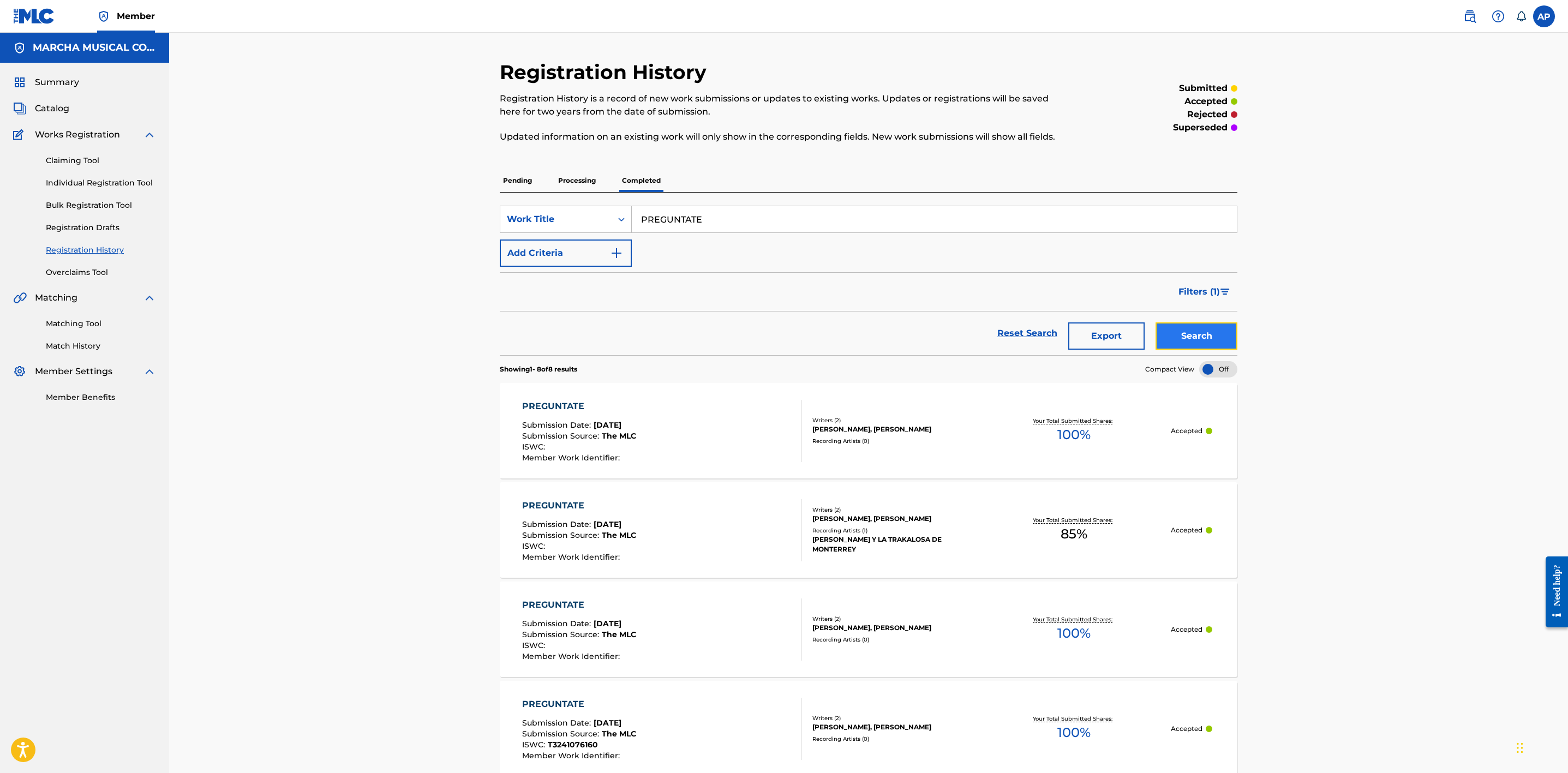
click at [1200, 339] on button "Search" at bounding box center [1197, 336] width 82 height 27
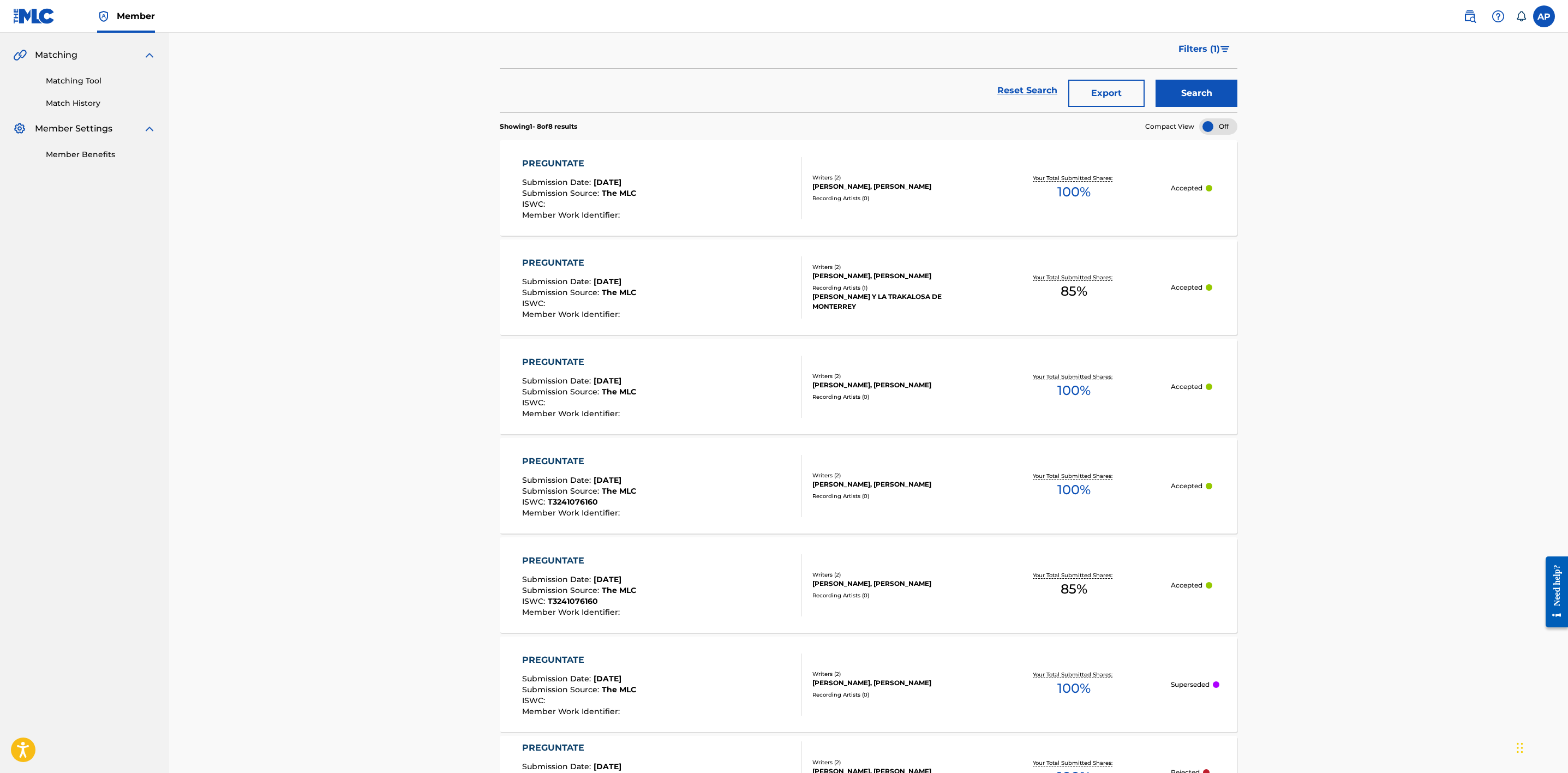
scroll to position [245, 0]
click at [729, 179] on div "PREGUNTATE Submission Date : Mar 20, 2024 Submission Source : The MLC ISWC : Me…" at bounding box center [662, 185] width 281 height 62
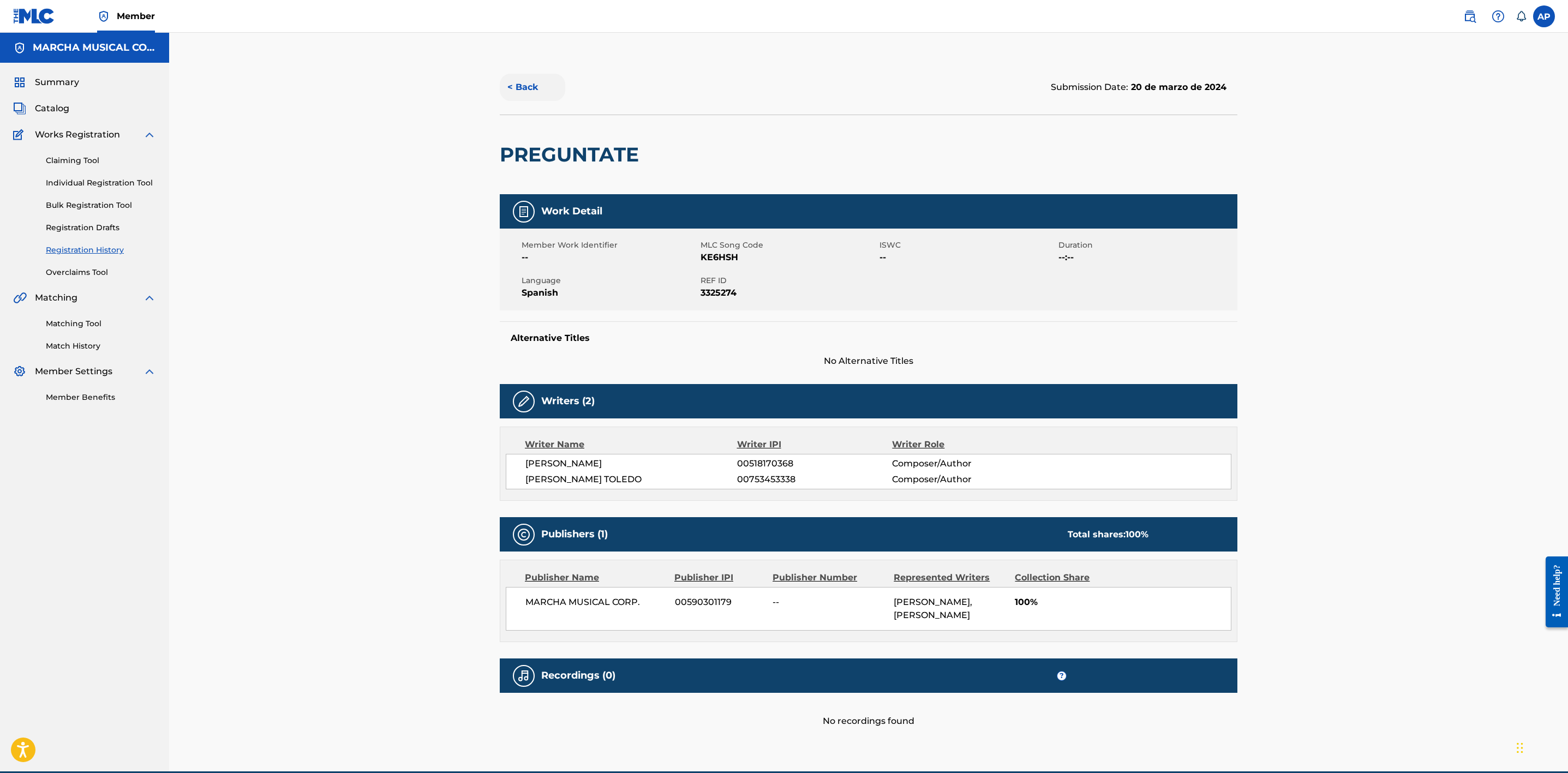
click at [539, 82] on button "< Back" at bounding box center [532, 87] width 65 height 27
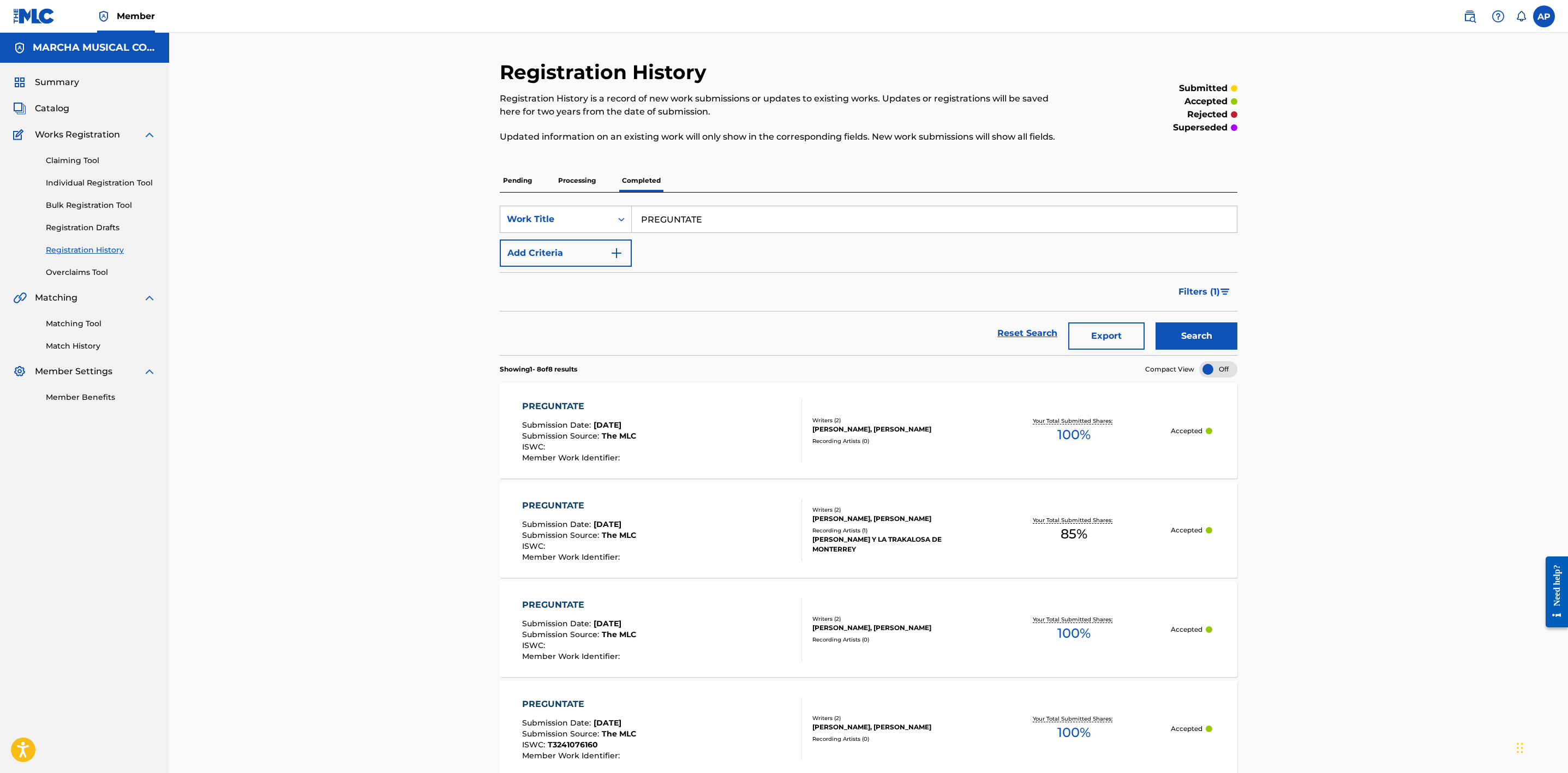
click at [734, 516] on div "PREGUNTATE Submission Date : Mar 09, 2024 Submission Source : The MLC ISWC : Me…" at bounding box center [662, 530] width 281 height 62
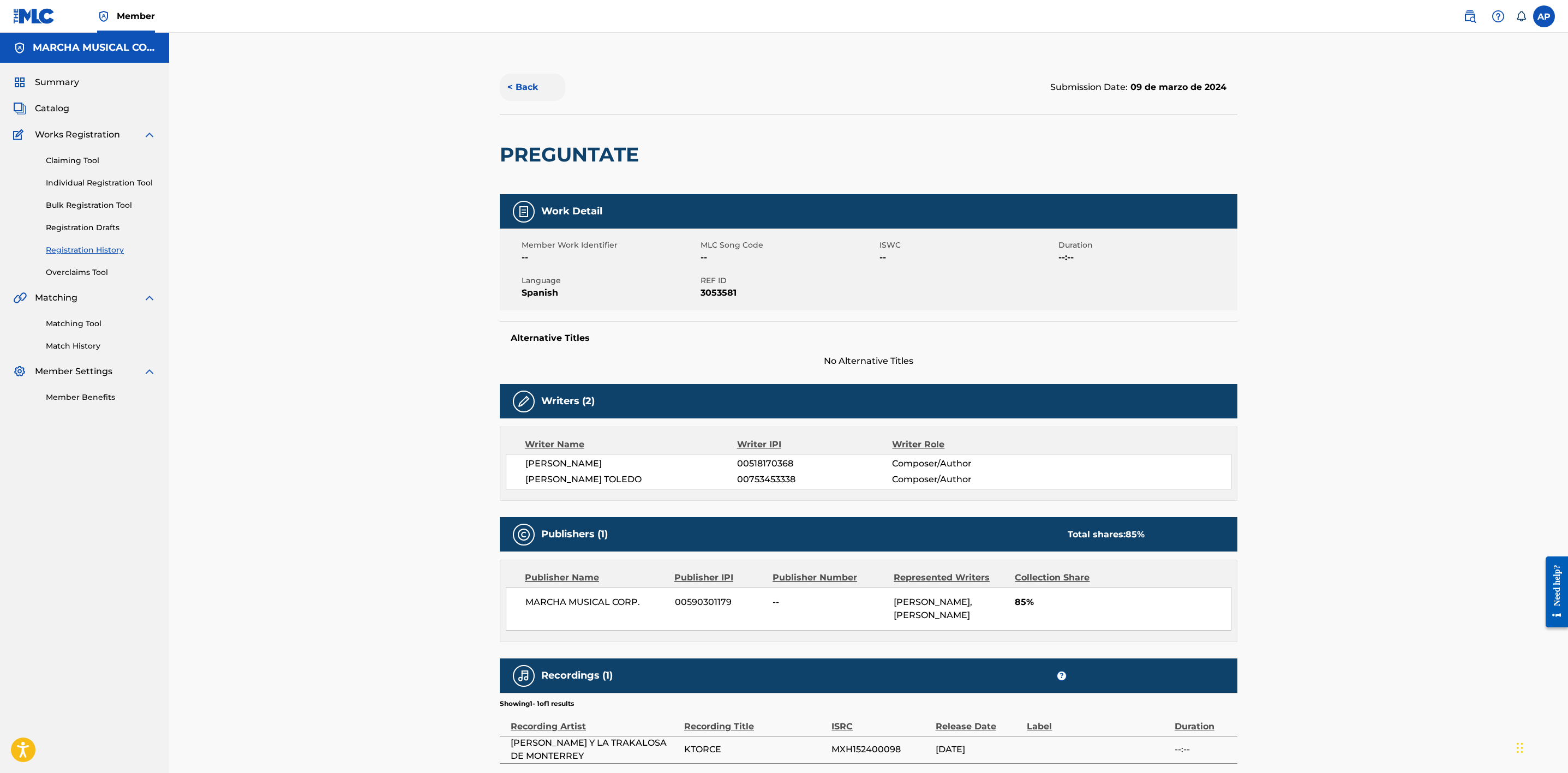
click at [533, 86] on button "< Back" at bounding box center [532, 87] width 65 height 27
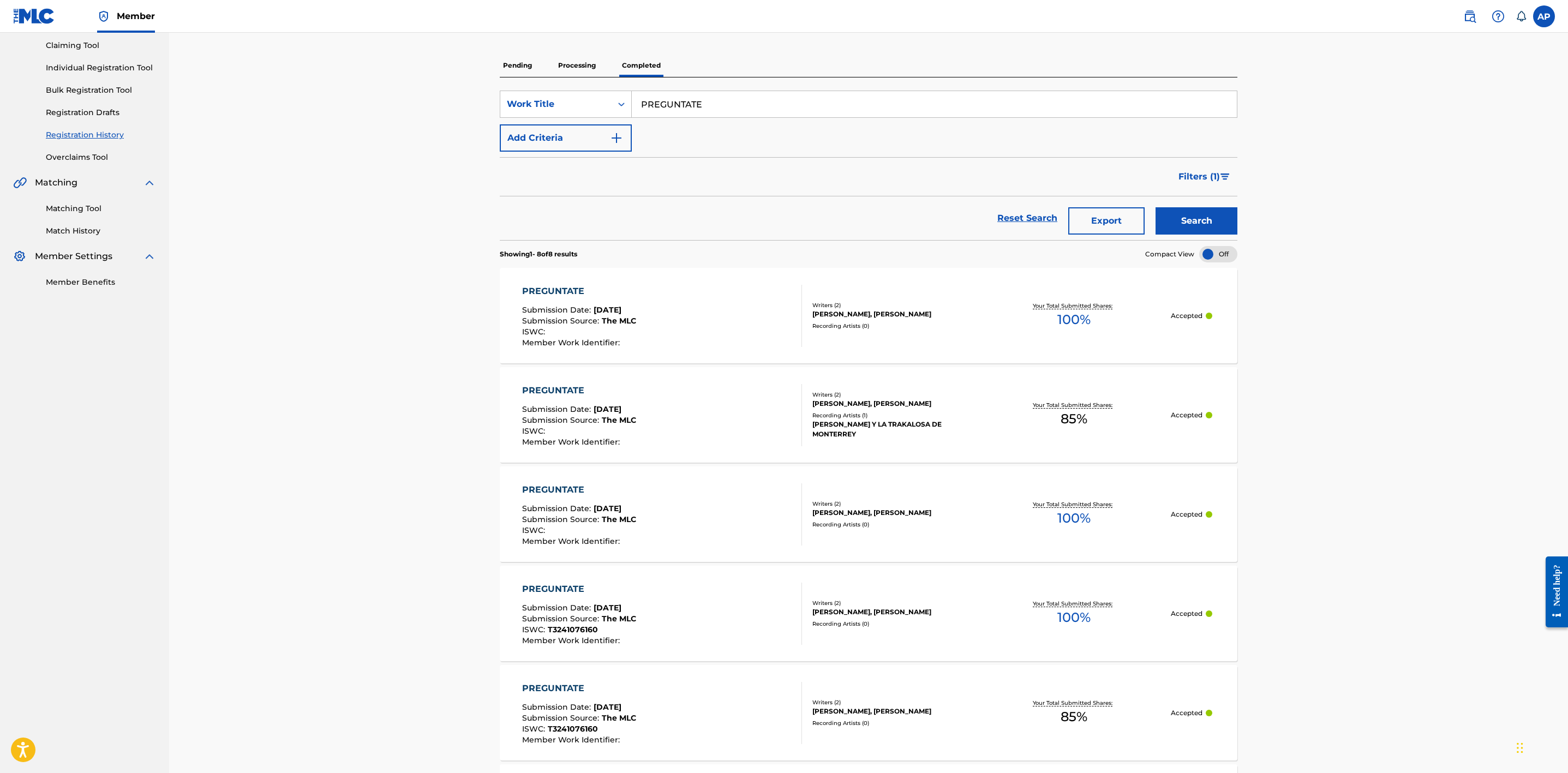
scroll to position [164, 0]
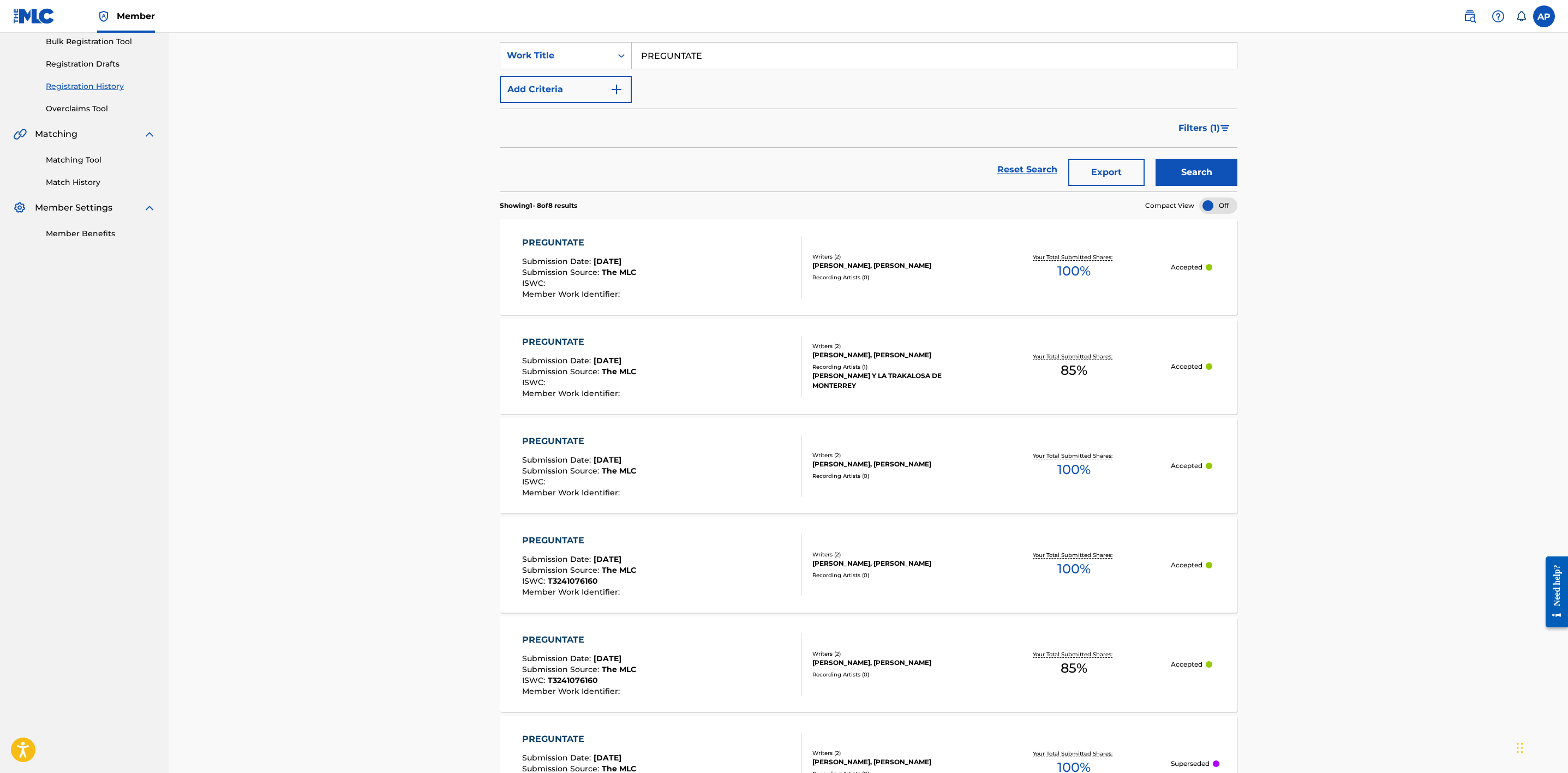
click at [697, 475] on div "PREGUNTATE Submission Date : Jan 06, 2025 Submission Source : The MLC ISWC : Me…" at bounding box center [662, 466] width 281 height 62
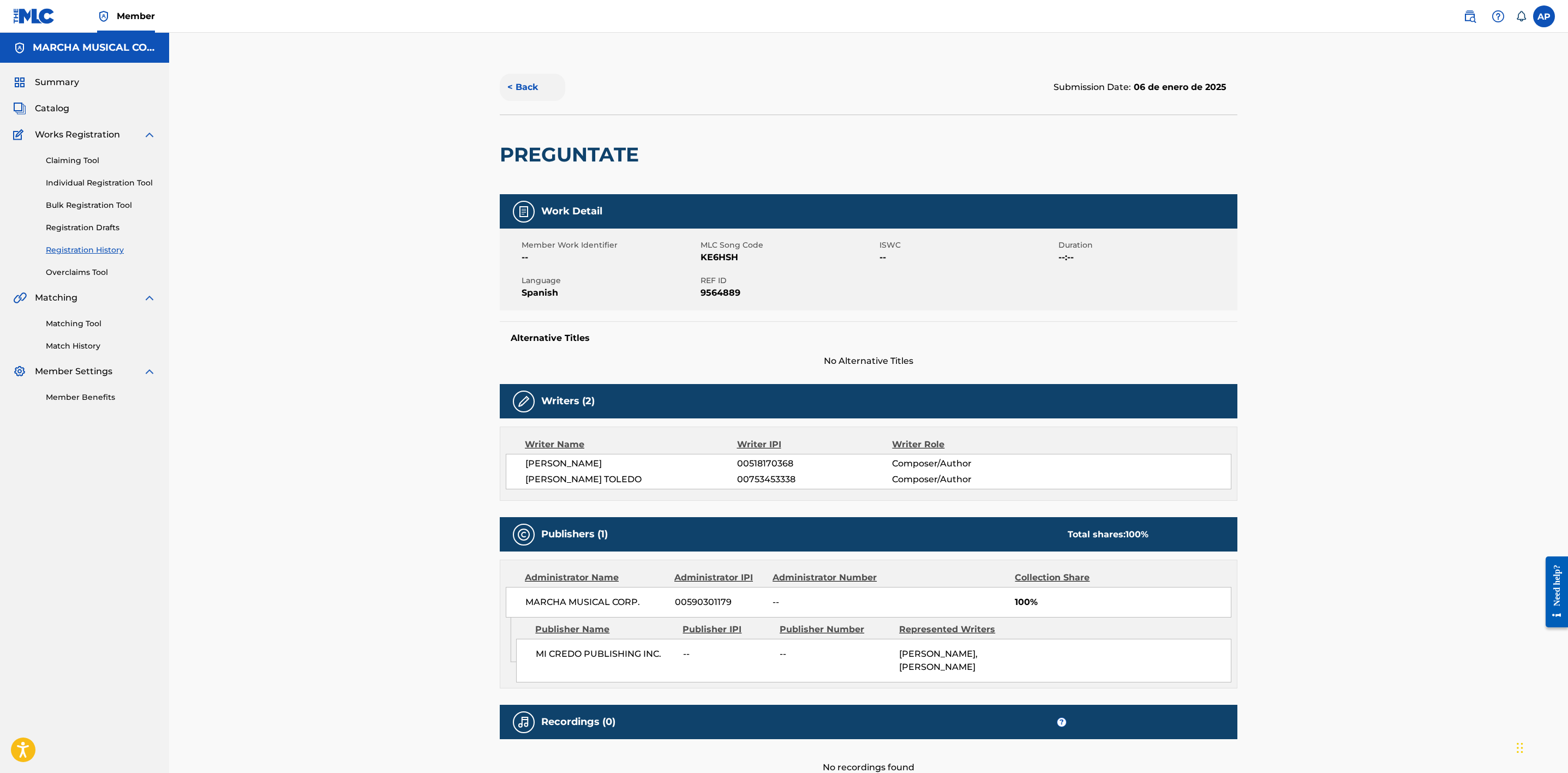
click at [535, 87] on button "< Back" at bounding box center [532, 87] width 65 height 27
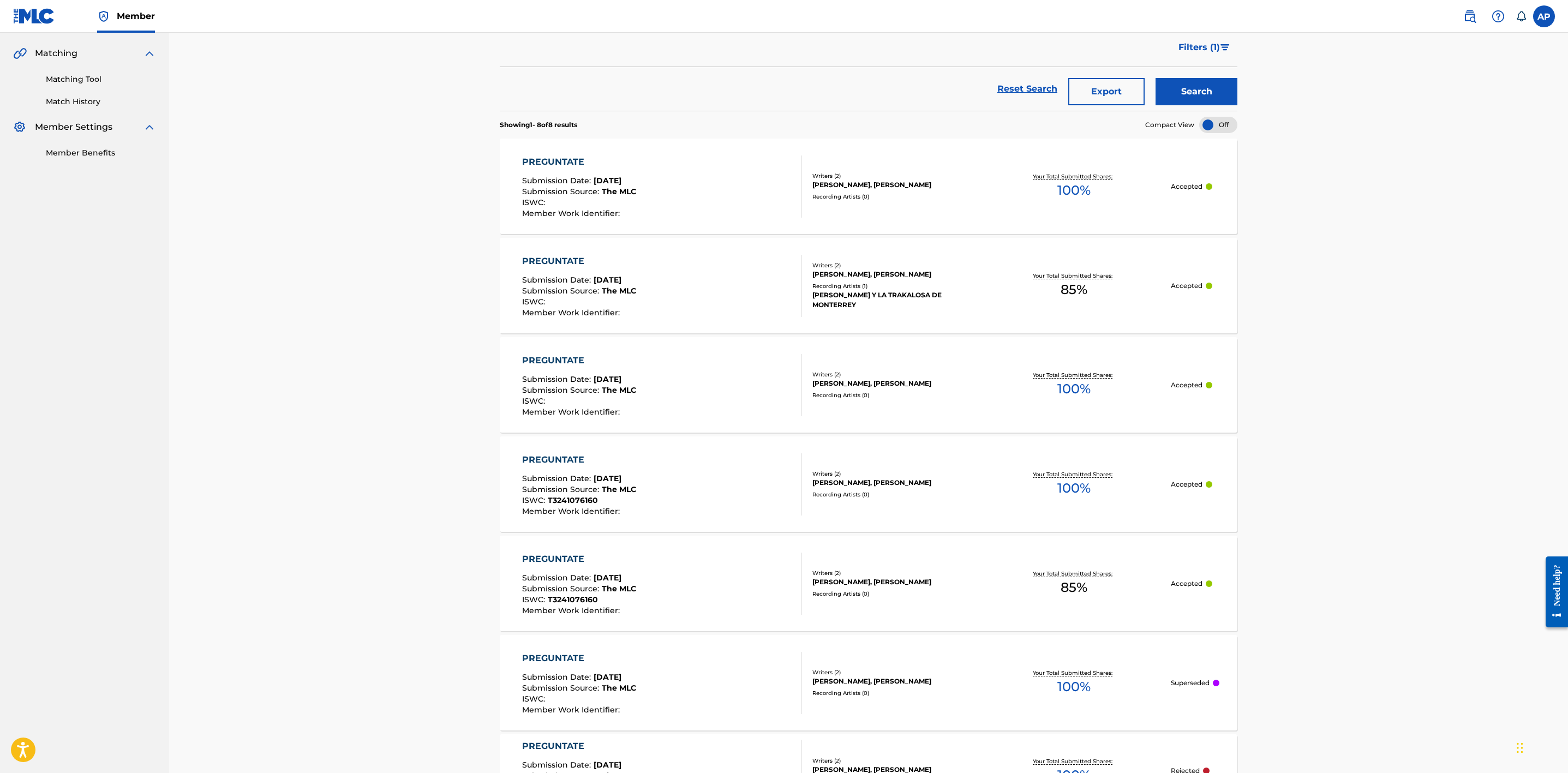
scroll to position [245, 0]
click at [701, 571] on div "PREGUNTATE Submission Date : May 09, 2025 Submission Source : The MLC ISWC : T3…" at bounding box center [662, 582] width 281 height 62
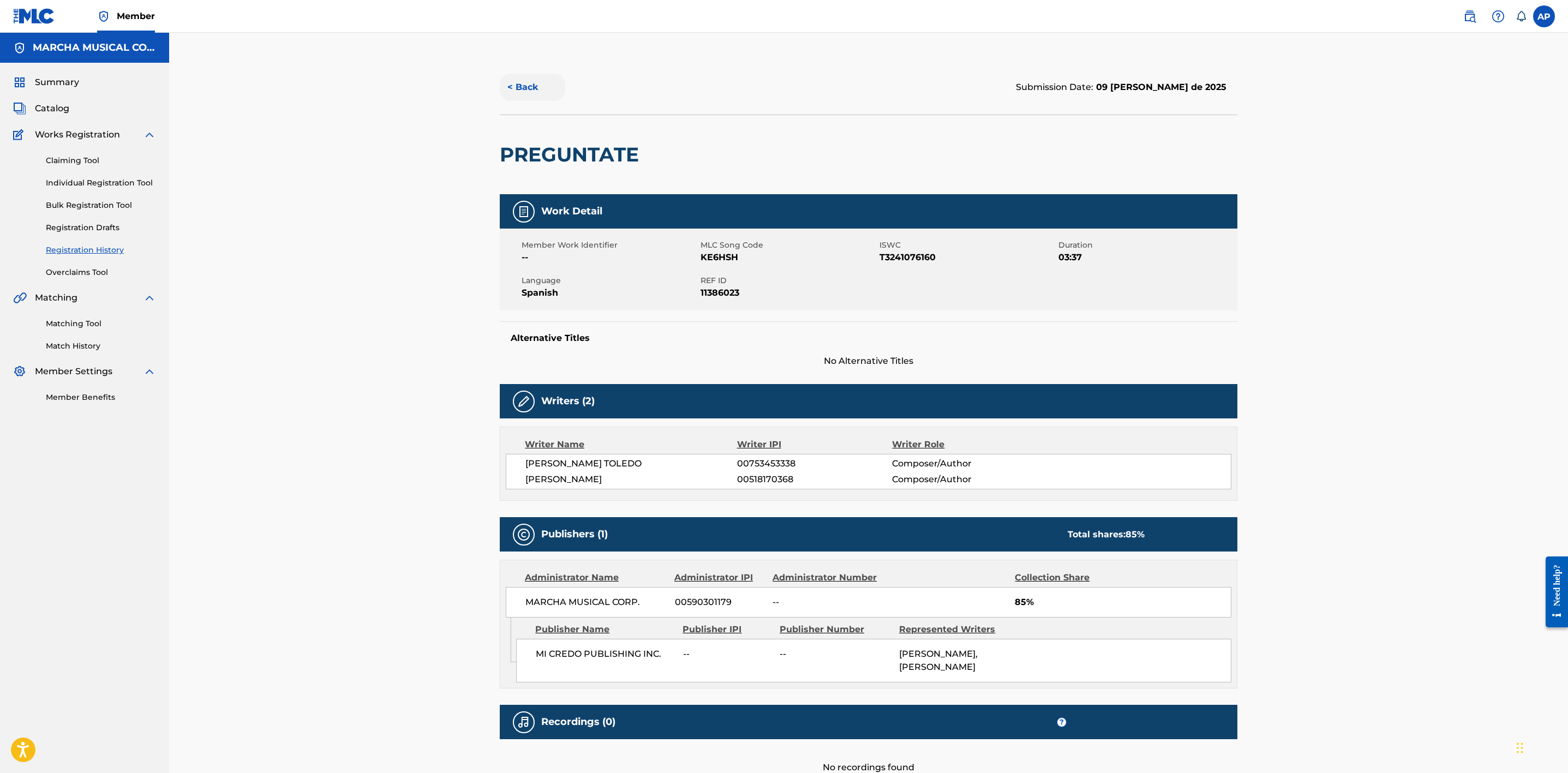
click at [527, 87] on button "< Back" at bounding box center [532, 87] width 65 height 27
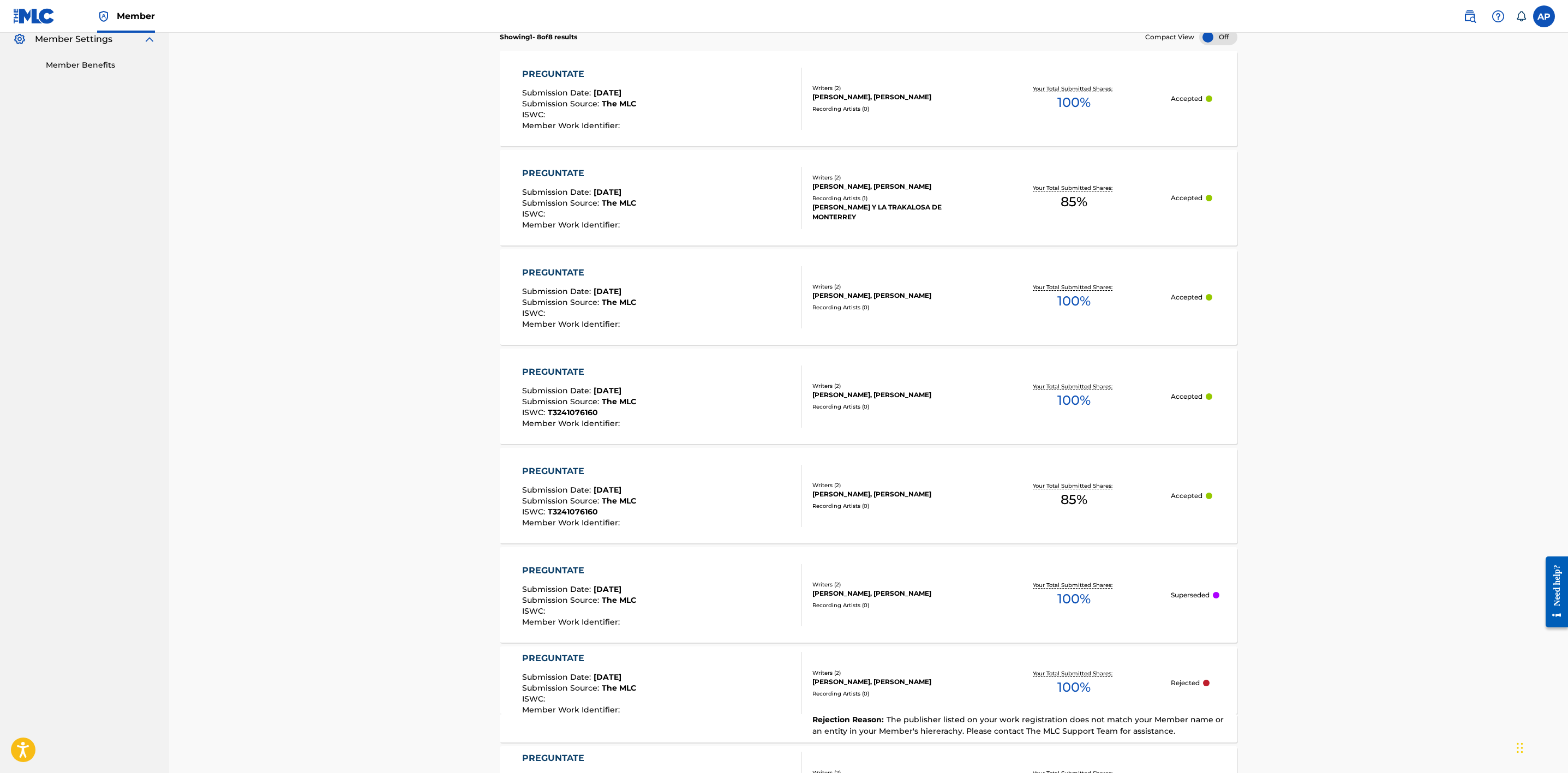
scroll to position [359, 0]
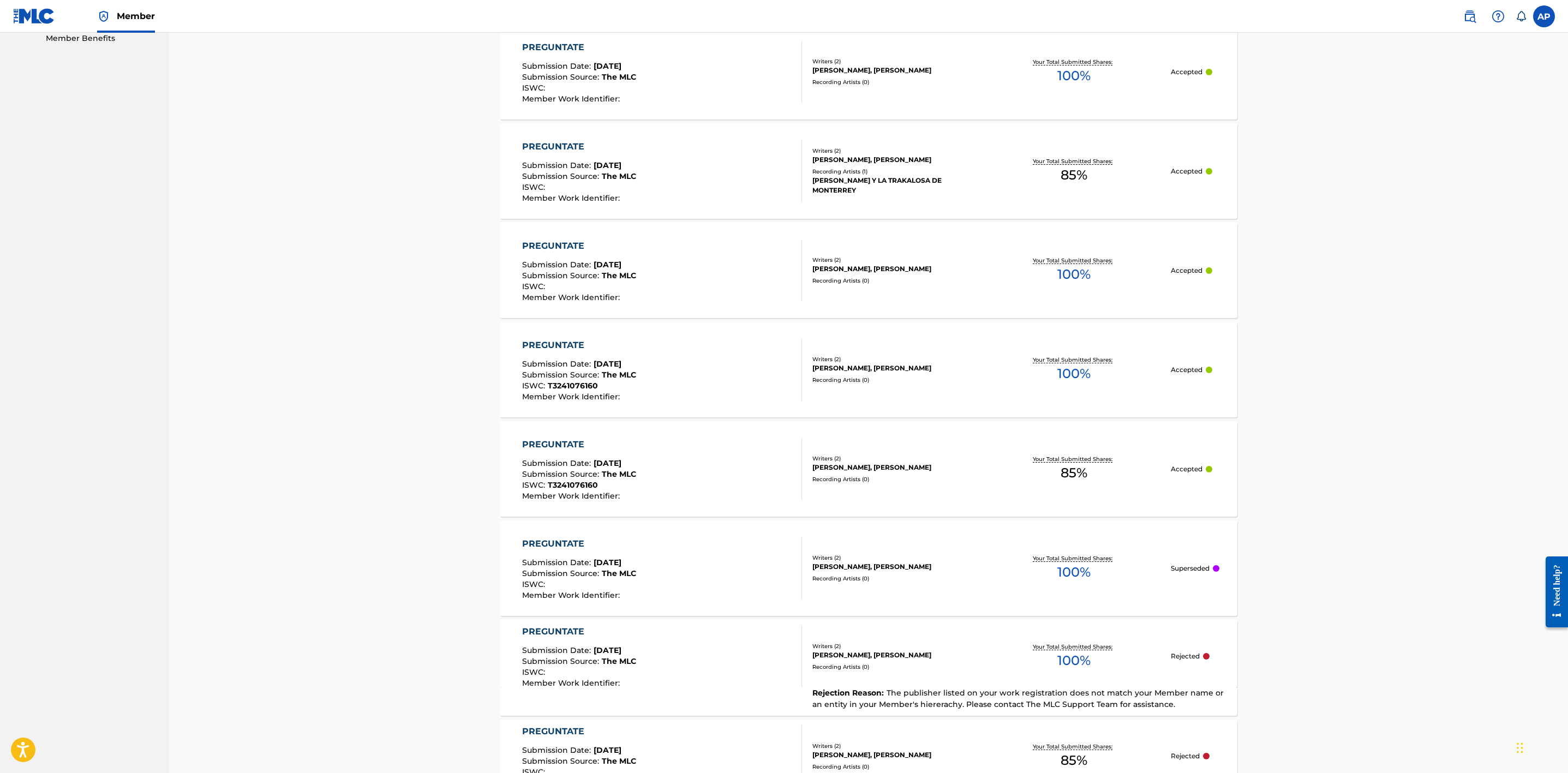
click at [687, 390] on div "PREGUNTATE Submission Date : Jul 02, 2025 Submission Source : The MLC ISWC : T3…" at bounding box center [662, 370] width 281 height 62
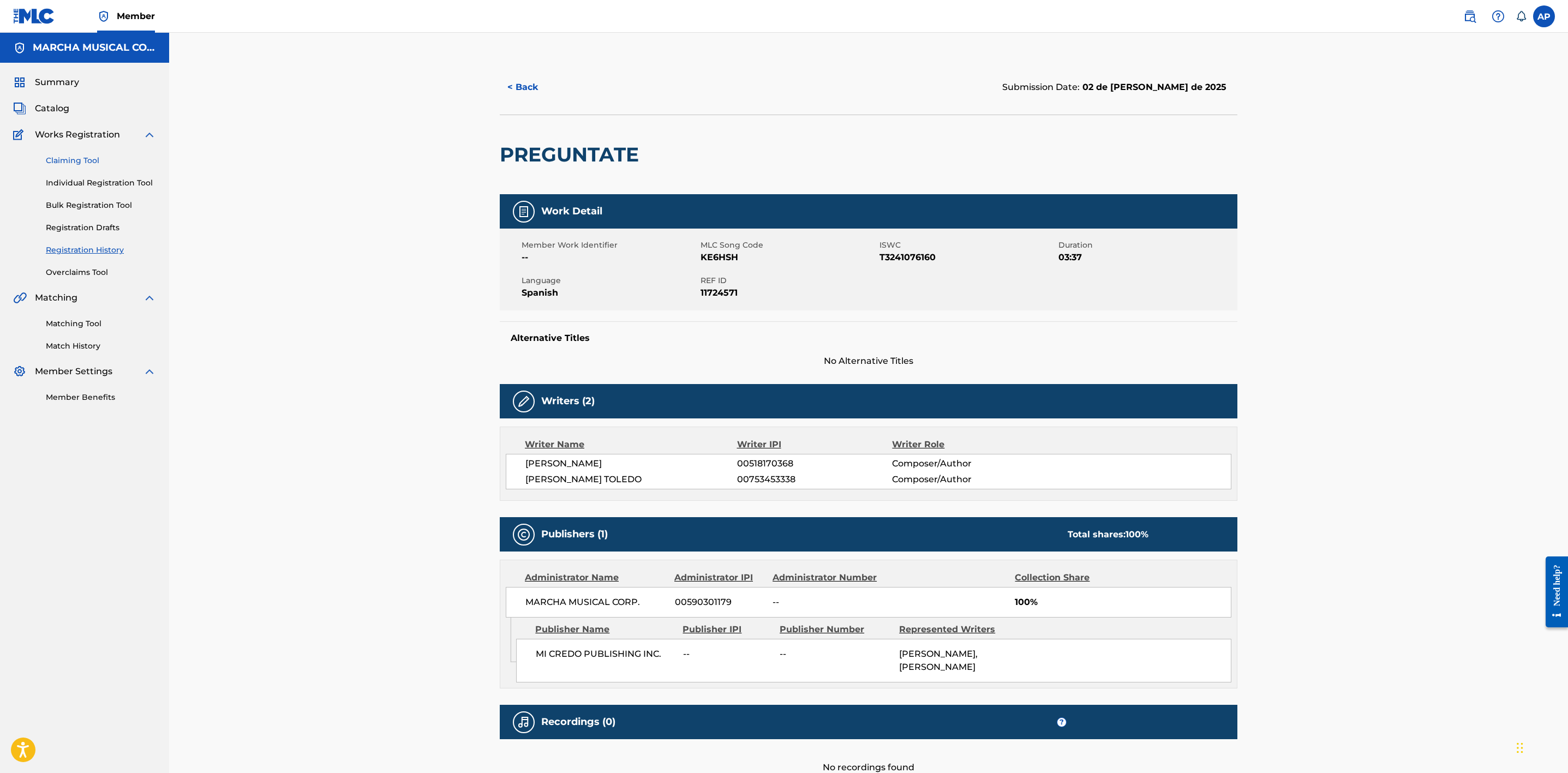
click at [81, 159] on link "Claiming Tool" at bounding box center [101, 160] width 110 height 11
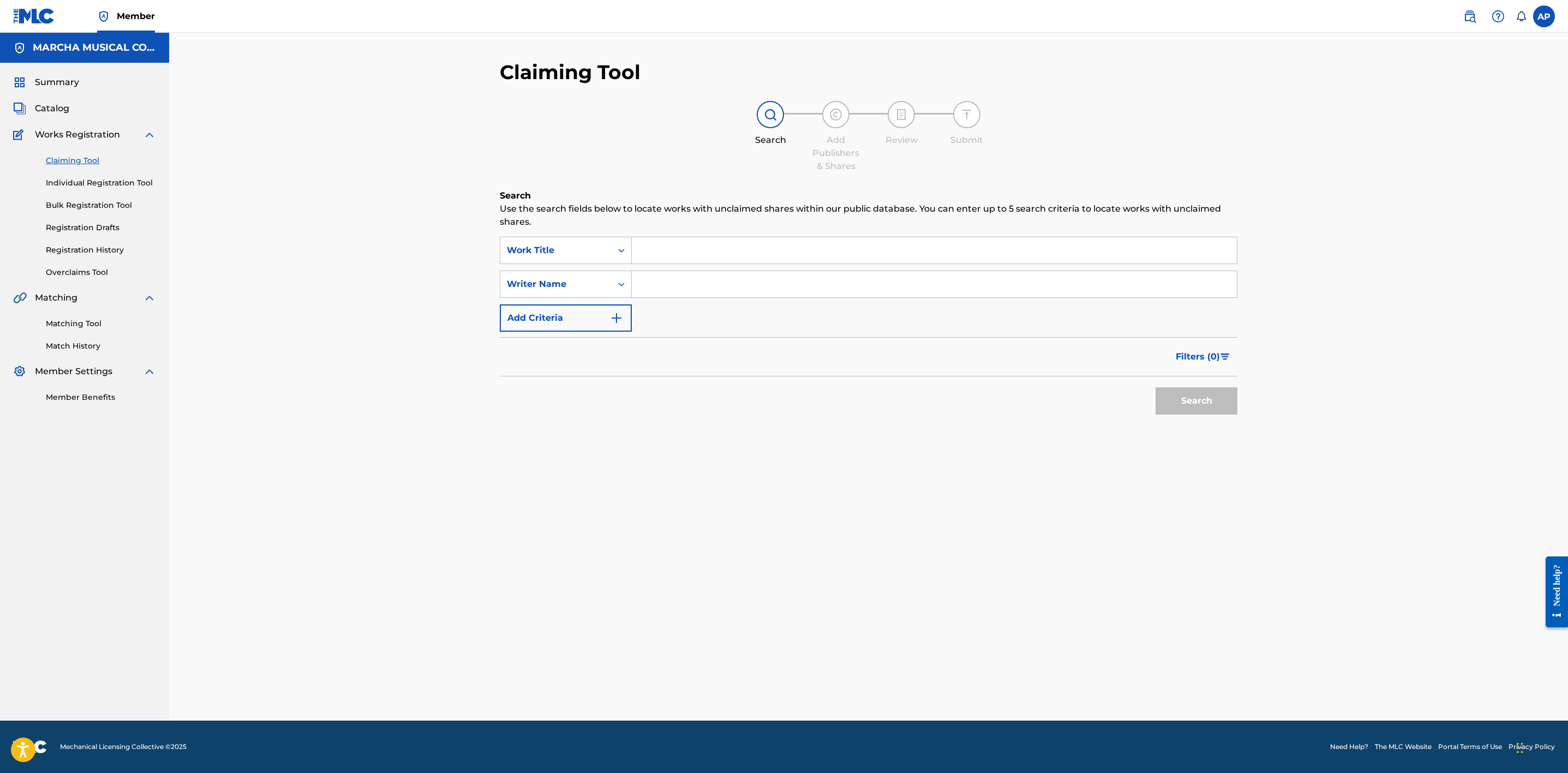
click at [657, 253] on input "Search Form" at bounding box center [934, 250] width 605 height 26
type input "preguntate"
click at [686, 274] on strong "preguntate" at bounding box center [667, 274] width 52 height 11
click at [731, 279] on input "Search Form" at bounding box center [934, 283] width 605 height 26
click at [1156, 388] on button "Search" at bounding box center [1197, 401] width 82 height 27
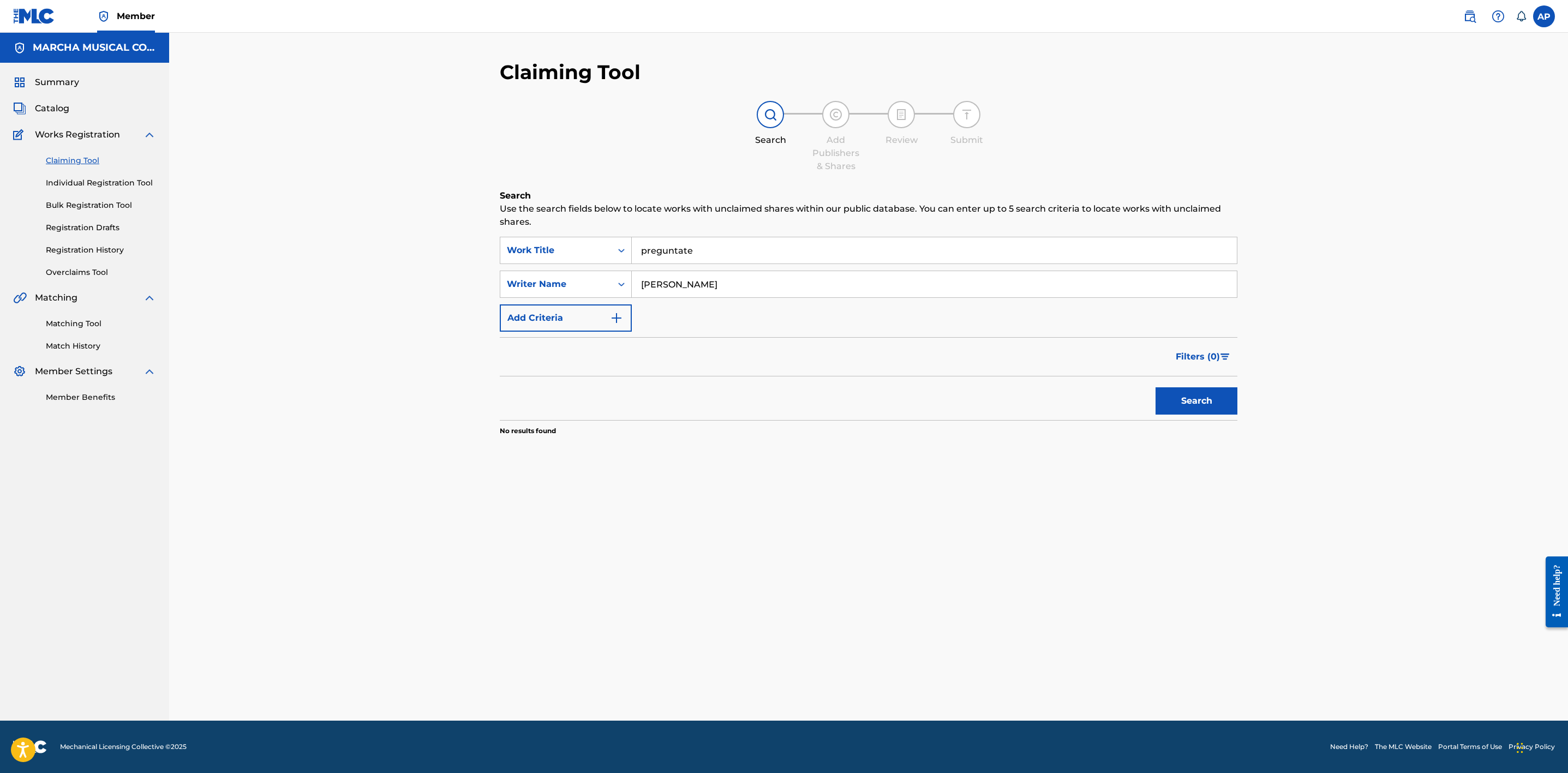
type input "luciano luna"
click at [1156, 388] on button "Search" at bounding box center [1197, 401] width 82 height 27
click at [1187, 393] on button "Search" at bounding box center [1197, 401] width 82 height 27
click at [1187, 397] on button "Search" at bounding box center [1197, 401] width 82 height 27
click at [1187, 397] on button "Search" at bounding box center [1197, 401] width 82 height 27
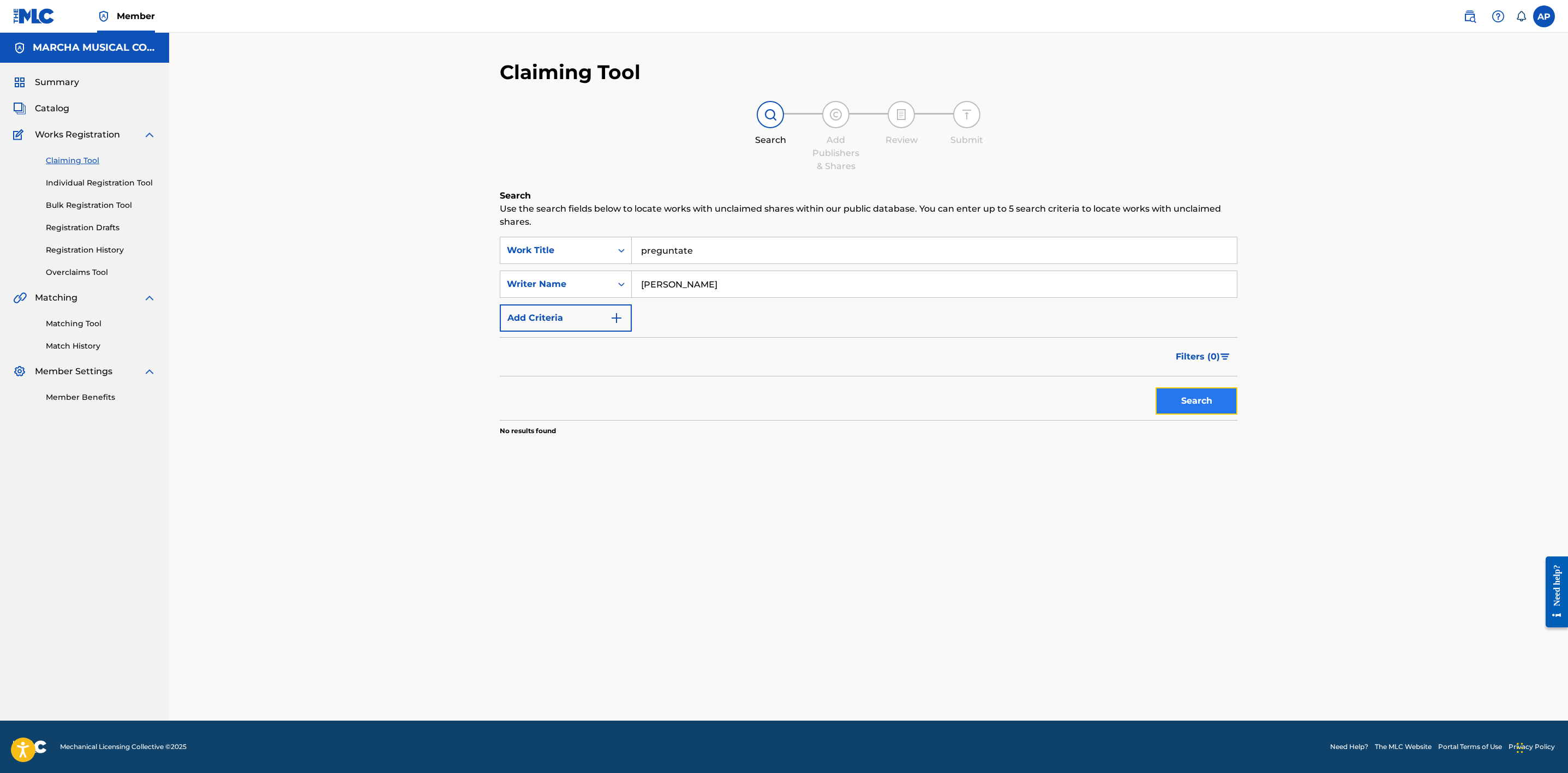
click at [1178, 402] on button "Search" at bounding box center [1197, 401] width 82 height 27
click at [1179, 400] on button "Search" at bounding box center [1197, 401] width 82 height 27
click at [142, 187] on link "Individual Registration Tool" at bounding box center [101, 183] width 110 height 11
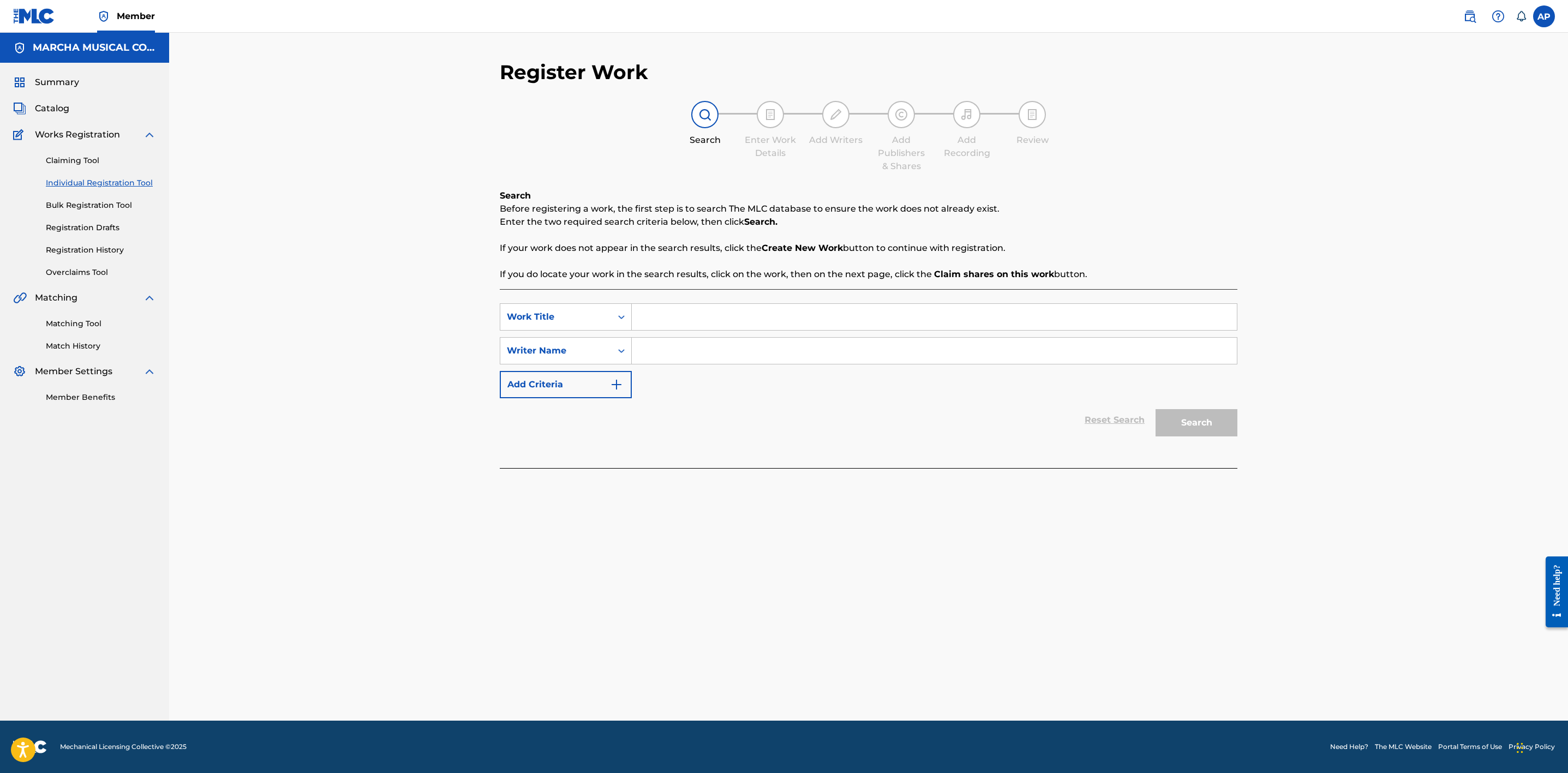
click at [651, 320] on input "Search Form" at bounding box center [934, 317] width 605 height 26
type input "preguntate"
click at [654, 349] on div "preguntate" at bounding box center [852, 342] width 441 height 20
click at [683, 349] on input "Search Form" at bounding box center [934, 350] width 605 height 26
type input "luciano luna"
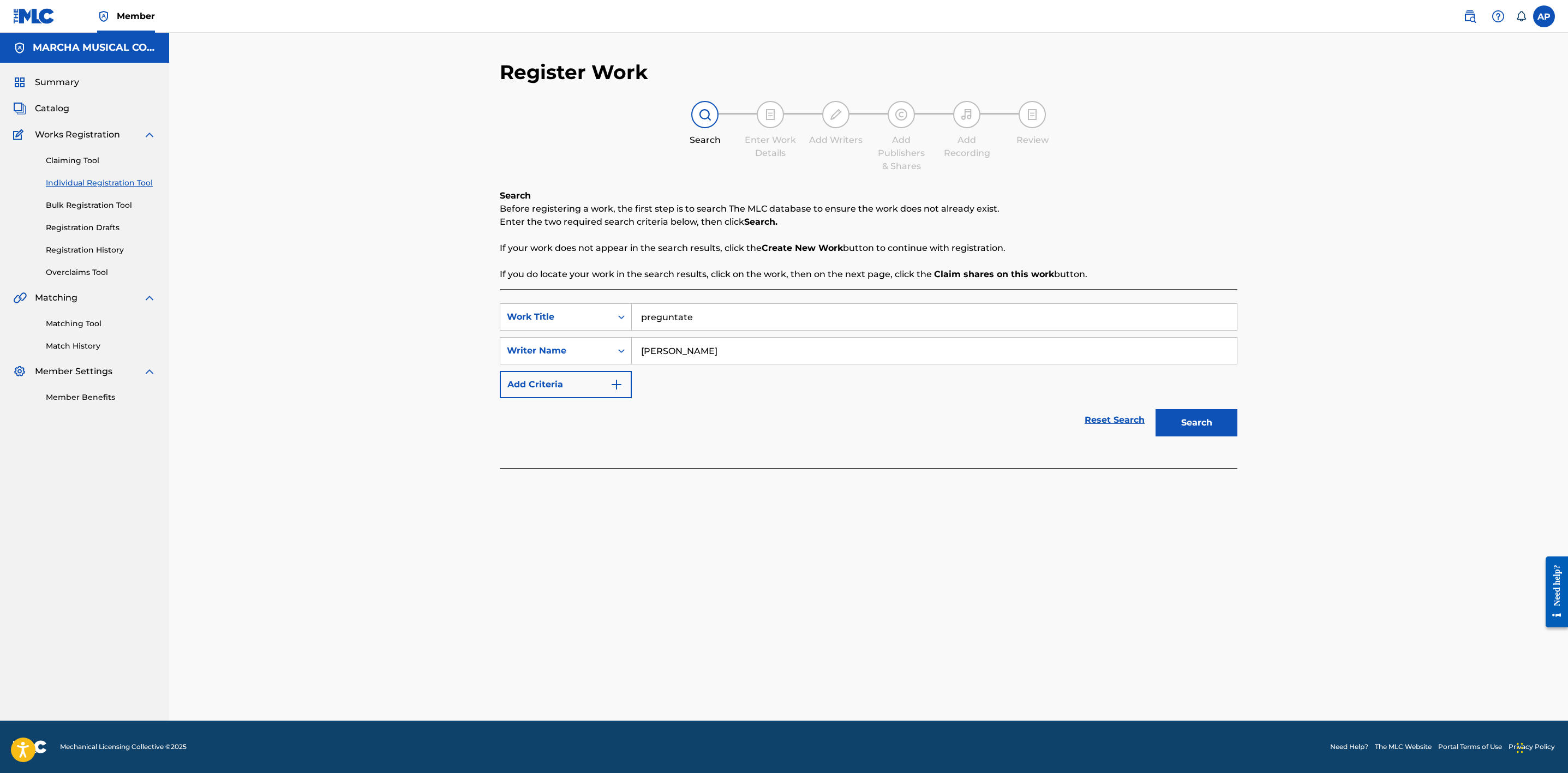
click at [1156, 409] on button "Search" at bounding box center [1197, 423] width 82 height 27
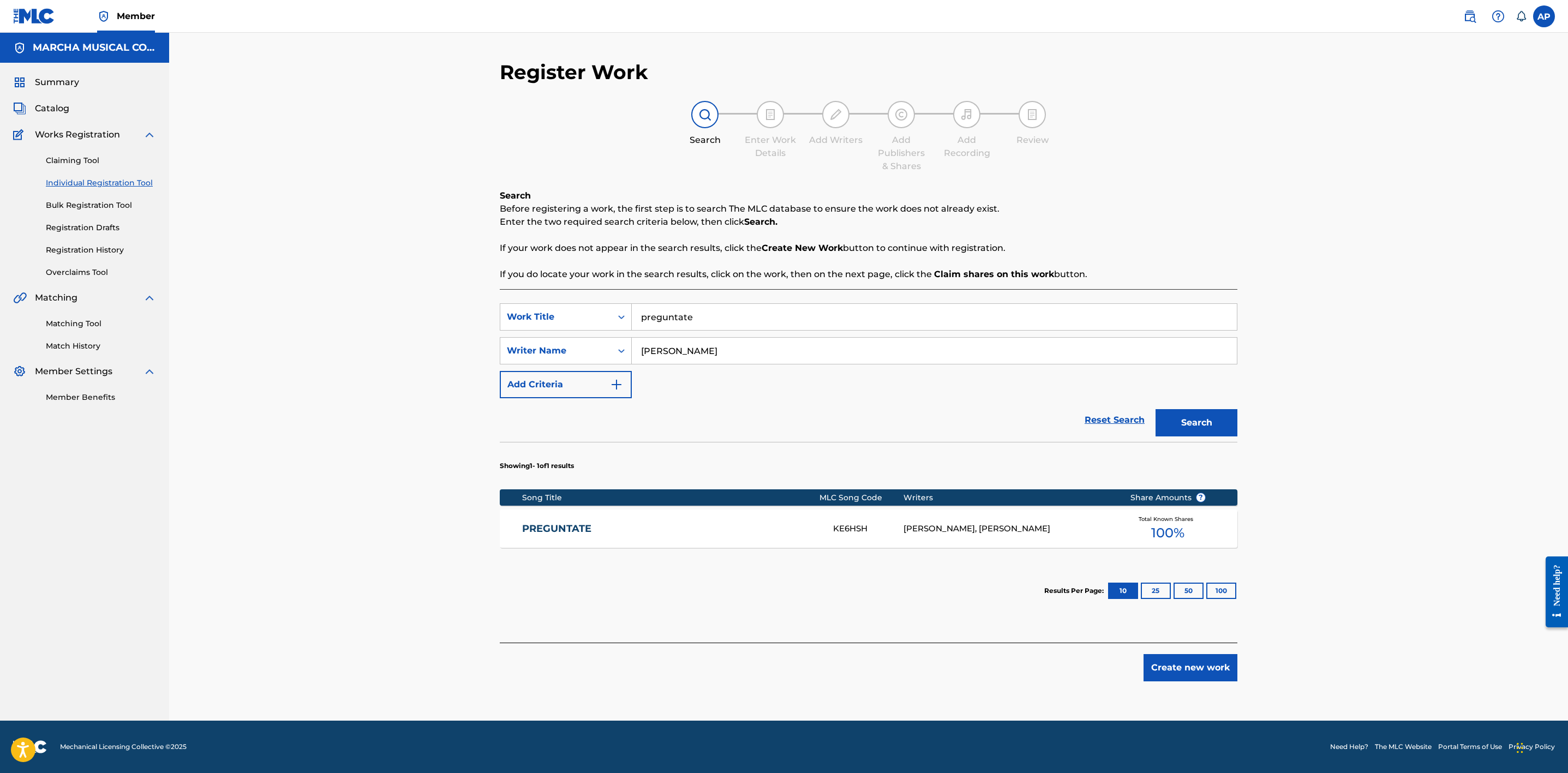
click at [758, 532] on link "PREGUNTATE" at bounding box center [670, 529] width 297 height 13
